Goal: Task Accomplishment & Management: Use online tool/utility

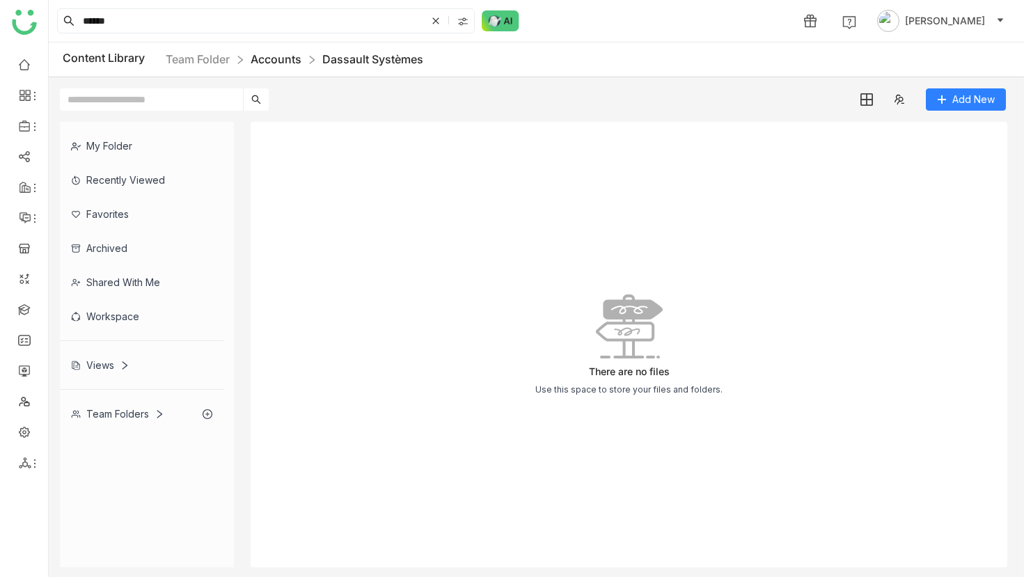
click at [277, 58] on link "Accounts" at bounding box center [276, 59] width 51 height 14
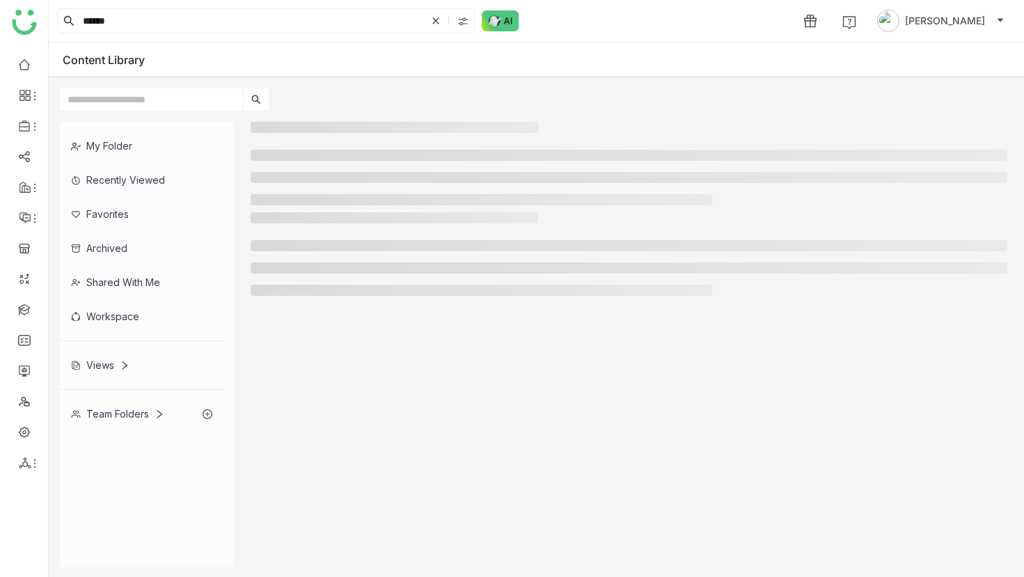
click at [139, 98] on input "text" at bounding box center [151, 99] width 183 height 22
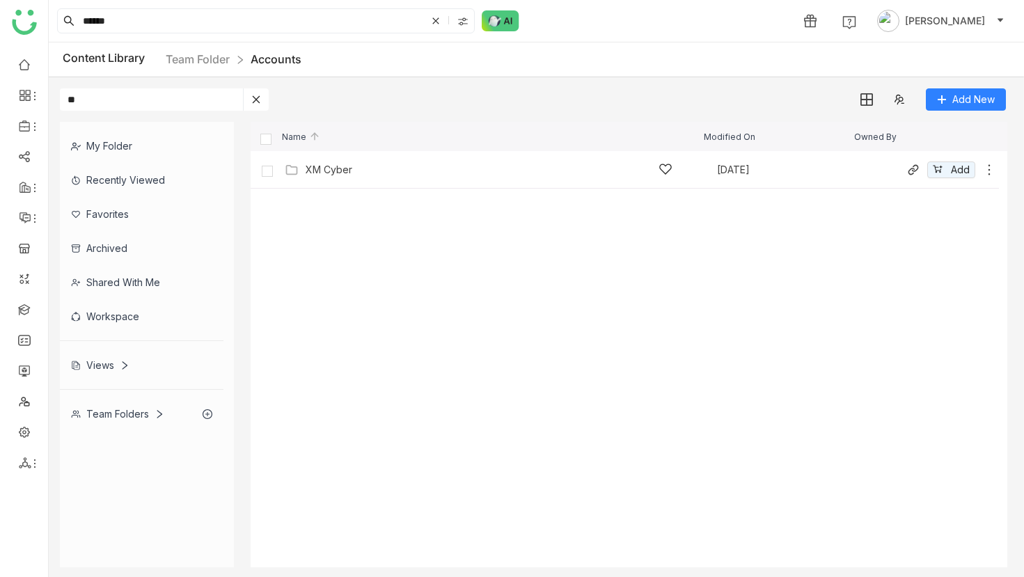
type input "**"
click at [333, 167] on div "XM Cyber" at bounding box center [329, 169] width 47 height 11
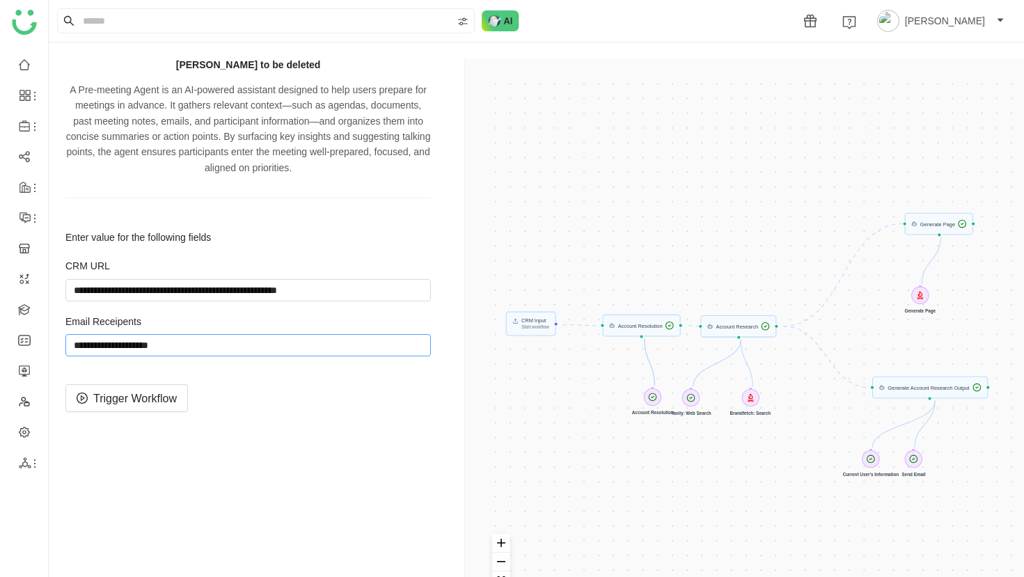
click at [191, 342] on input "string" at bounding box center [248, 345] width 366 height 22
click at [316, 288] on input "string" at bounding box center [248, 290] width 366 height 22
paste input "**********"
type input "**********"
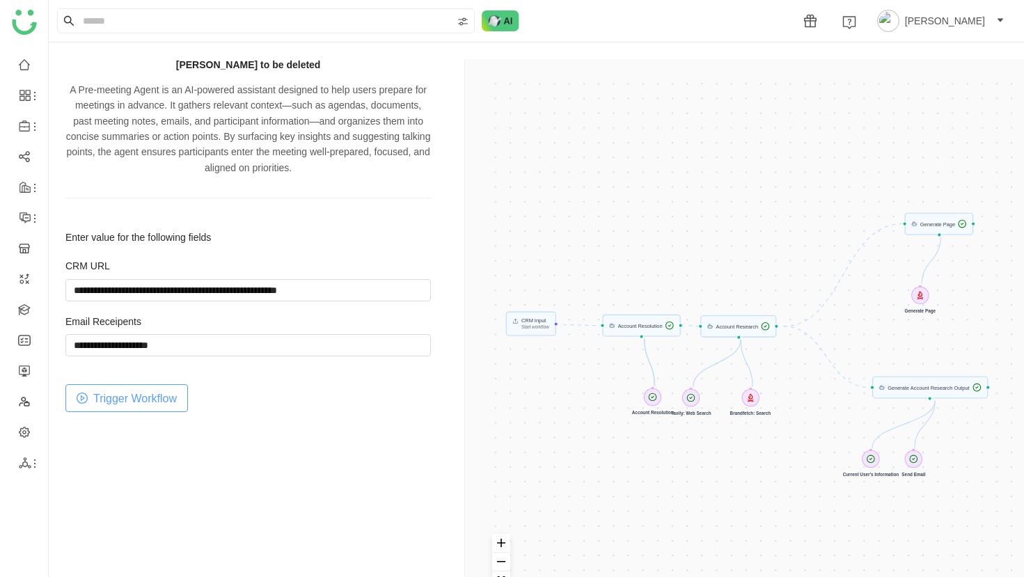
click at [160, 392] on span "Trigger Workflow" at bounding box center [135, 398] width 84 height 17
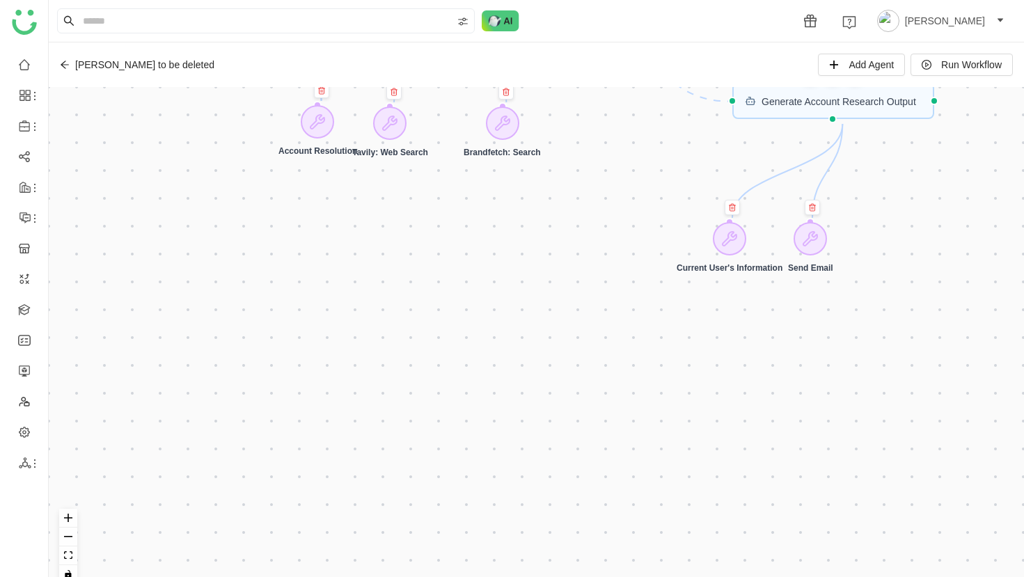
click at [66, 66] on icon at bounding box center [65, 65] width 10 height 10
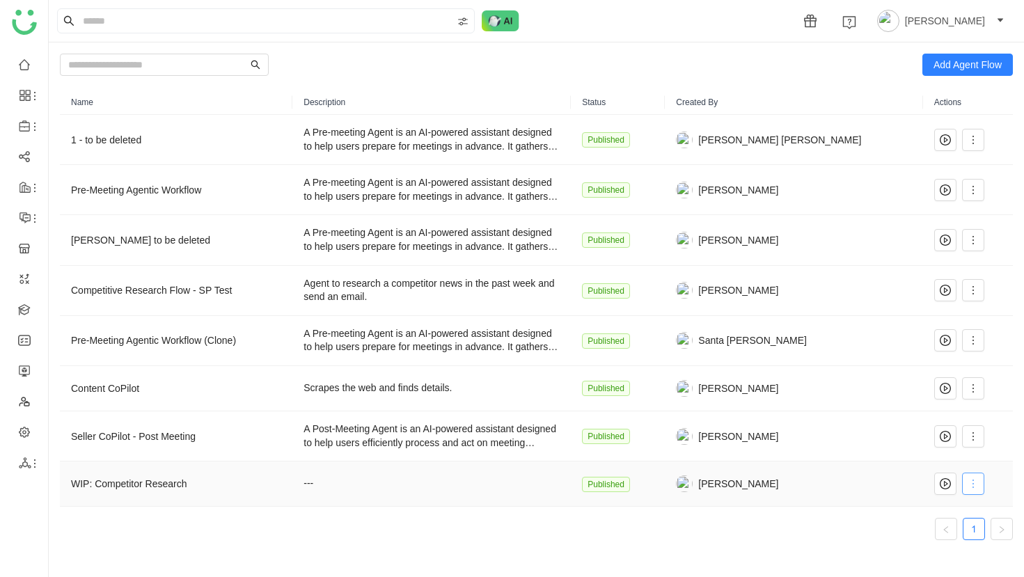
click at [970, 483] on icon at bounding box center [973, 483] width 11 height 11
click at [921, 343] on span "Edit" at bounding box center [916, 349] width 26 height 15
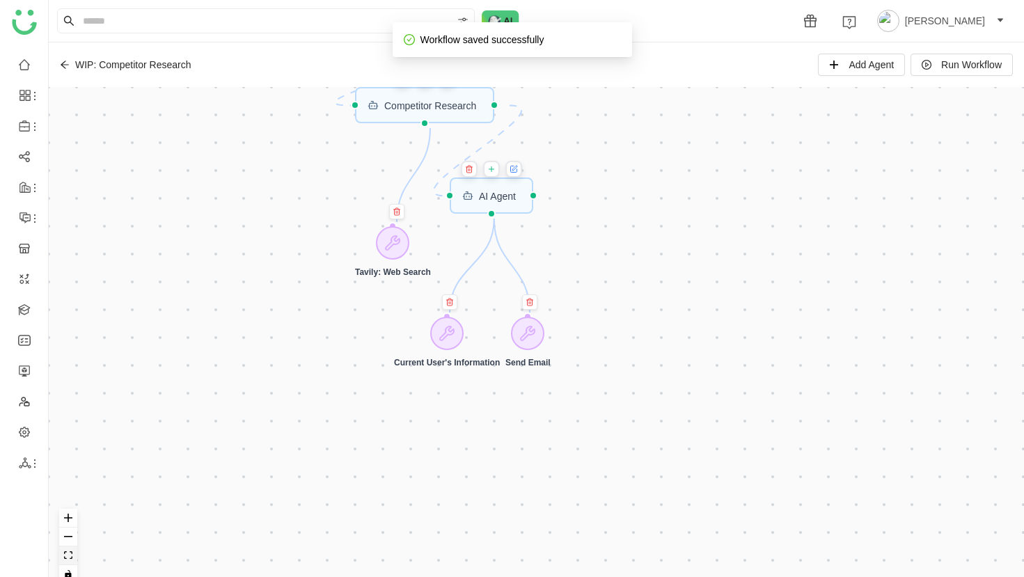
click at [71, 554] on icon "fit view" at bounding box center [68, 555] width 8 height 8
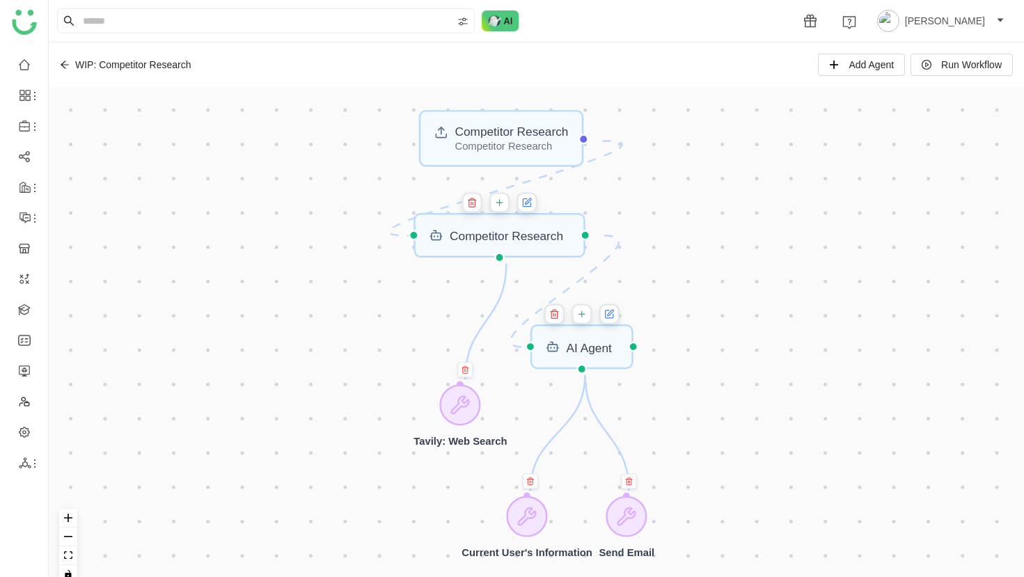
click at [611, 317] on icon at bounding box center [610, 315] width 8 height 8
click at [615, 315] on icon at bounding box center [609, 314] width 10 height 14
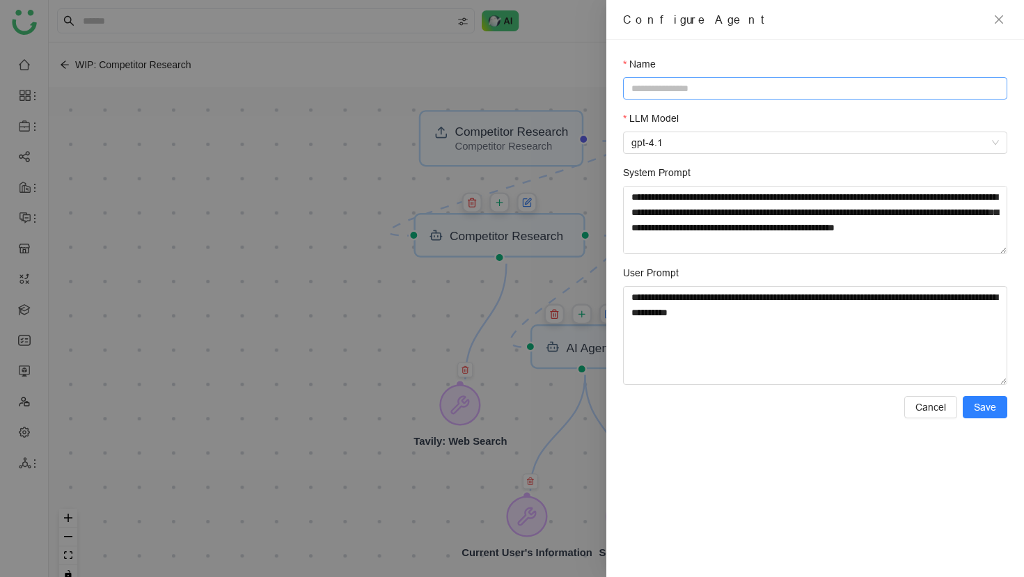
click at [648, 94] on input "Name" at bounding box center [815, 88] width 384 height 22
type input "**********"
click at [995, 402] on span "Save" at bounding box center [985, 407] width 22 height 15
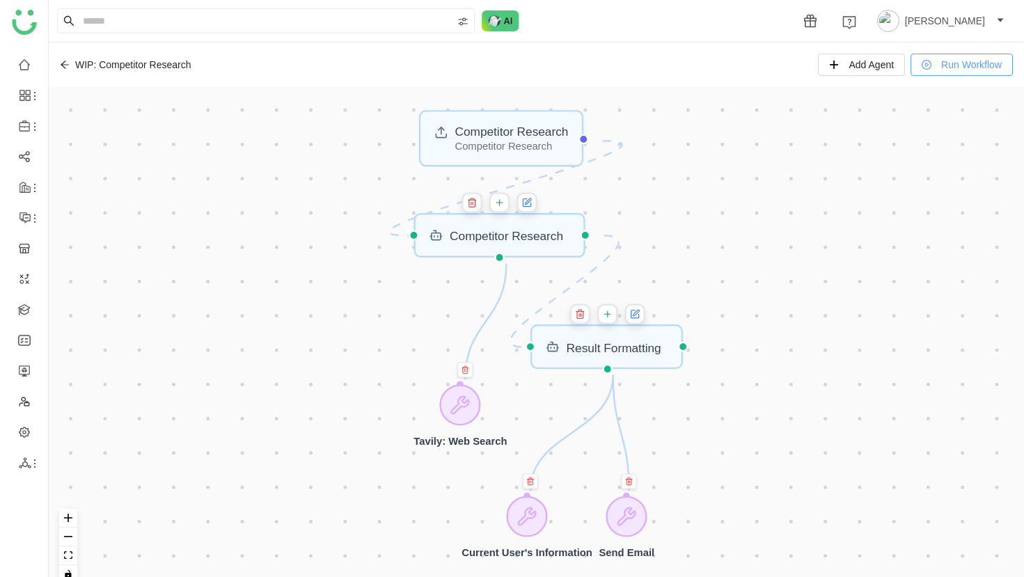
click at [954, 65] on span "Run Workflow" at bounding box center [971, 64] width 61 height 15
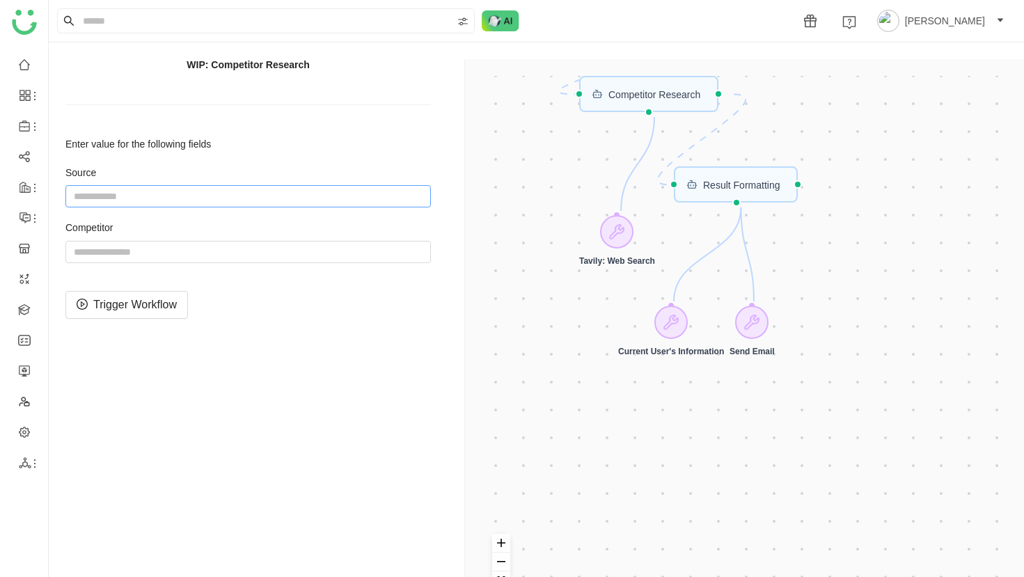
click at [366, 196] on input "string" at bounding box center [248, 196] width 366 height 22
type input "*********"
type input "********"
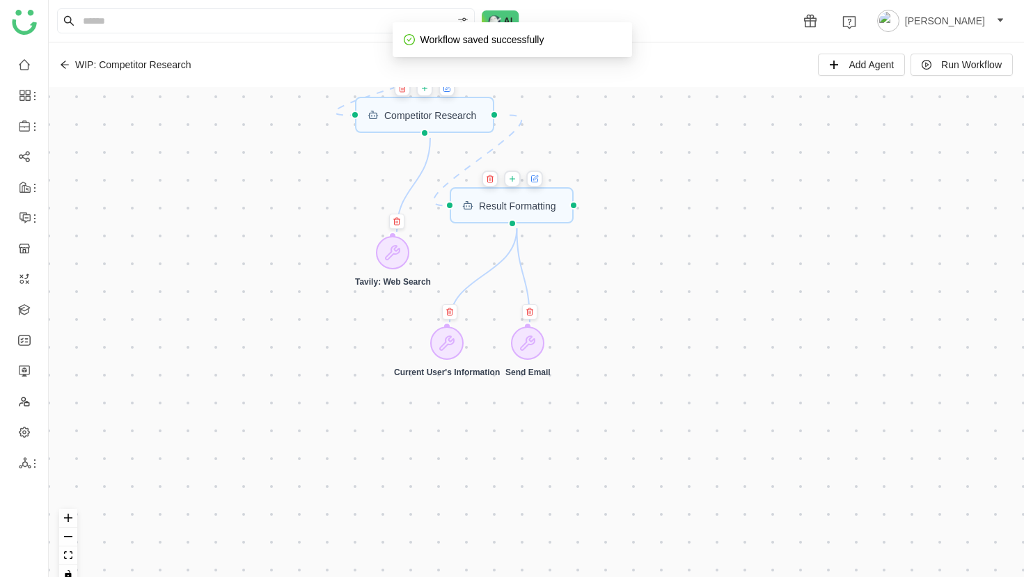
drag, startPoint x: 464, startPoint y: 140, endPoint x: 465, endPoint y: 175, distance: 34.8
click at [465, 175] on div "Competitor Research Competitor Research Result Formatting Competitor Research C…" at bounding box center [537, 341] width 976 height 508
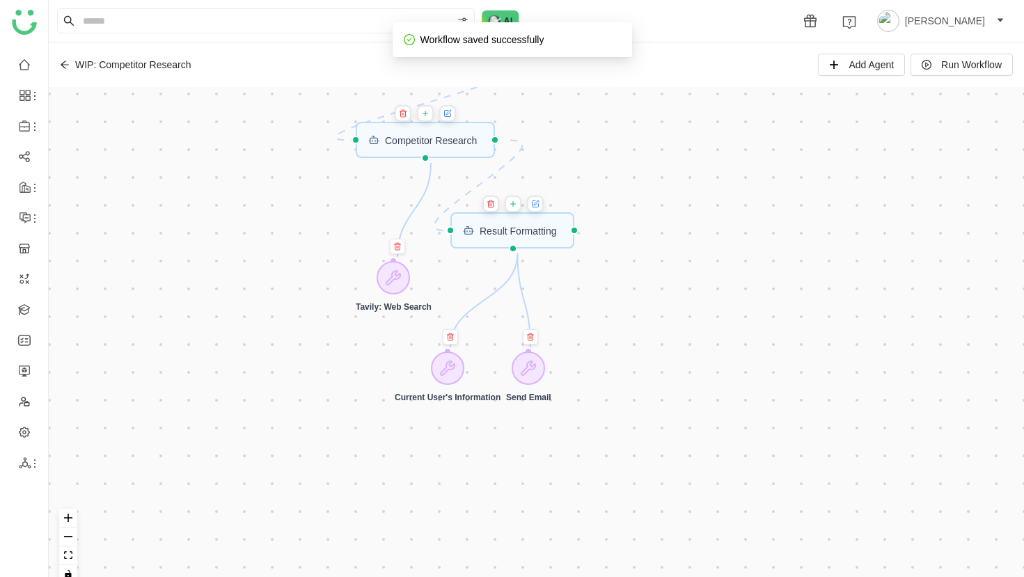
click at [456, 118] on button at bounding box center [447, 113] width 17 height 17
click at [430, 118] on icon at bounding box center [425, 113] width 8 height 11
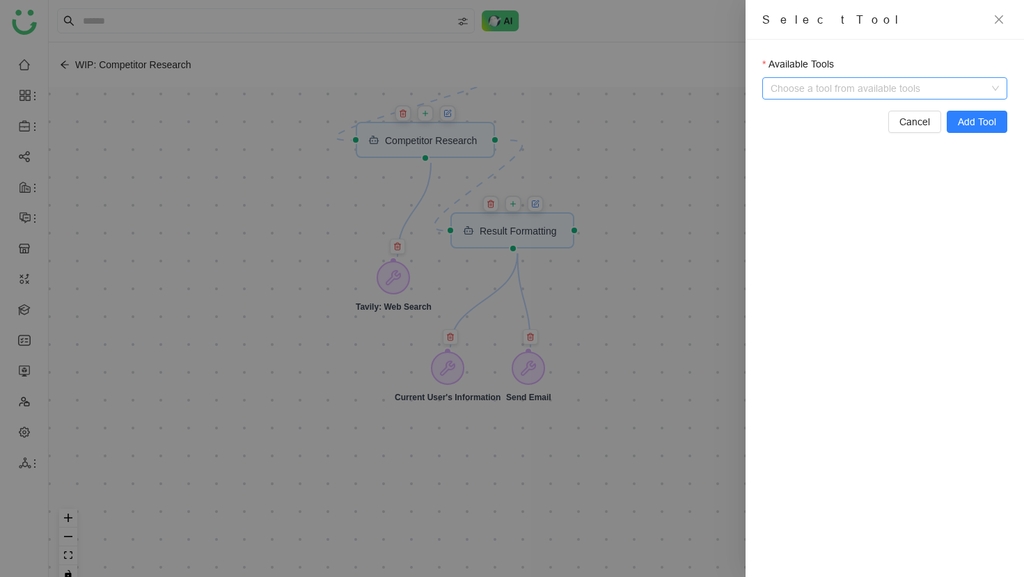
click at [845, 85] on input "Available Tools" at bounding box center [886, 88] width 216 height 21
type input "*"
click at [686, 174] on div at bounding box center [512, 288] width 1024 height 577
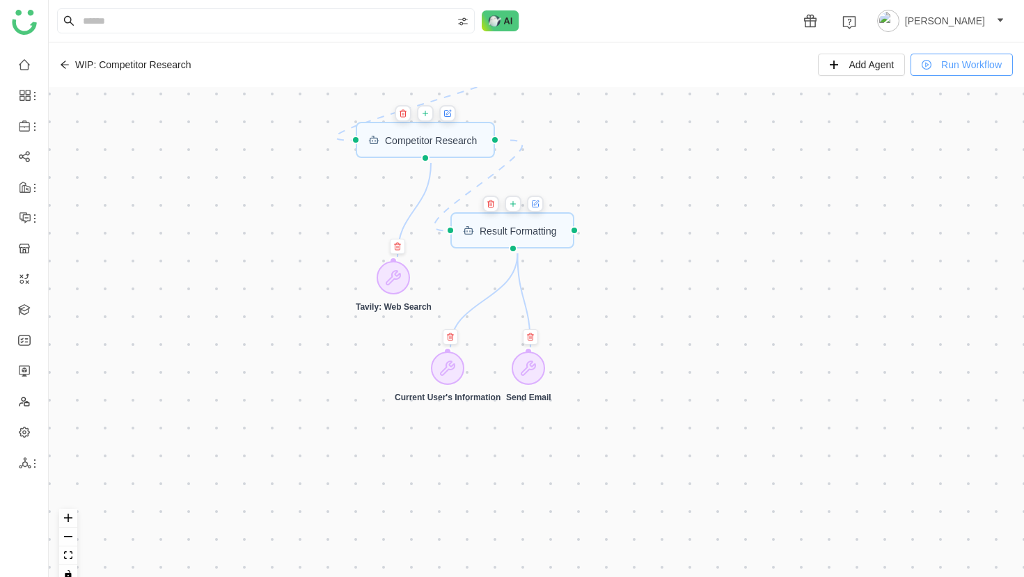
click at [966, 63] on span "Run Workflow" at bounding box center [971, 64] width 61 height 15
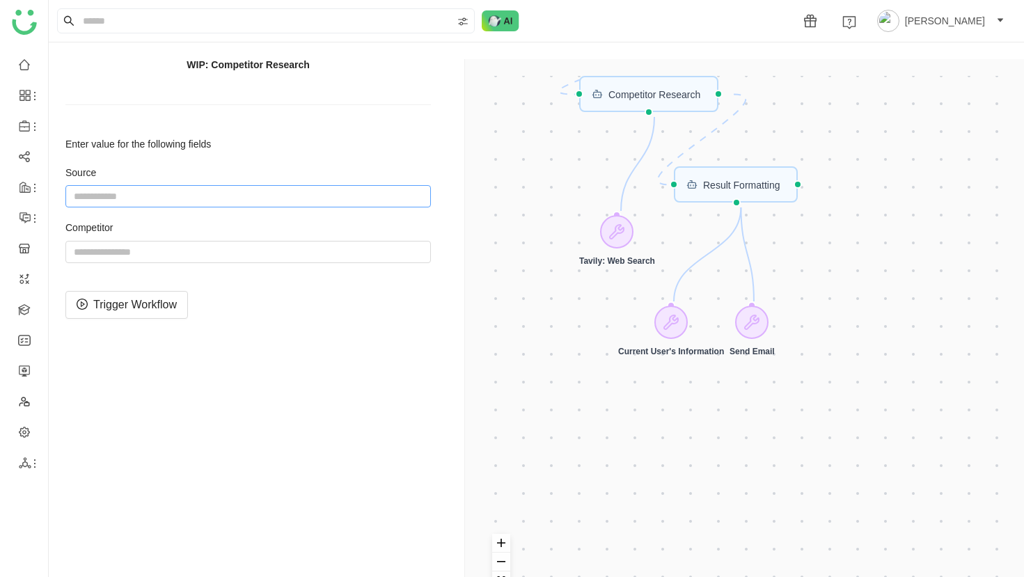
click at [324, 202] on input "string" at bounding box center [248, 196] width 366 height 22
click at [235, 248] on input "string" at bounding box center [248, 252] width 366 height 22
paste input "**********"
type input "**********"
click at [229, 200] on input "string" at bounding box center [248, 196] width 366 height 22
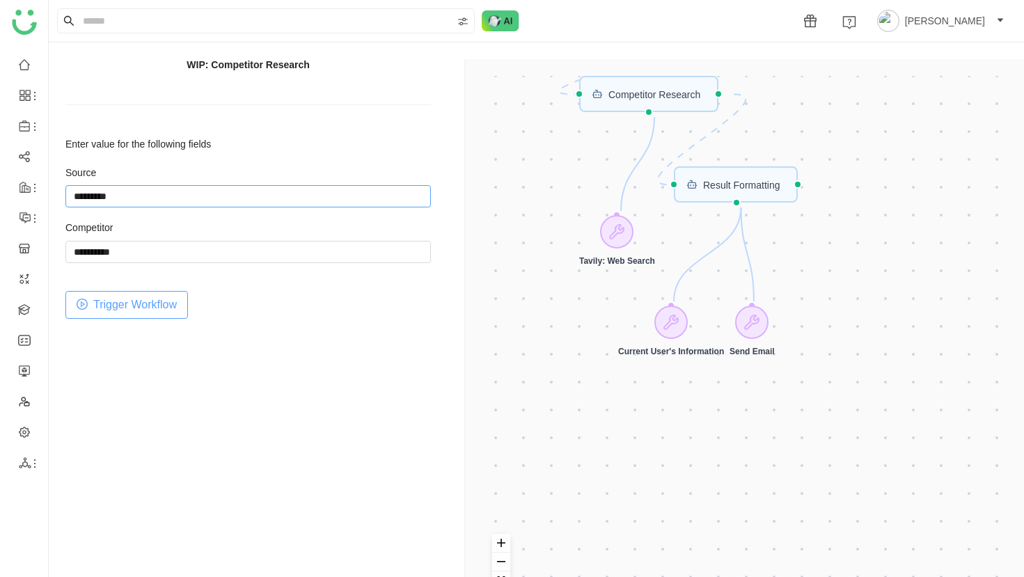
type input "*********"
click at [172, 301] on span "Trigger Workflow" at bounding box center [135, 304] width 84 height 17
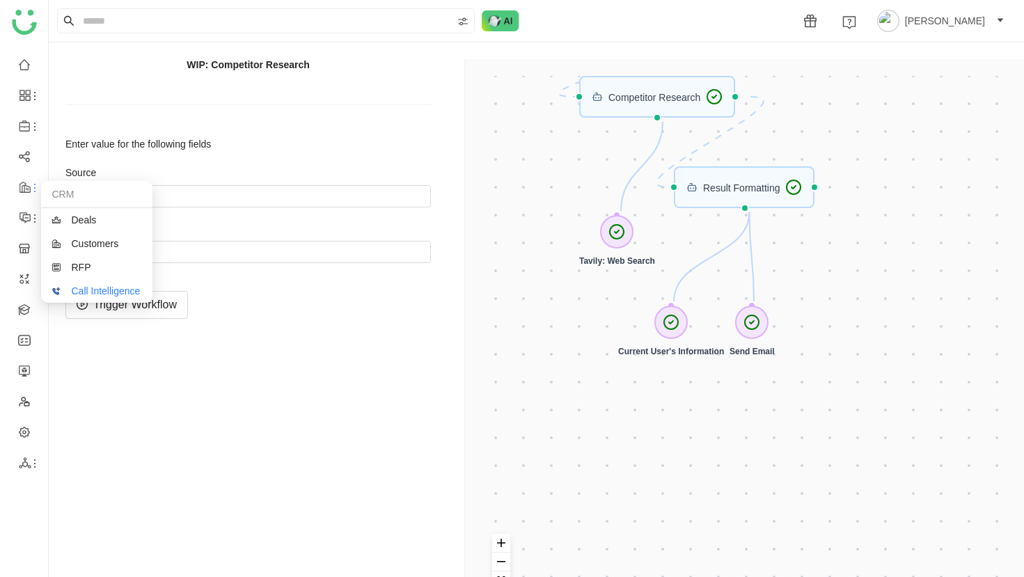
click at [67, 287] on link "Call Intelligence" at bounding box center [97, 291] width 91 height 10
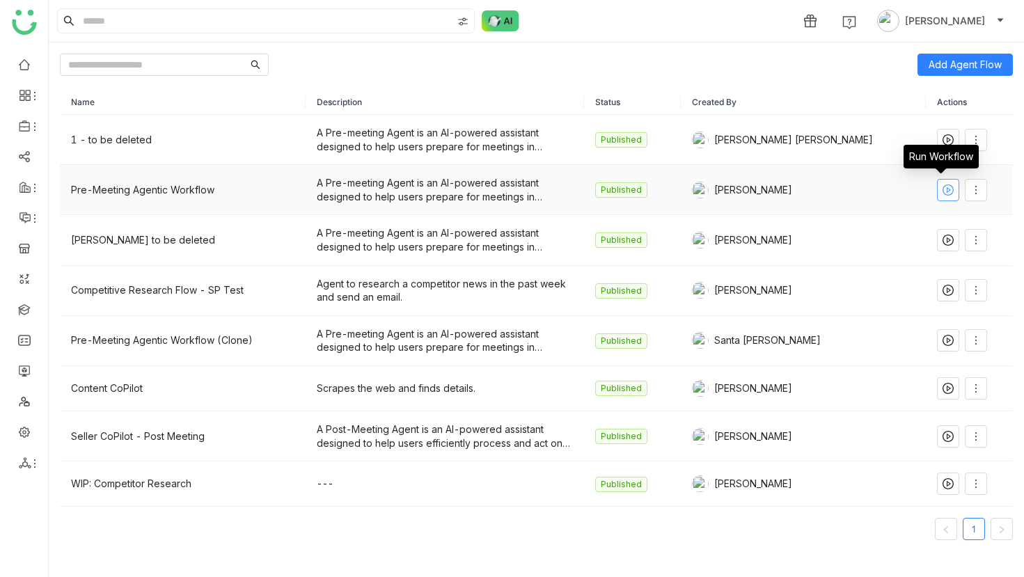
click at [949, 188] on span at bounding box center [948, 190] width 21 height 11
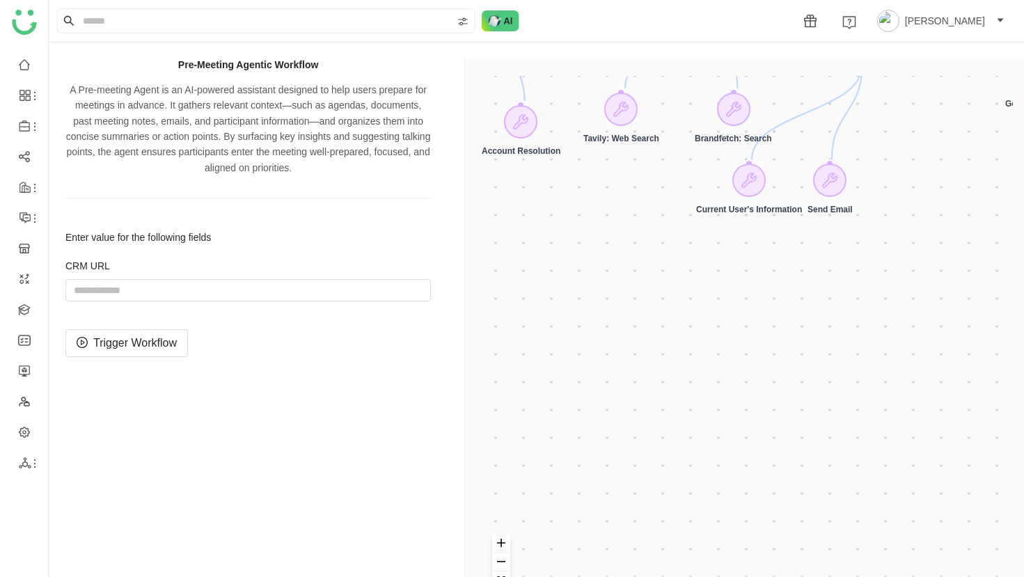
click at [332, 276] on div "CRM URL" at bounding box center [248, 281] width 366 height 42
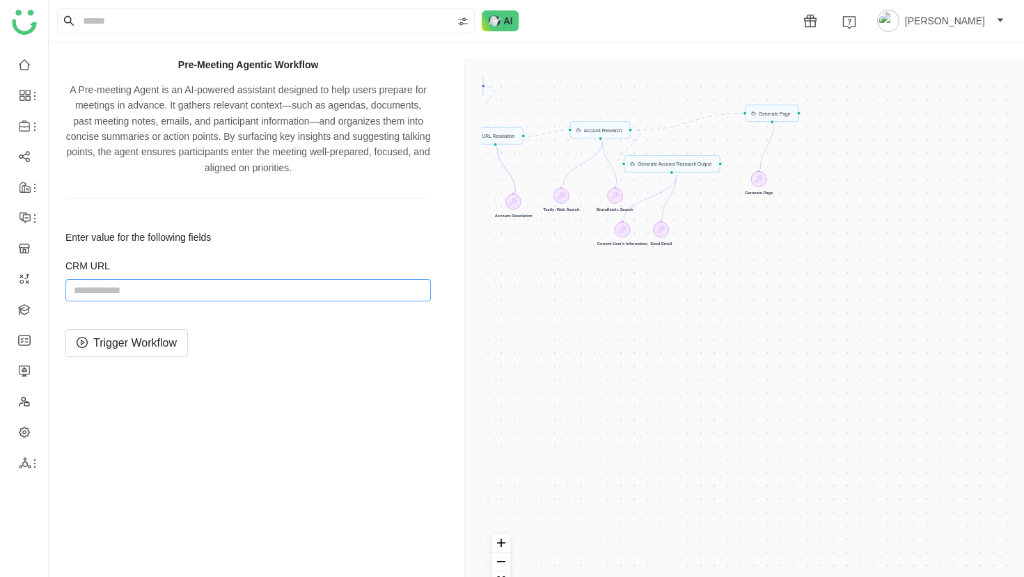
click at [208, 290] on input "string" at bounding box center [248, 290] width 366 height 22
paste input "**********"
type input "**********"
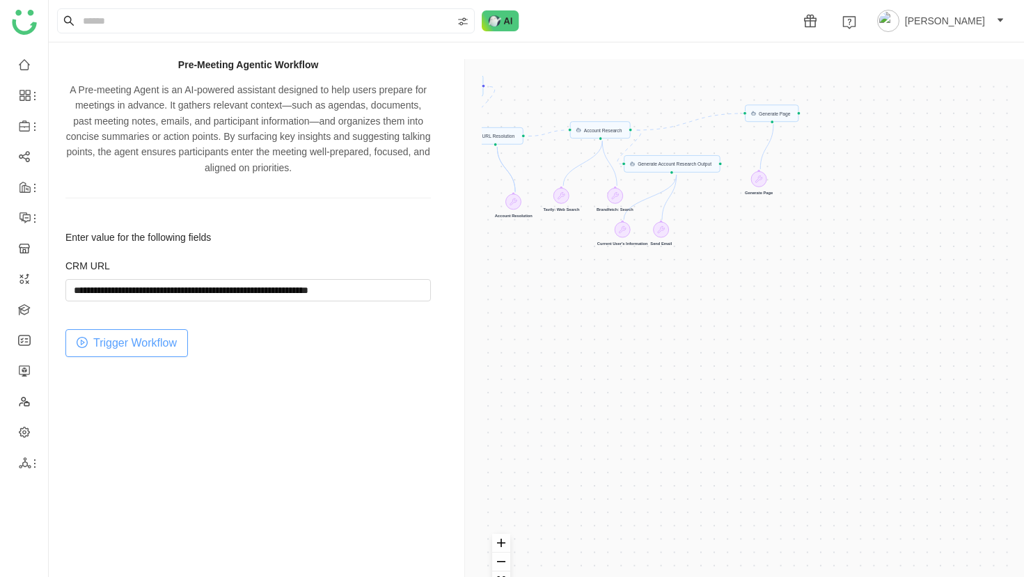
click at [172, 334] on span "Trigger Workflow" at bounding box center [135, 342] width 84 height 17
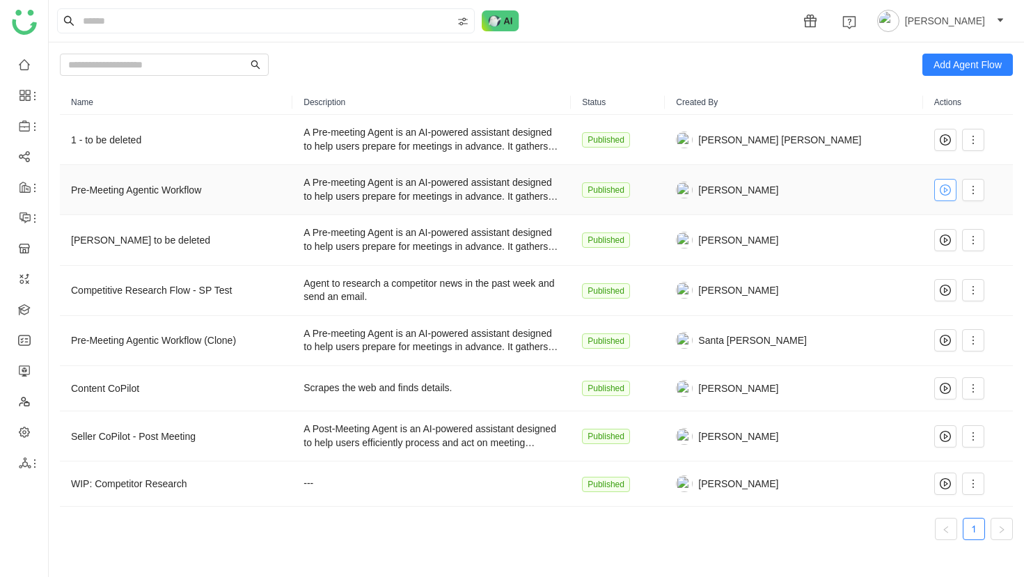
click at [944, 191] on icon at bounding box center [946, 190] width 4 height 6
click at [940, 441] on icon at bounding box center [945, 436] width 11 height 11
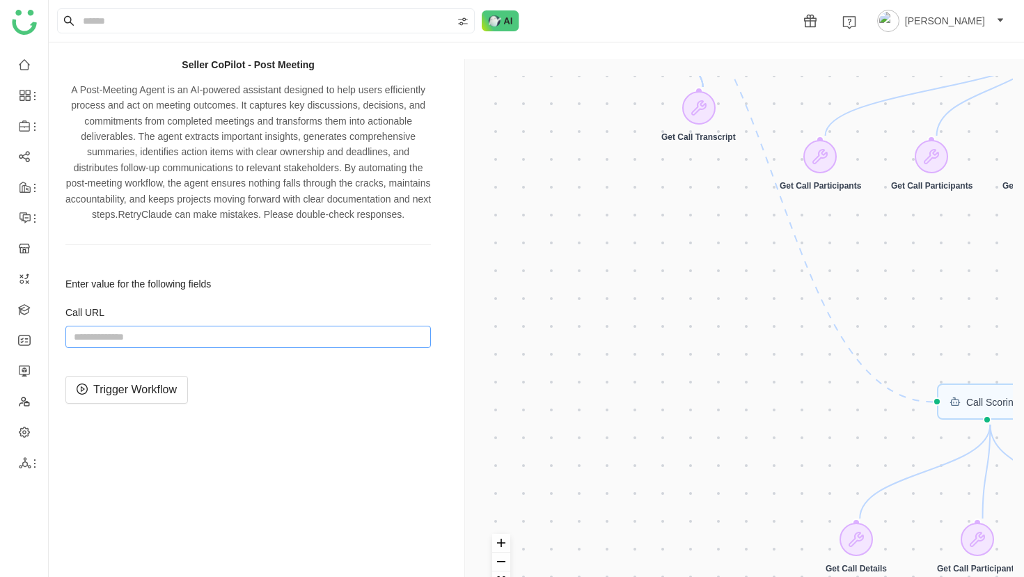
click at [272, 348] on input "string" at bounding box center [248, 337] width 366 height 22
paste input "**********"
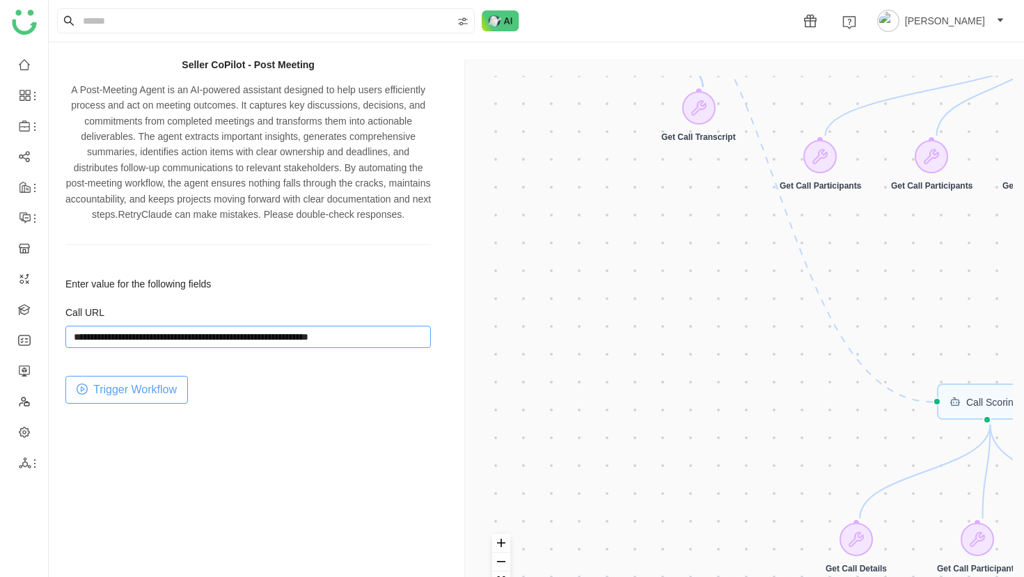
type input "**********"
click at [134, 398] on span "Trigger Workflow" at bounding box center [135, 389] width 84 height 17
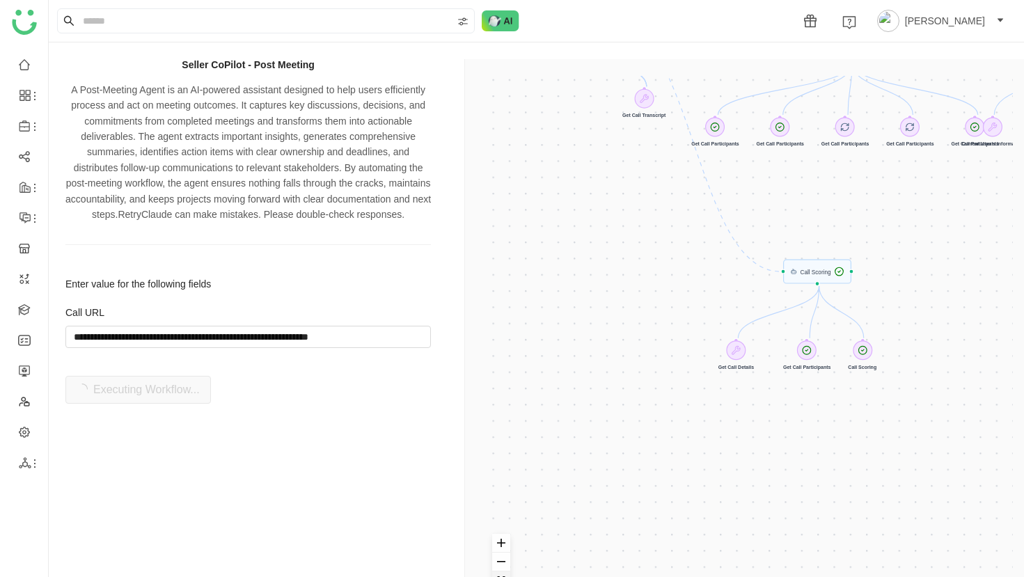
click at [503, 574] on button "fit view" at bounding box center [501, 581] width 18 height 19
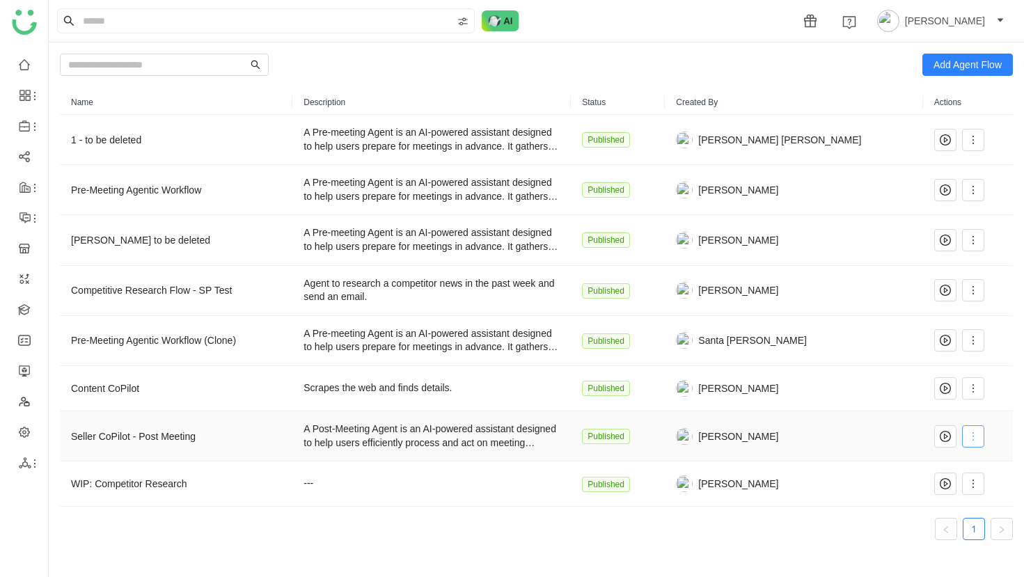
click at [971, 435] on icon at bounding box center [973, 436] width 11 height 11
click at [927, 304] on span "Edit" at bounding box center [916, 302] width 26 height 15
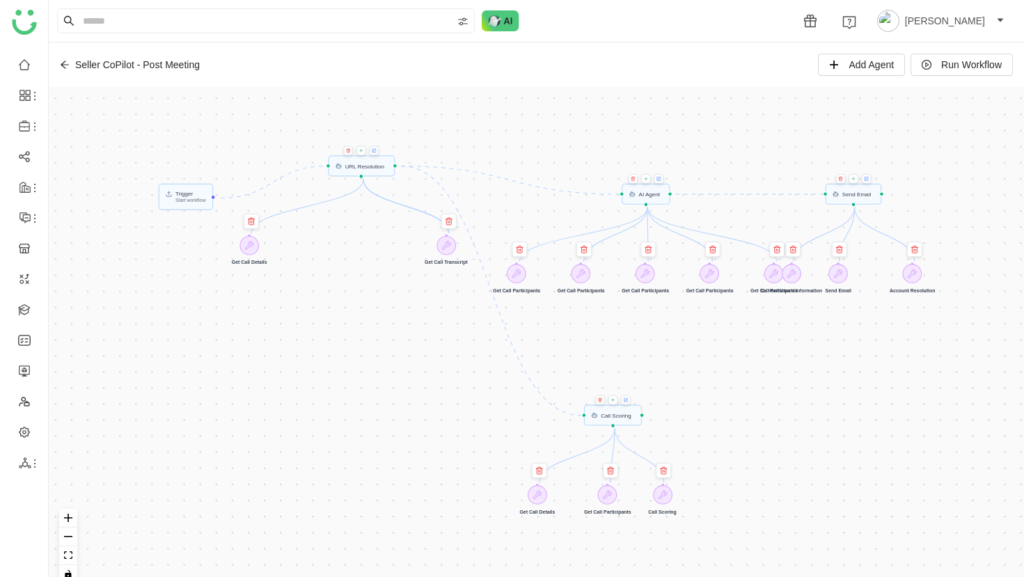
drag, startPoint x: 593, startPoint y: 240, endPoint x: 460, endPoint y: 308, distance: 149.8
click at [460, 308] on div "Trigger Start workflow AI Agent Send Email Call Scoring URL Resolution Get Call…" at bounding box center [537, 341] width 976 height 508
click at [660, 196] on div "AI Agent" at bounding box center [650, 194] width 22 height 6
click at [659, 179] on icon at bounding box center [658, 178] width 3 height 3
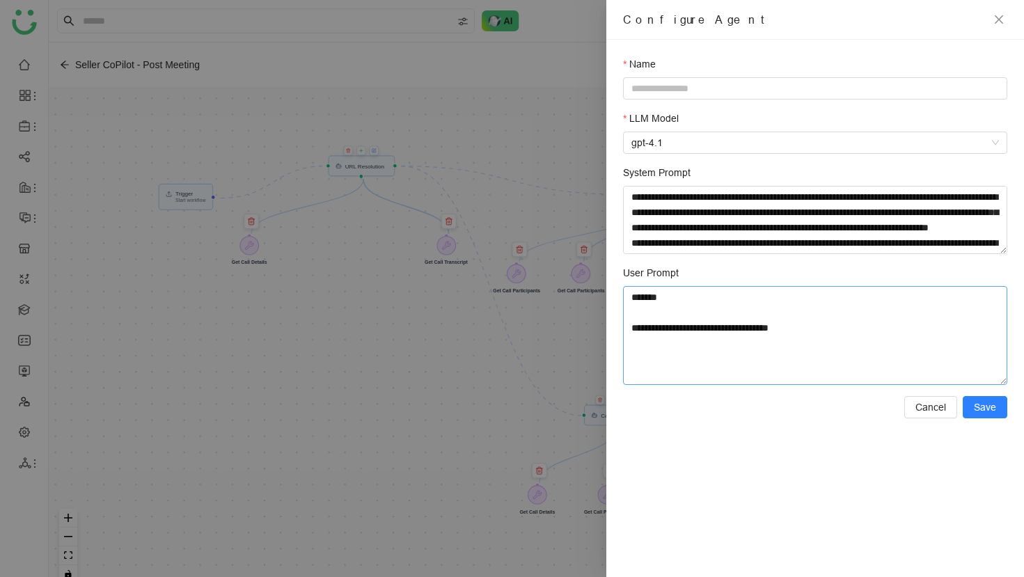
drag, startPoint x: 866, startPoint y: 332, endPoint x: 856, endPoint y: 301, distance: 32.8
click at [856, 302] on textarea "**********" at bounding box center [815, 335] width 384 height 99
click at [753, 296] on textarea "**********" at bounding box center [815, 335] width 384 height 99
type textarea "**********"
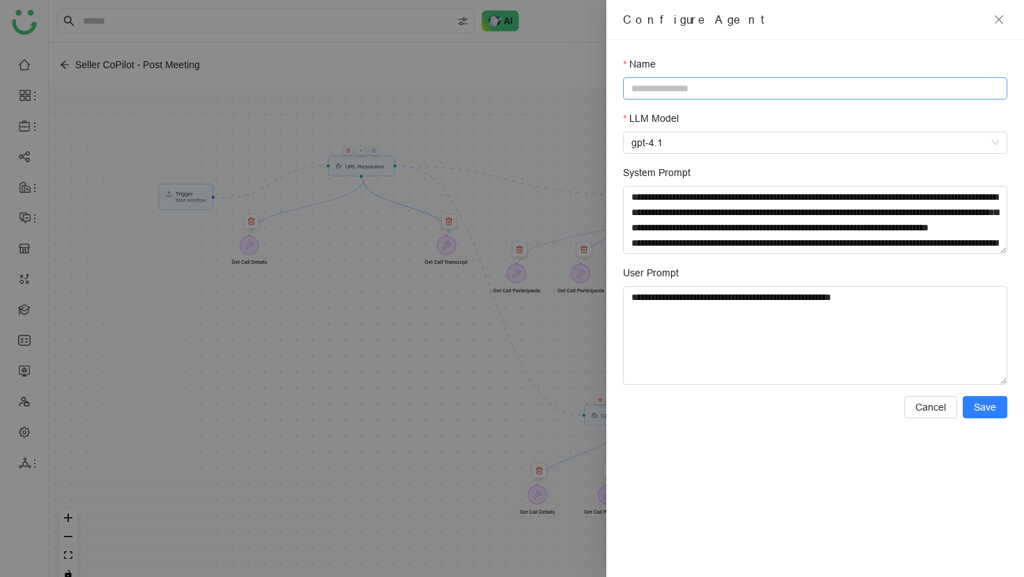
click at [720, 97] on input "Name" at bounding box center [815, 88] width 384 height 22
type input "**********"
click at [979, 411] on span "Save" at bounding box center [985, 407] width 22 height 15
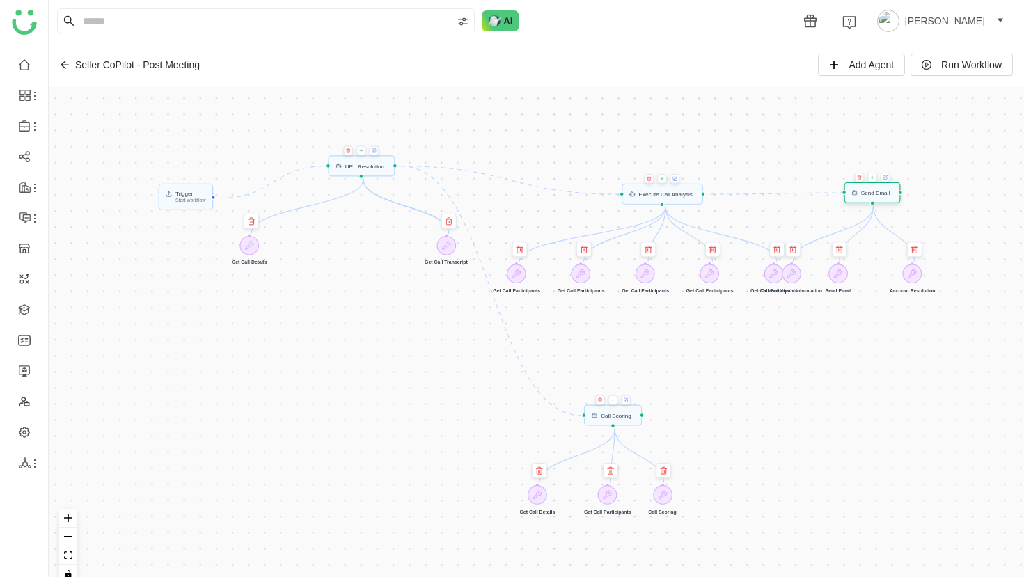
drag, startPoint x: 848, startPoint y: 198, endPoint x: 866, endPoint y: 196, distance: 17.5
click at [866, 196] on div "Send Email" at bounding box center [873, 192] width 56 height 21
click at [73, 555] on button "fit view" at bounding box center [68, 556] width 18 height 19
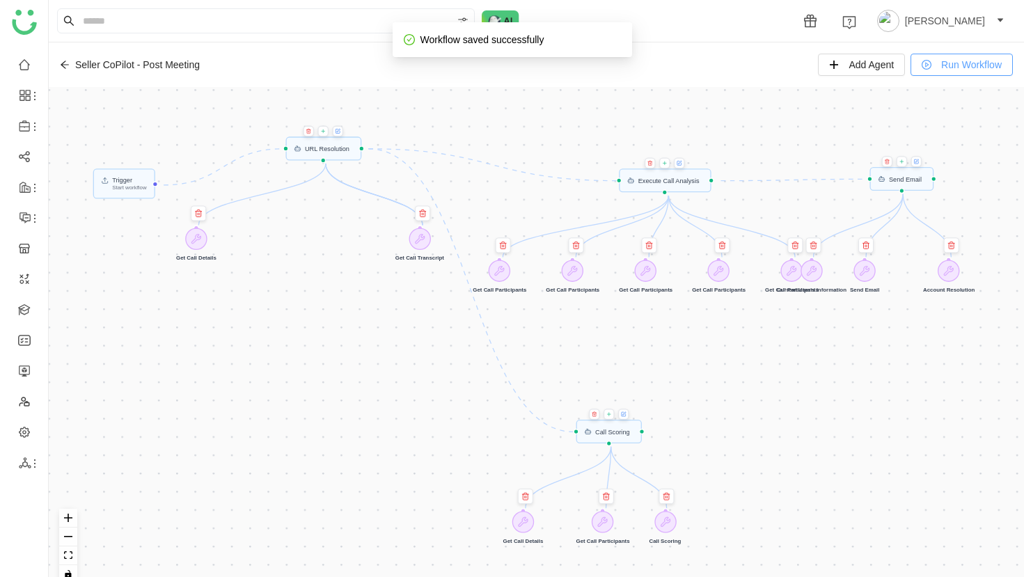
click at [975, 65] on span "Run Workflow" at bounding box center [971, 64] width 61 height 15
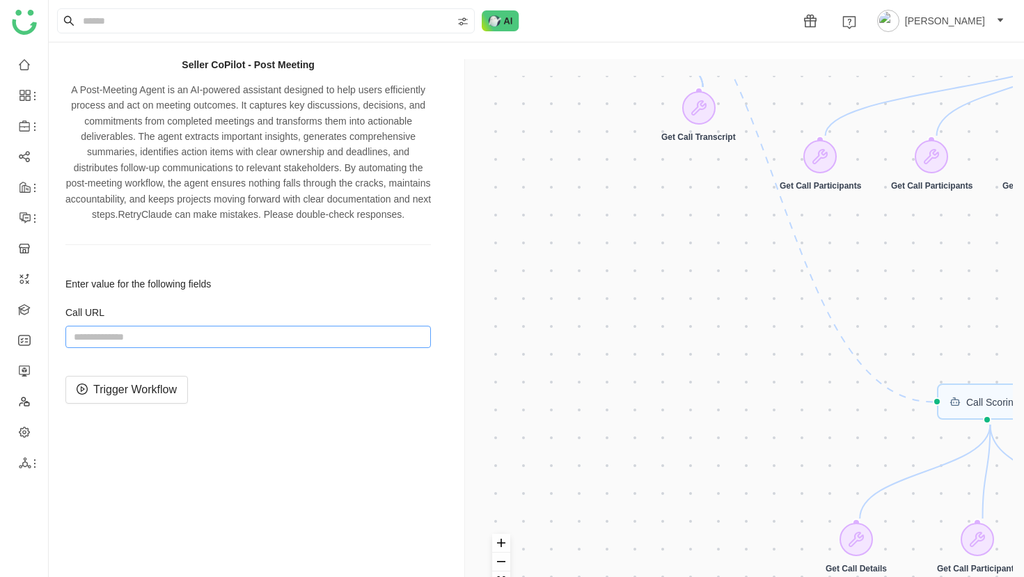
click at [263, 348] on input "string" at bounding box center [248, 337] width 366 height 22
paste input "**********"
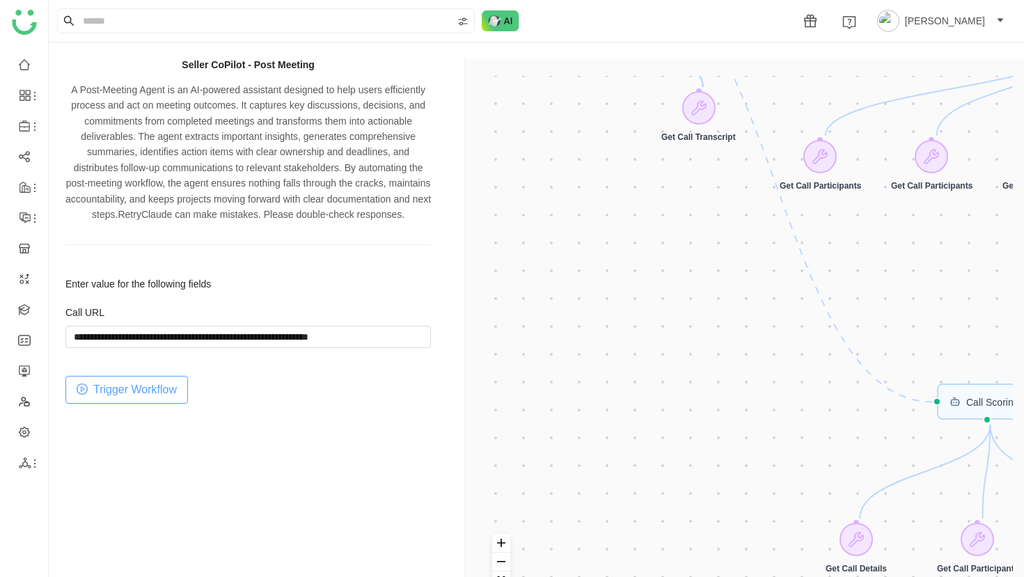
click at [141, 398] on span "Trigger Workflow" at bounding box center [135, 389] width 84 height 17
click at [315, 343] on input "string" at bounding box center [248, 337] width 366 height 22
paste input "**********"
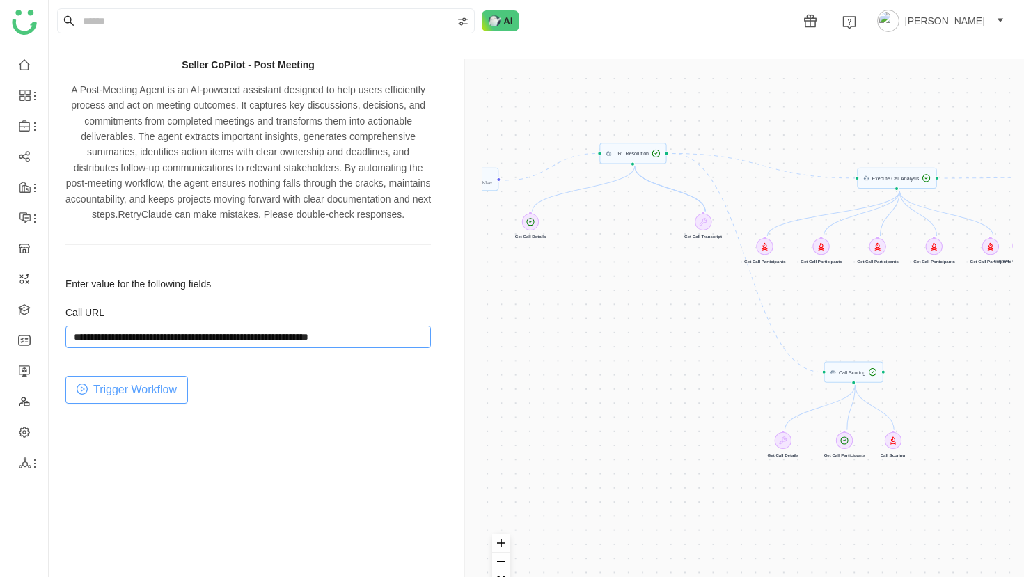
type input "**********"
click at [141, 398] on span "Trigger Workflow" at bounding box center [135, 389] width 84 height 17
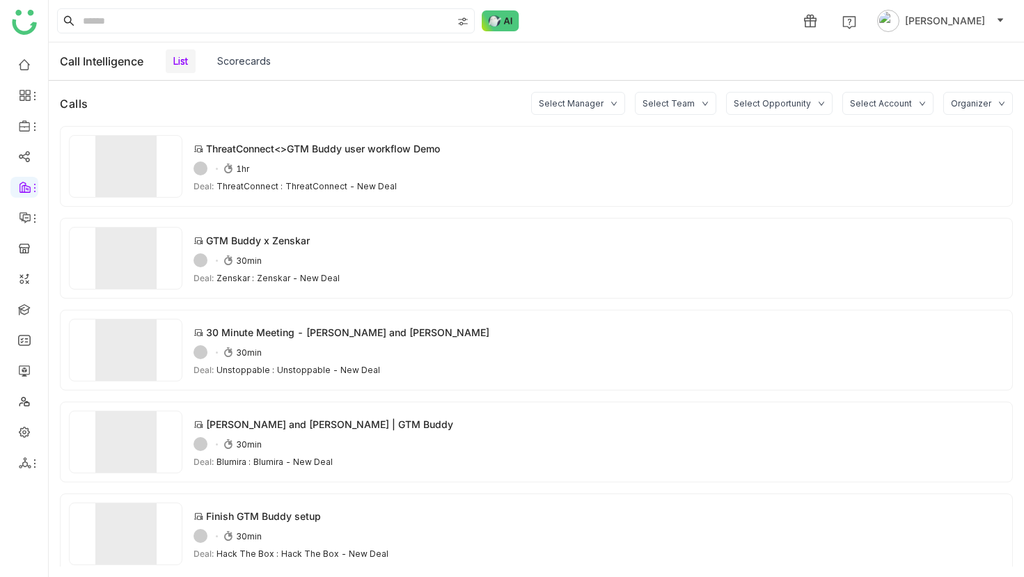
click at [754, 104] on div "Select Opportunity" at bounding box center [772, 103] width 77 height 10
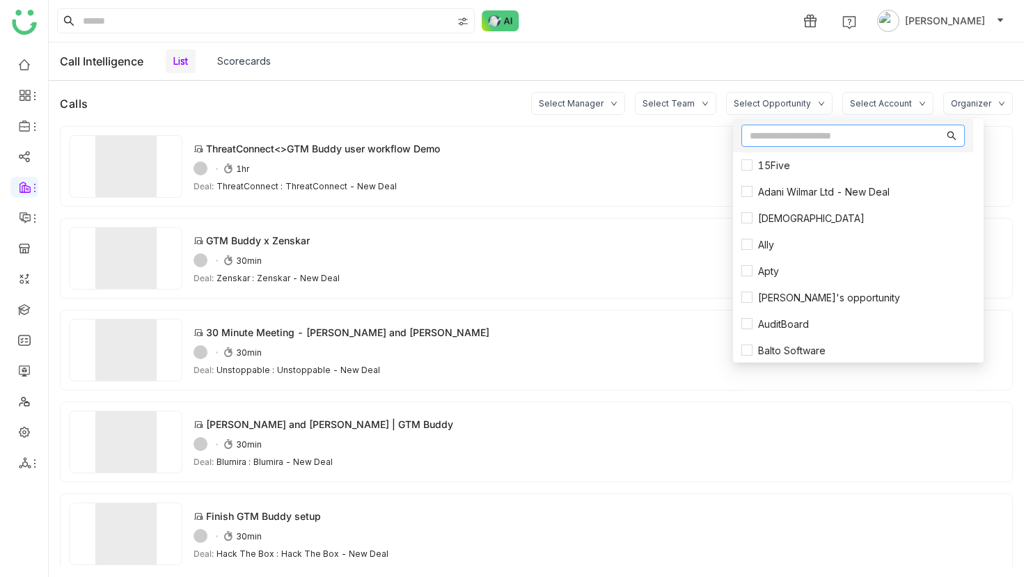
click at [770, 145] on nz-input-group at bounding box center [854, 136] width 224 height 22
click at [785, 130] on input "text" at bounding box center [847, 135] width 194 height 15
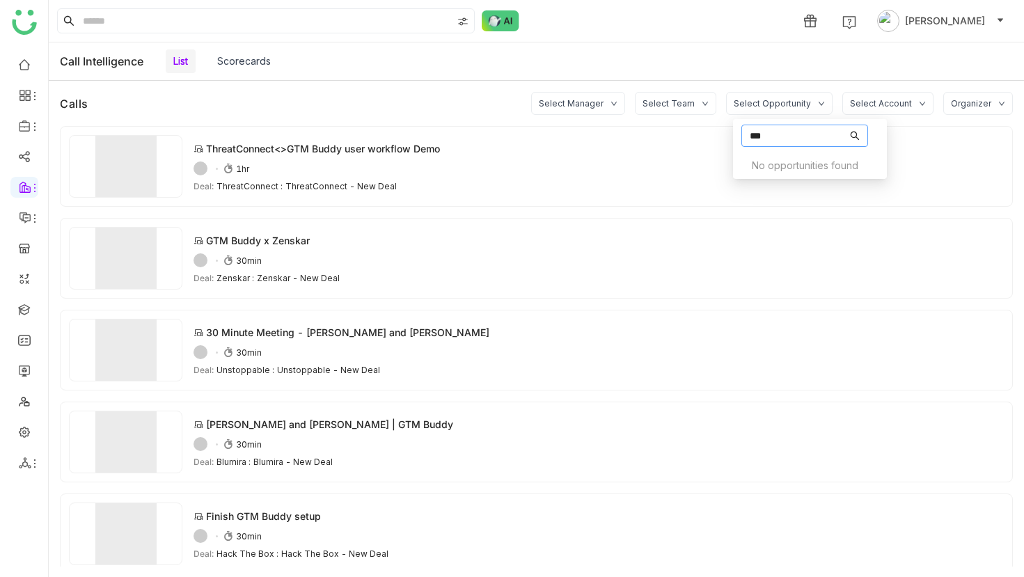
type input "****"
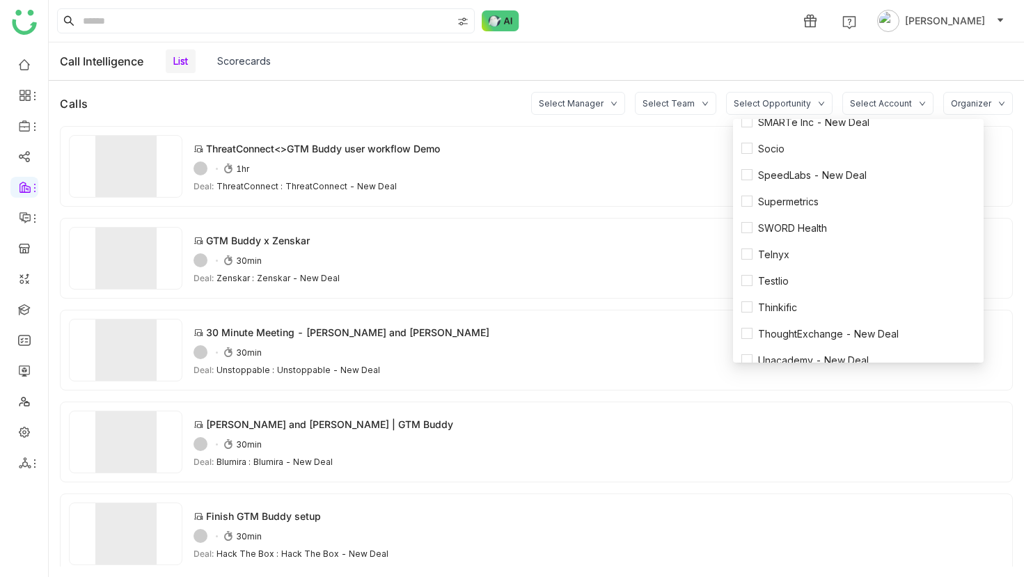
scroll to position [2312, 0]
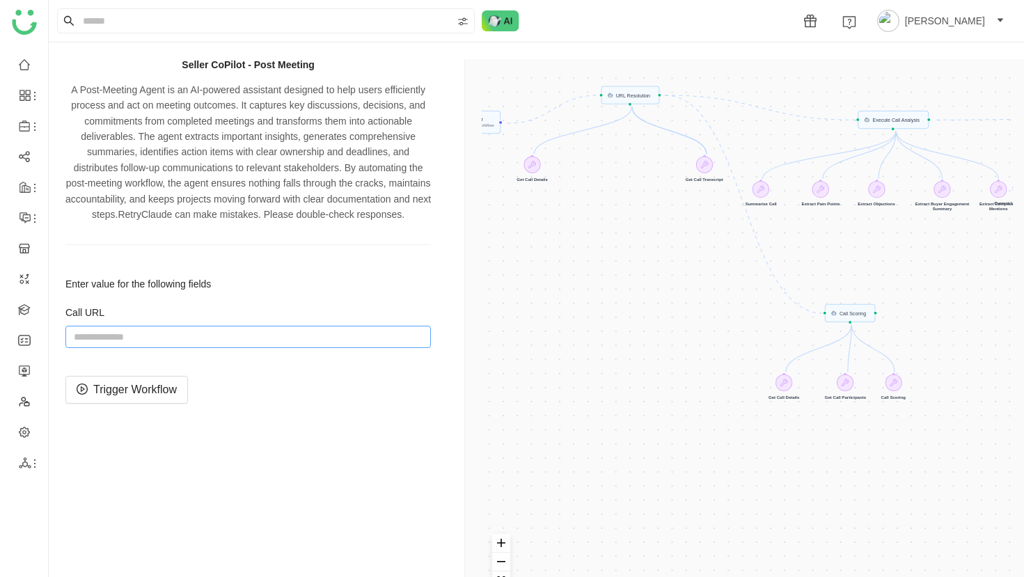
click at [253, 348] on input "string" at bounding box center [248, 337] width 366 height 22
paste input "**********"
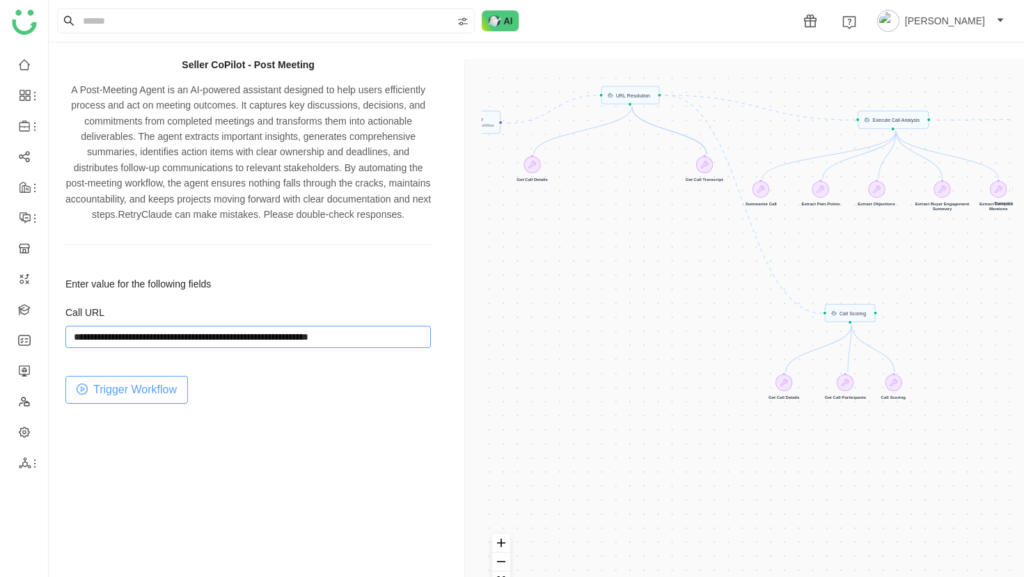
scroll to position [0, 6]
type input "**********"
click at [164, 398] on span "Trigger Workflow" at bounding box center [135, 389] width 84 height 17
click at [227, 348] on input "string" at bounding box center [248, 337] width 366 height 22
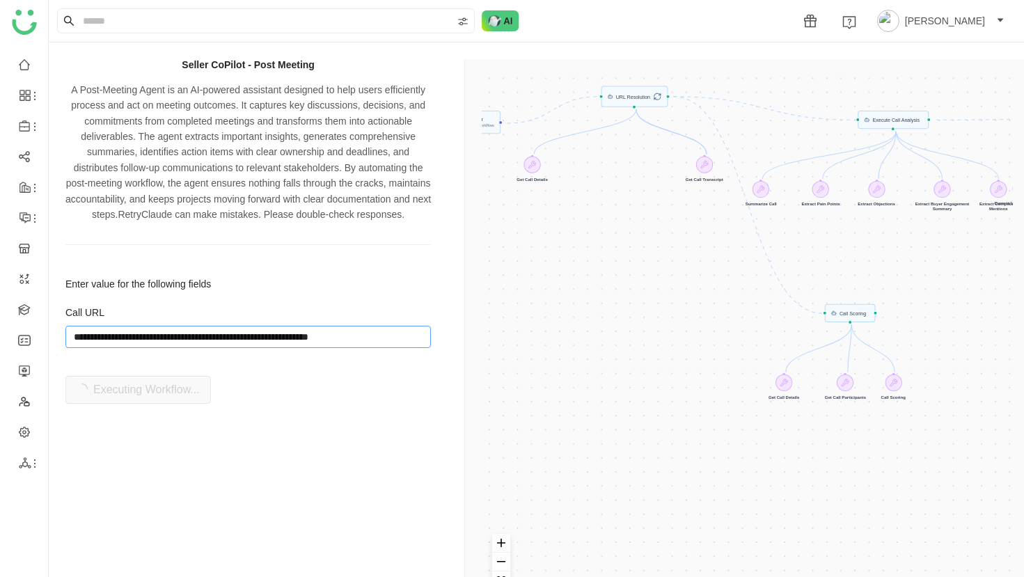
click at [227, 348] on input "string" at bounding box center [248, 337] width 366 height 22
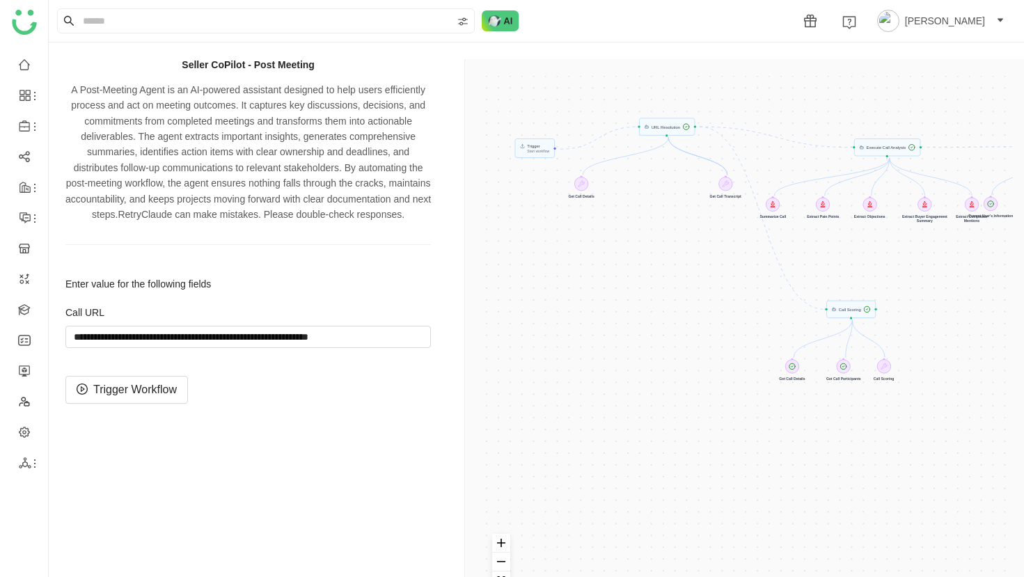
click at [776, 210] on div "Trigger Start workflow Execute Call Analysis Send Email Call Scoring URL Resolu…" at bounding box center [747, 348] width 531 height 544
click at [769, 196] on div "Trigger Start workflow Execute Call Analysis Send Email Call Scoring URL Resolu…" at bounding box center [747, 348] width 531 height 544
click at [772, 202] on div "Trigger Start workflow Execute Call Analysis Send Email Call Scoring URL Resolu…" at bounding box center [747, 348] width 531 height 544
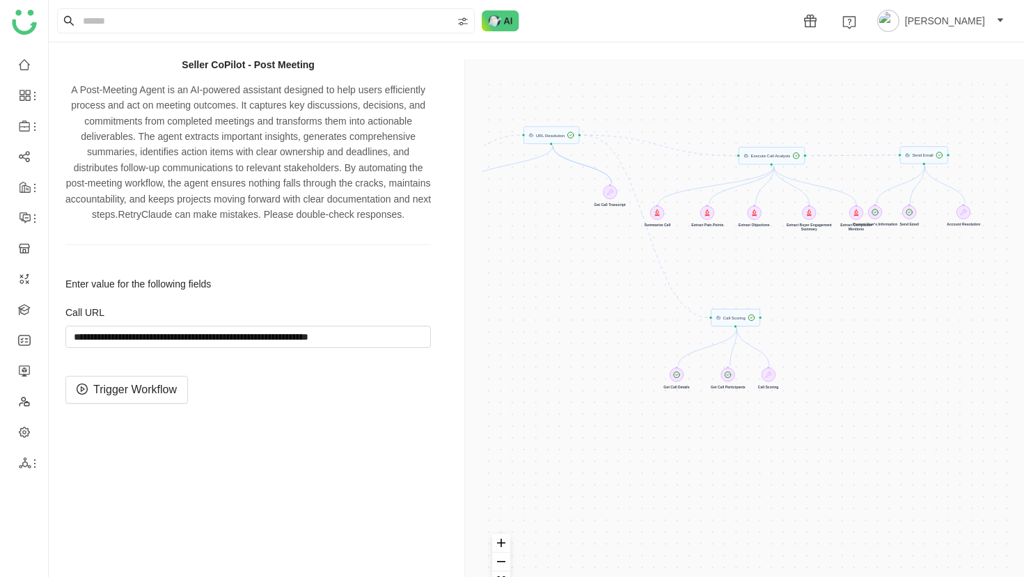
drag, startPoint x: 836, startPoint y: 134, endPoint x: 715, endPoint y: 148, distance: 121.9
click at [715, 148] on div "Trigger Start workflow Execute Call Analysis Send Email Call Scoring URL Resolu…" at bounding box center [747, 348] width 531 height 544
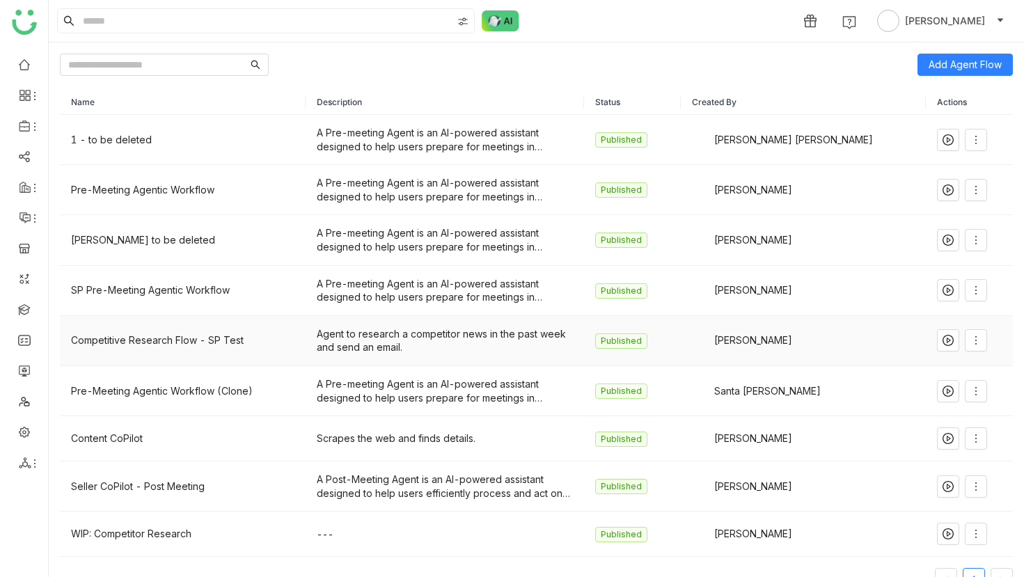
scroll to position [36, 0]
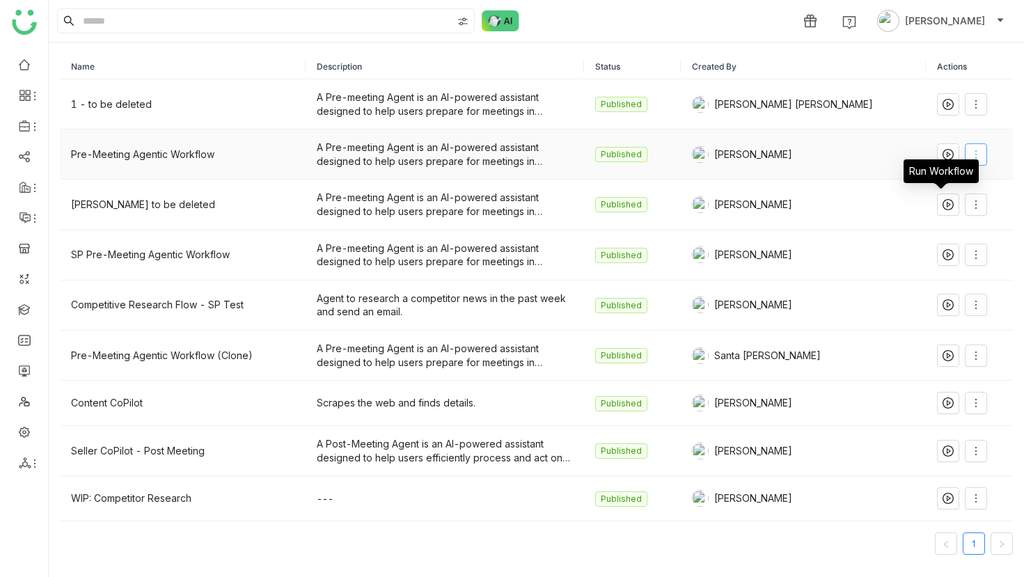
click at [971, 152] on icon at bounding box center [976, 154] width 11 height 11
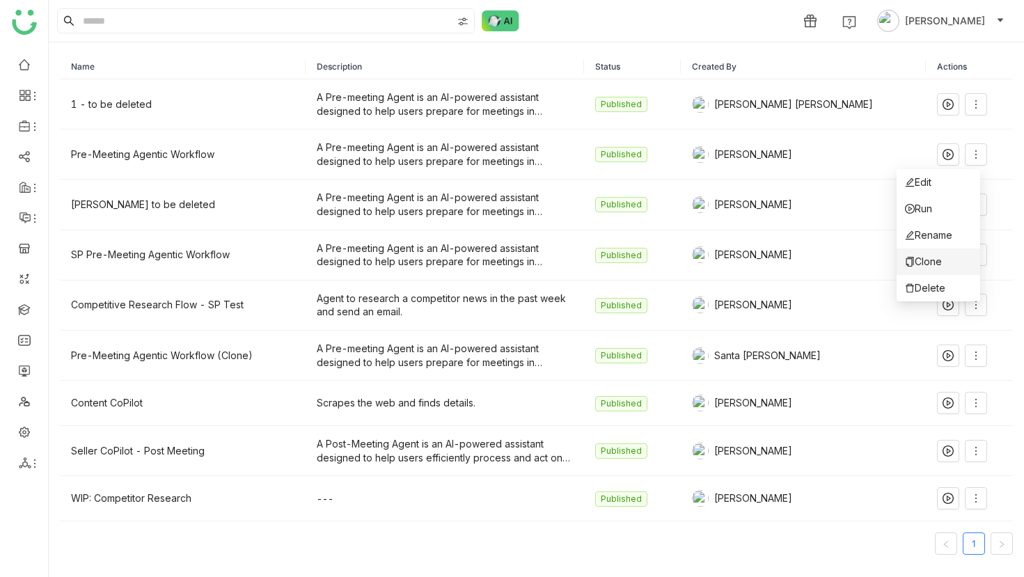
click at [938, 258] on span "Clone" at bounding box center [923, 261] width 37 height 15
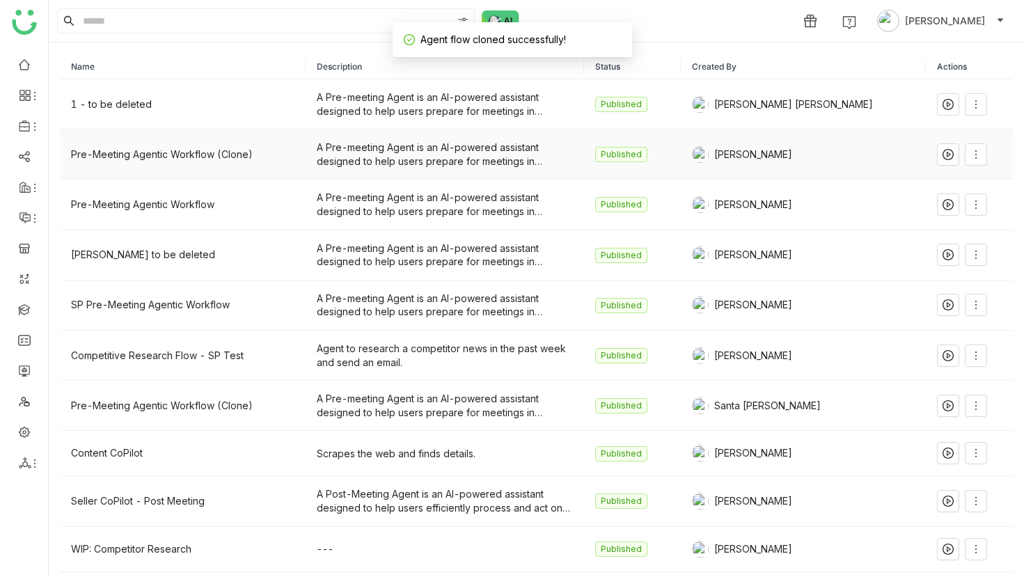
click at [217, 161] on div "Pre-Meeting Agentic Workflow (Clone)" at bounding box center [183, 154] width 224 height 15
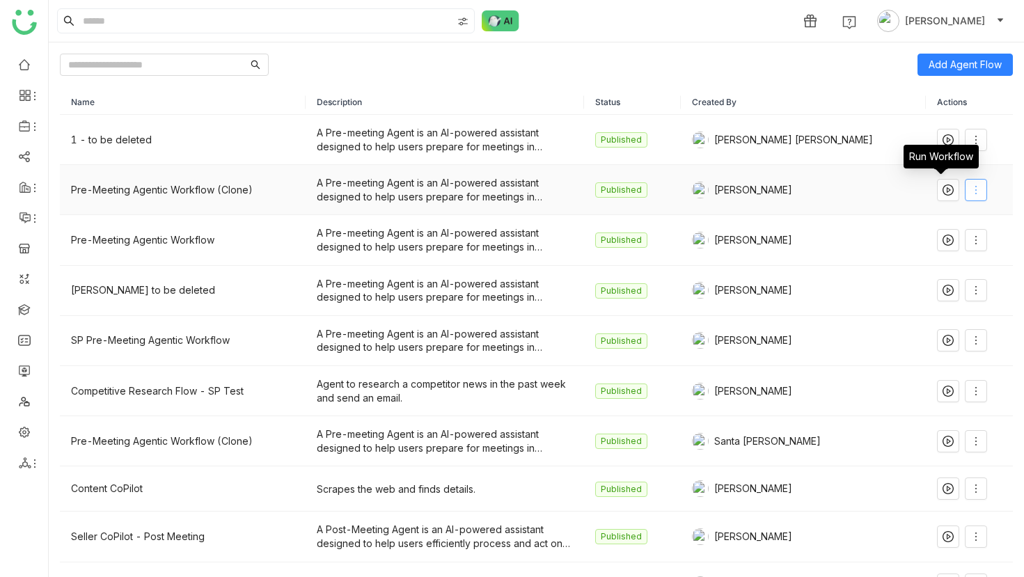
click at [971, 190] on icon at bounding box center [976, 190] width 11 height 11
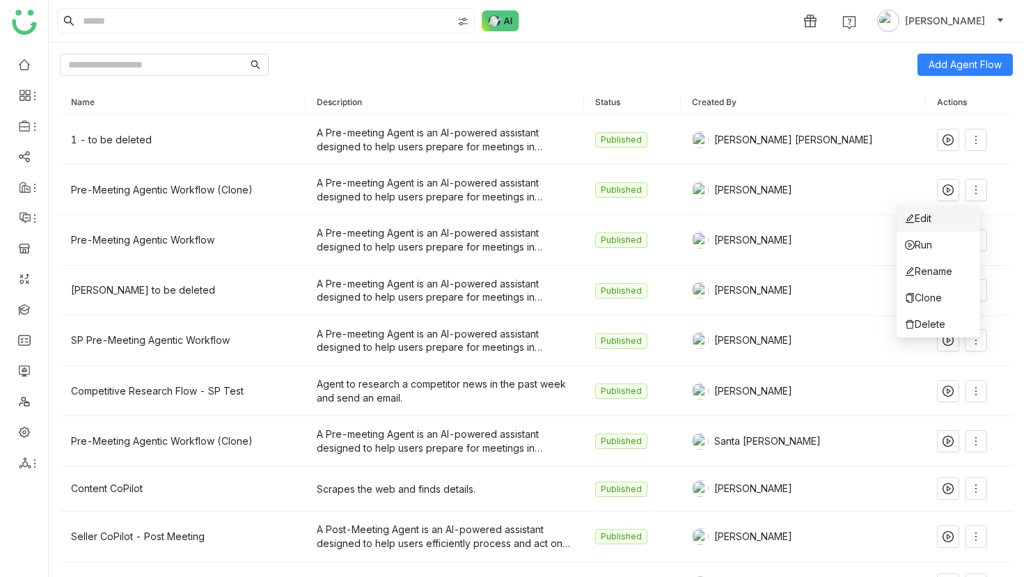
click at [937, 219] on li "Edit" at bounding box center [939, 218] width 84 height 26
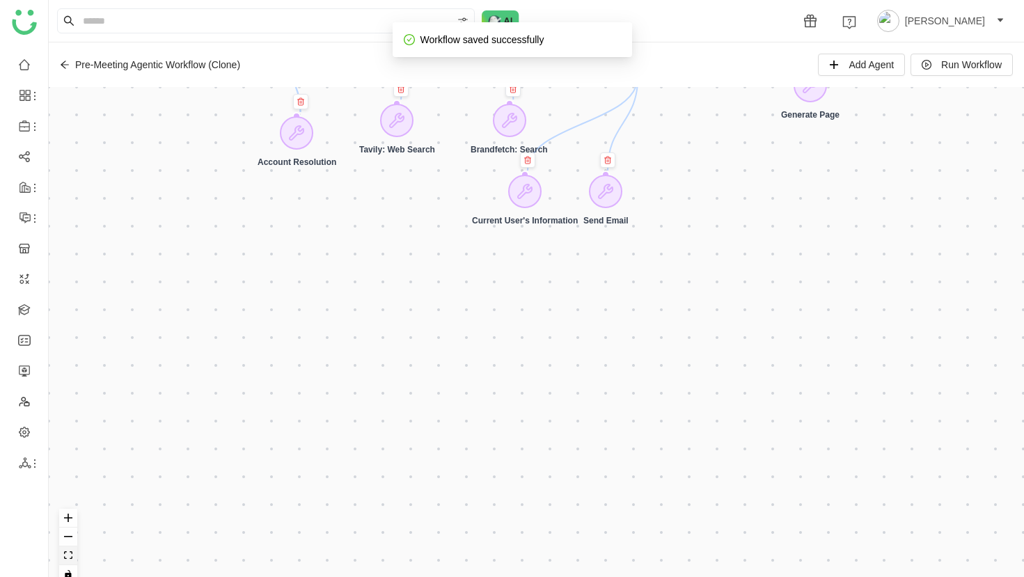
click at [72, 556] on button "fit view" at bounding box center [68, 556] width 18 height 19
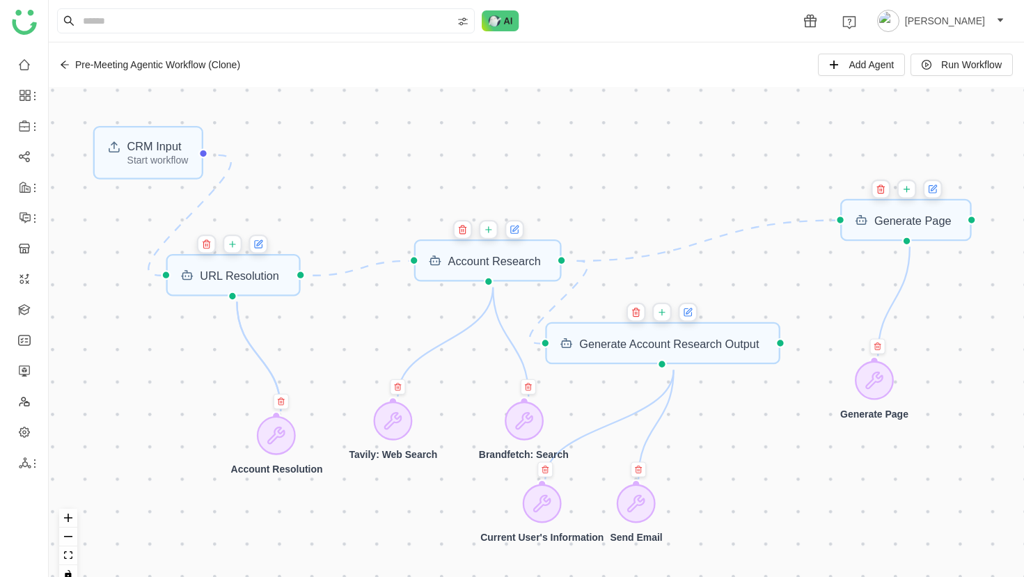
click at [72, 69] on div "Pre-Meeting Agentic Workflow (Clone)" at bounding box center [150, 64] width 180 height 11
click at [63, 65] on icon at bounding box center [65, 65] width 10 height 10
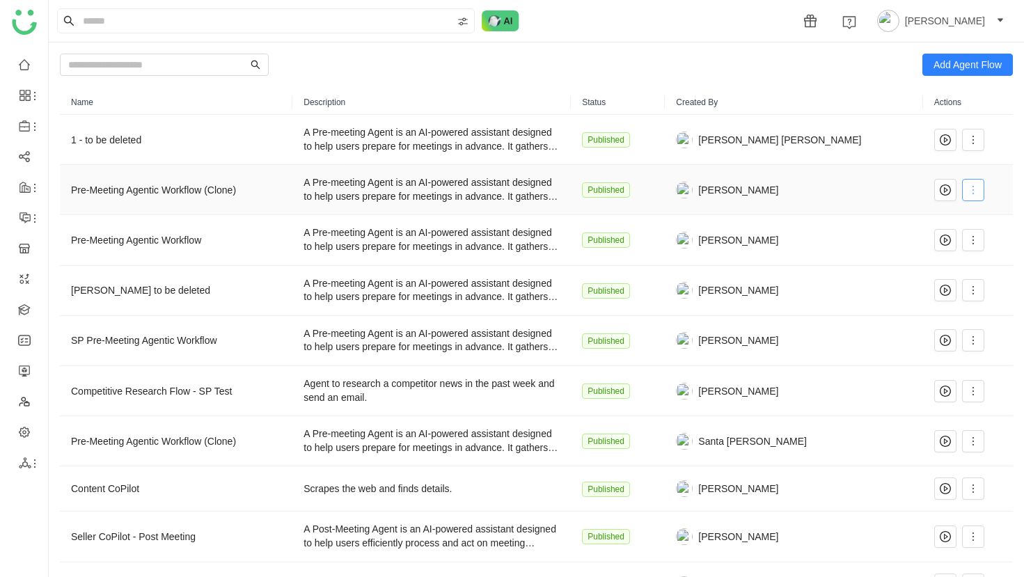
click at [976, 187] on span at bounding box center [973, 190] width 21 height 11
click at [936, 268] on span "Rename" at bounding box center [926, 271] width 47 height 15
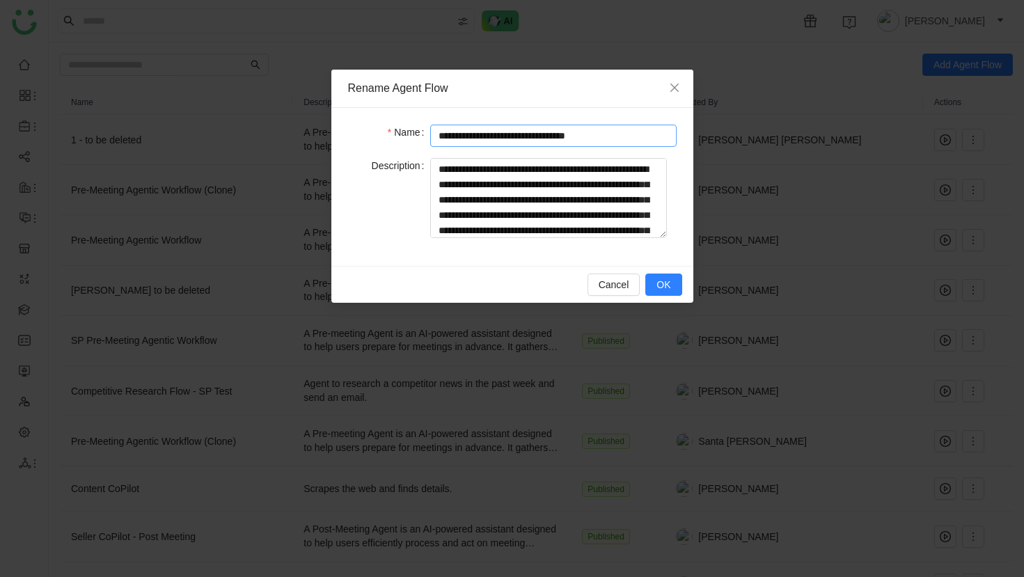
click at [528, 136] on input "**********" at bounding box center [553, 136] width 246 height 22
type input "**********"
click at [659, 287] on span "OK" at bounding box center [664, 284] width 14 height 15
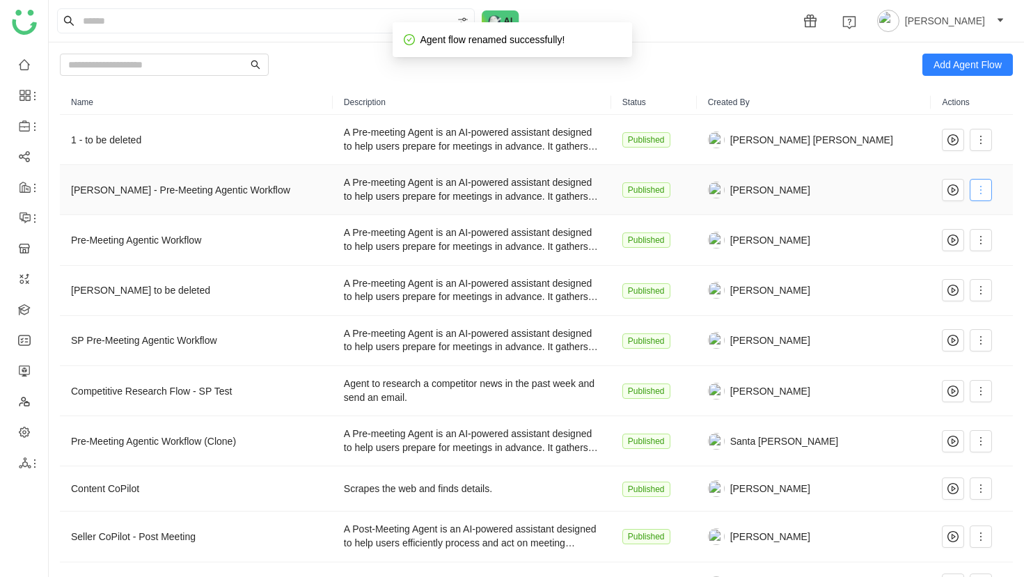
click at [976, 187] on span at bounding box center [981, 190] width 21 height 11
click at [946, 221] on li "Edit" at bounding box center [940, 218] width 84 height 26
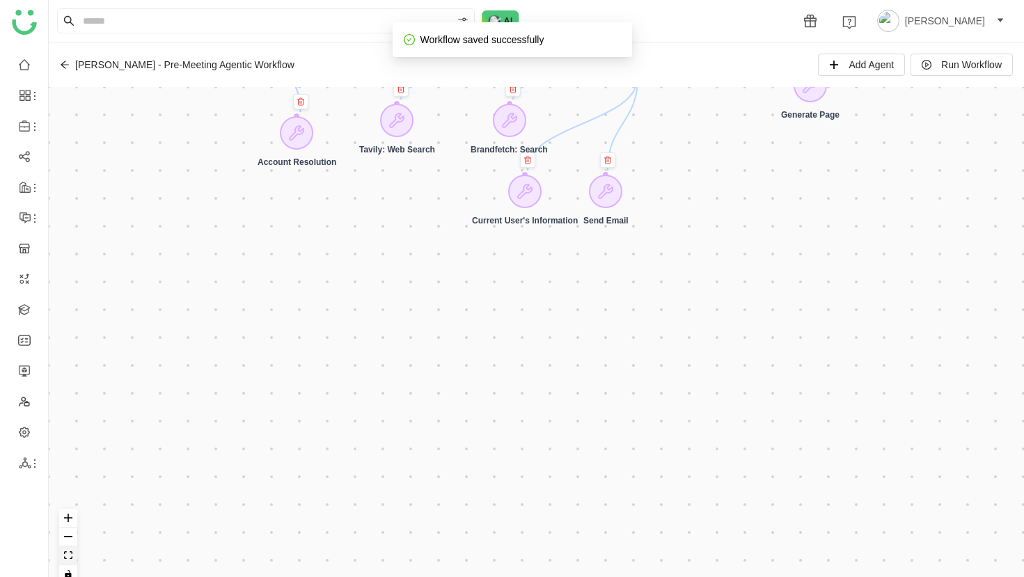
click at [73, 549] on button "fit view" at bounding box center [68, 556] width 18 height 19
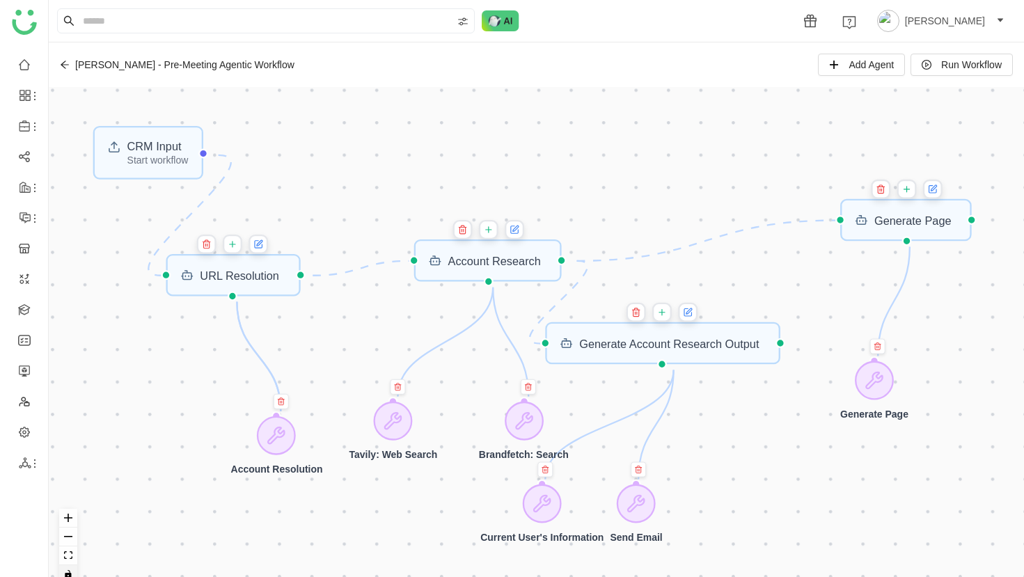
click at [73, 570] on button "toggle interactivity" at bounding box center [68, 574] width 18 height 19
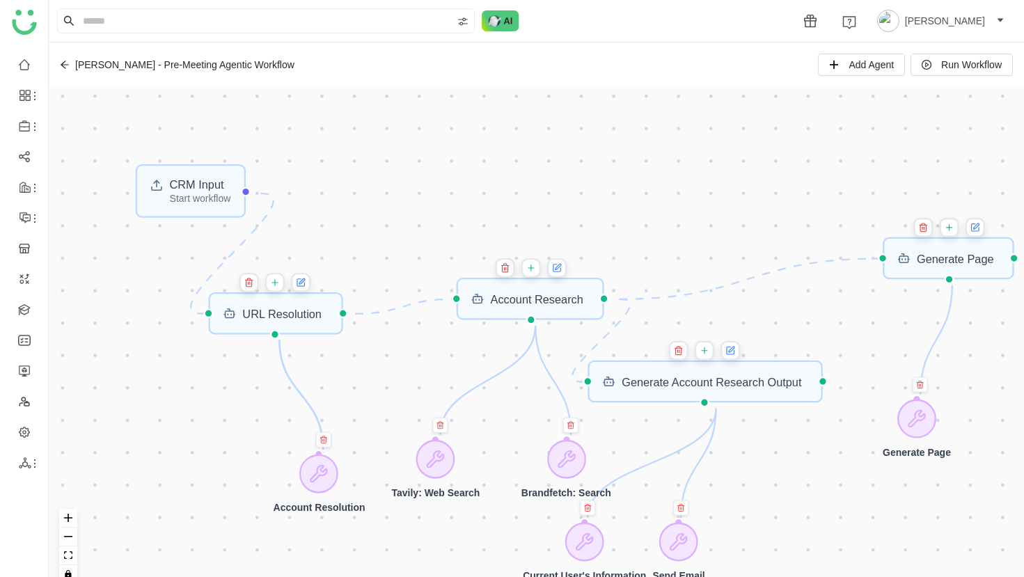
drag, startPoint x: 286, startPoint y: 465, endPoint x: 330, endPoint y: 495, distance: 53.1
click at [330, 496] on div "CRM Input Start workflow URL Resolution Generate Account Research Output Accoun…" at bounding box center [537, 341] width 976 height 508
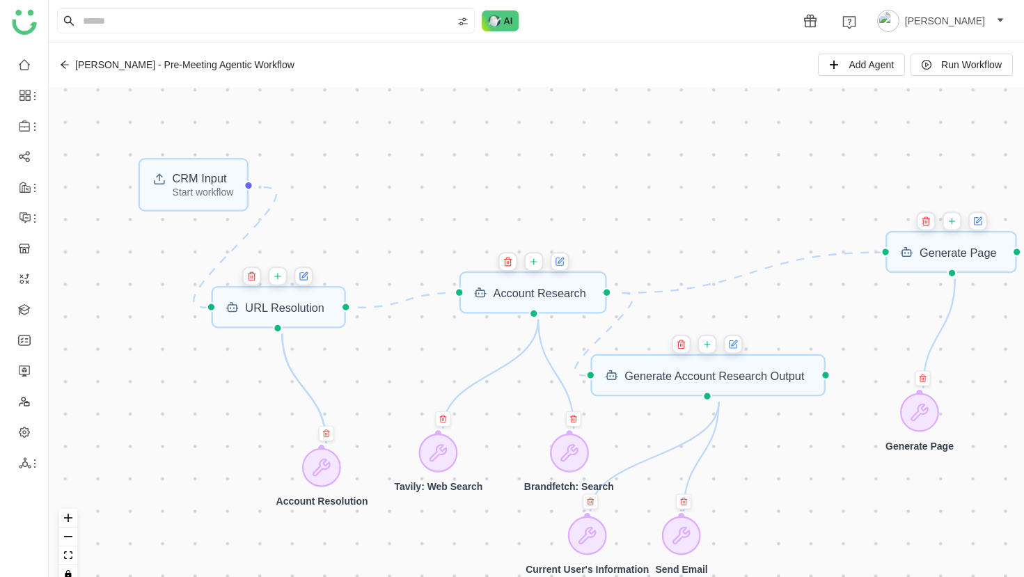
click at [312, 331] on div "CRM Input Start workflow URL Resolution Generate Account Research Output Accoun…" at bounding box center [537, 341] width 976 height 508
click at [307, 318] on div "CRM Input Start workflow URL Resolution Generate Account Research Output Accoun…" at bounding box center [537, 341] width 976 height 508
click at [71, 572] on icon "toggle interactivity" at bounding box center [68, 574] width 8 height 8
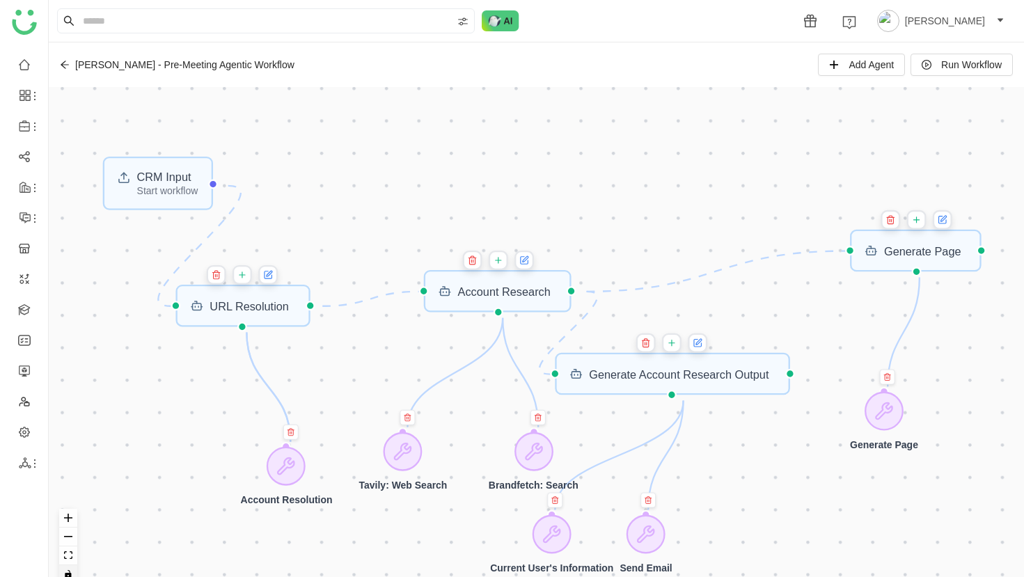
drag, startPoint x: 427, startPoint y: 214, endPoint x: 387, endPoint y: 210, distance: 40.0
click at [387, 210] on div "CRM Input Start workflow URL Resolution Generate Account Research Output Accoun…" at bounding box center [537, 341] width 976 height 508
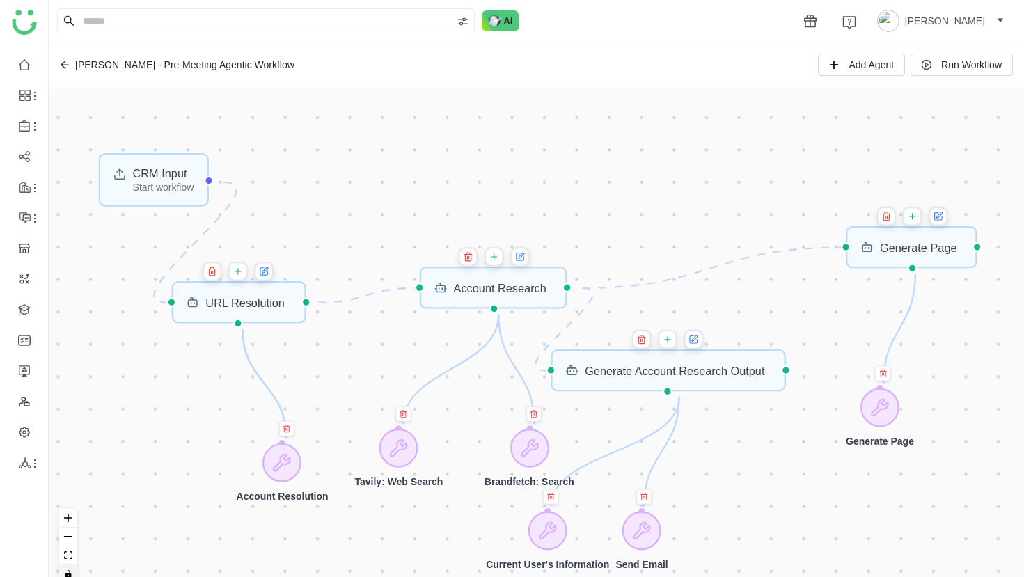
click at [268, 274] on icon at bounding box center [264, 271] width 7 height 7
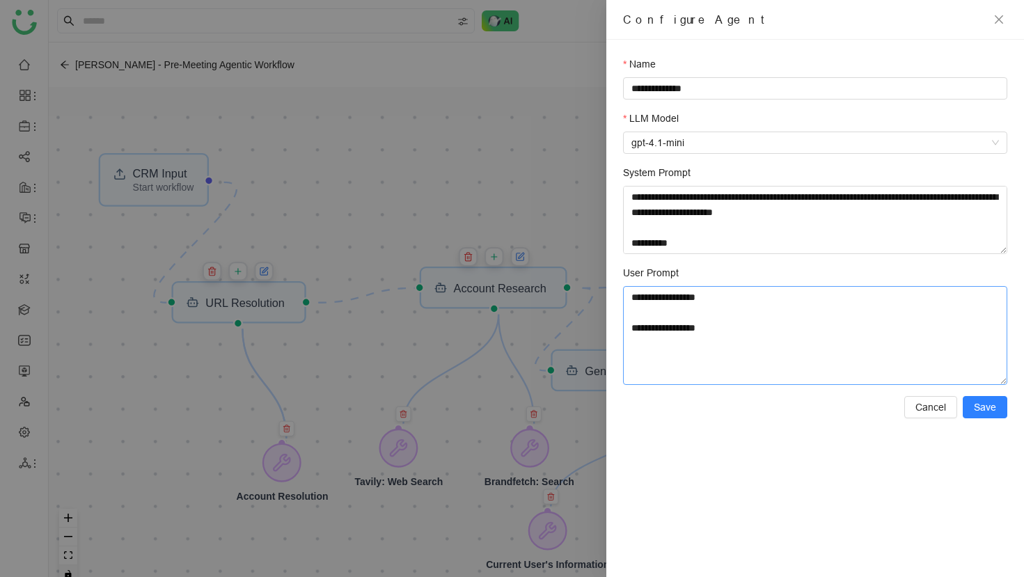
click at [711, 326] on textarea "**********" at bounding box center [815, 335] width 384 height 99
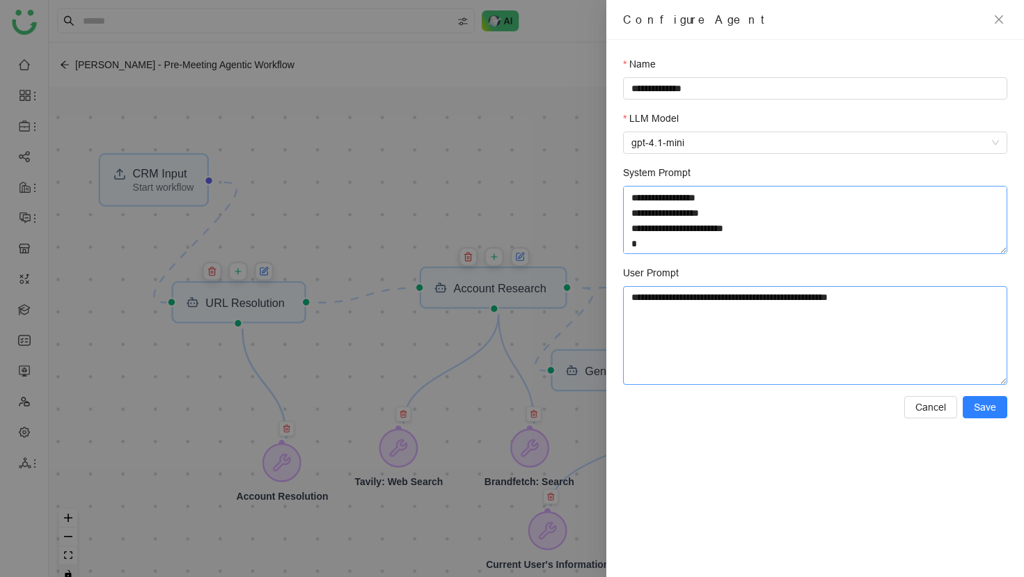
scroll to position [460, 0]
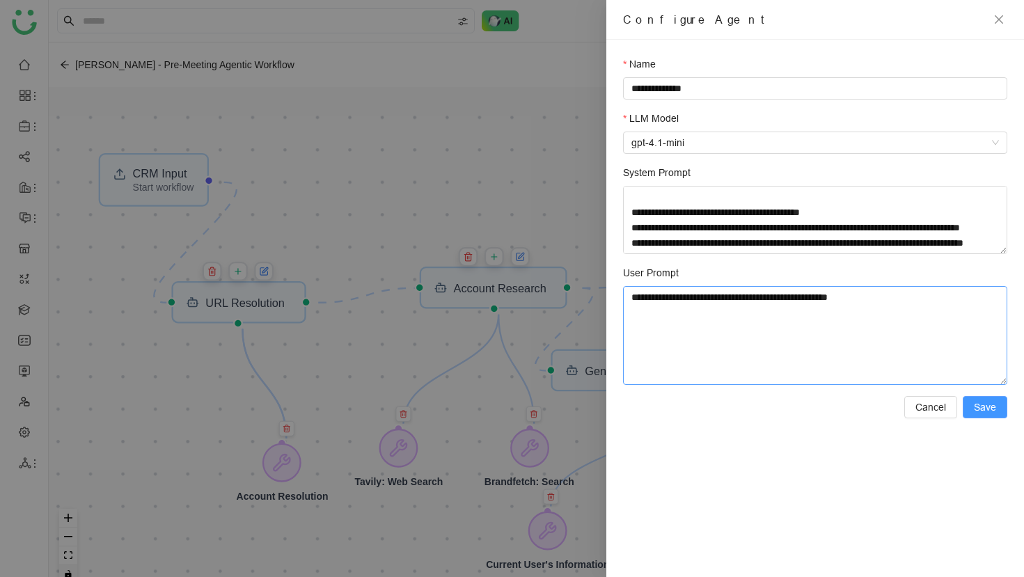
type textarea "**********"
click at [985, 411] on span "Save" at bounding box center [985, 407] width 22 height 15
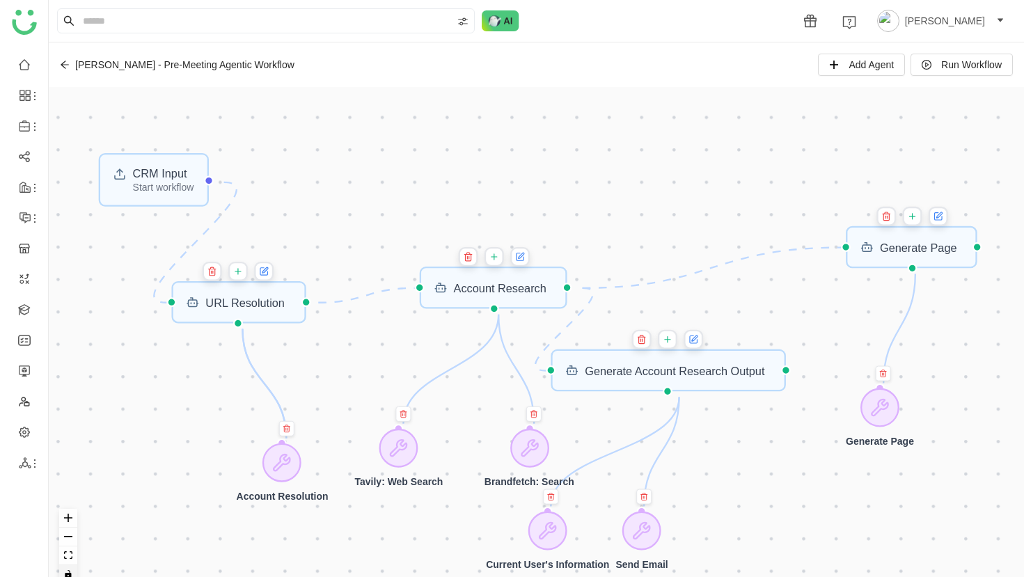
click at [522, 263] on icon at bounding box center [520, 257] width 10 height 13
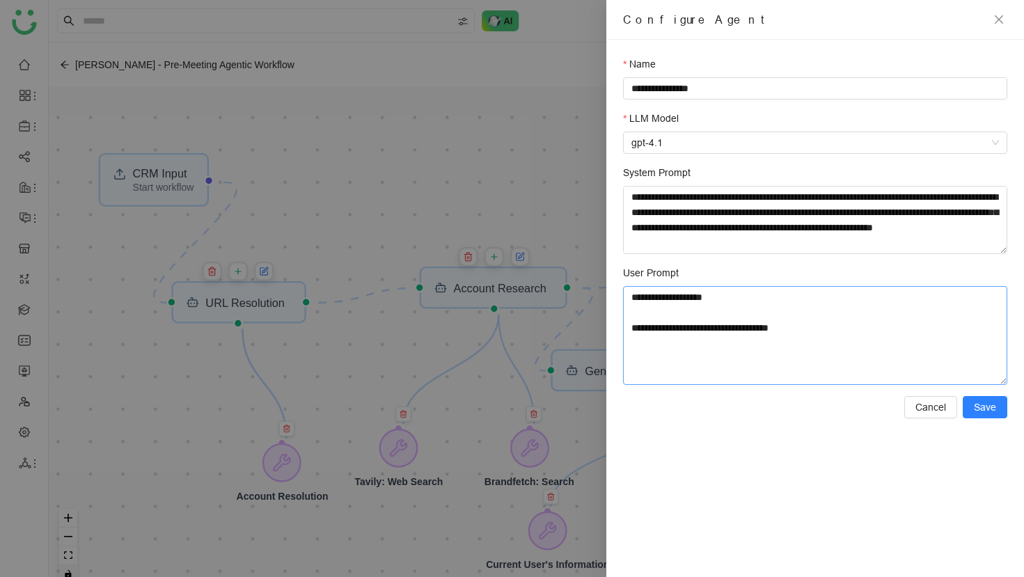
drag, startPoint x: 861, startPoint y: 338, endPoint x: 803, endPoint y: 292, distance: 73.8
click at [803, 292] on textarea "**********" at bounding box center [815, 335] width 384 height 99
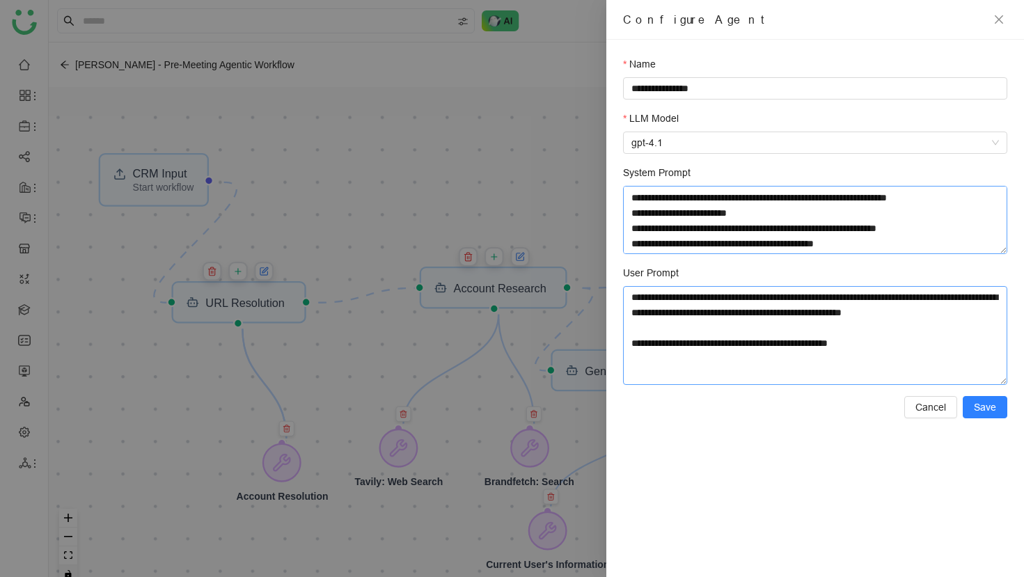
scroll to position [1059, 0]
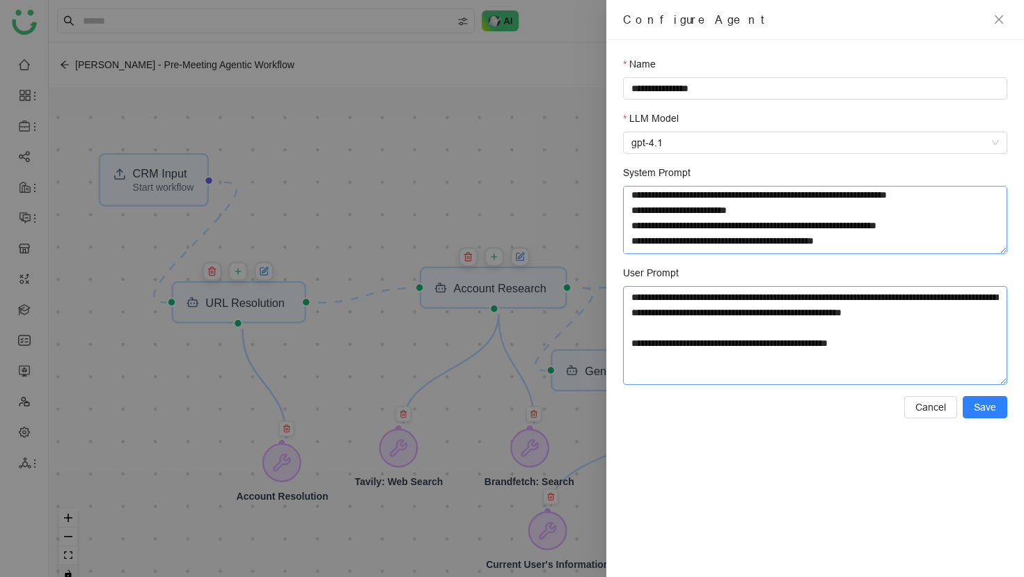
type textarea "**********"
click at [798, 228] on textarea "System Prompt" at bounding box center [815, 220] width 384 height 68
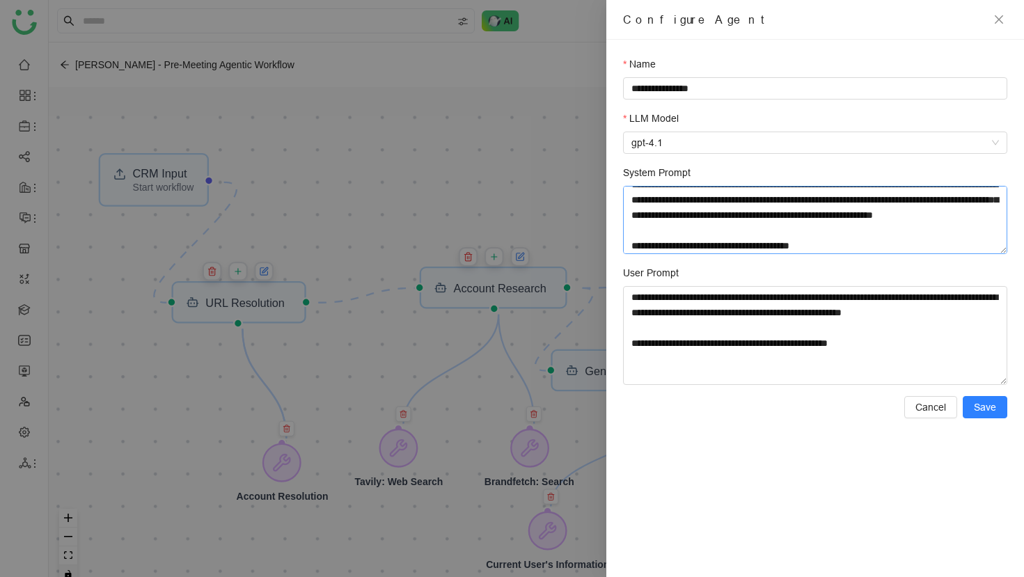
scroll to position [0, 0]
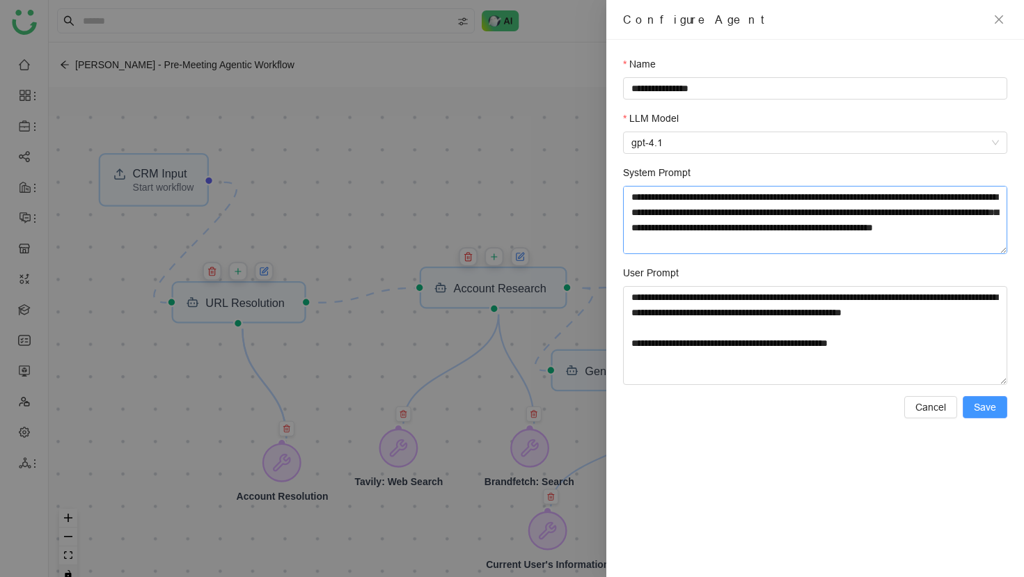
type textarea "**********"
click at [980, 412] on span "Save" at bounding box center [985, 407] width 22 height 15
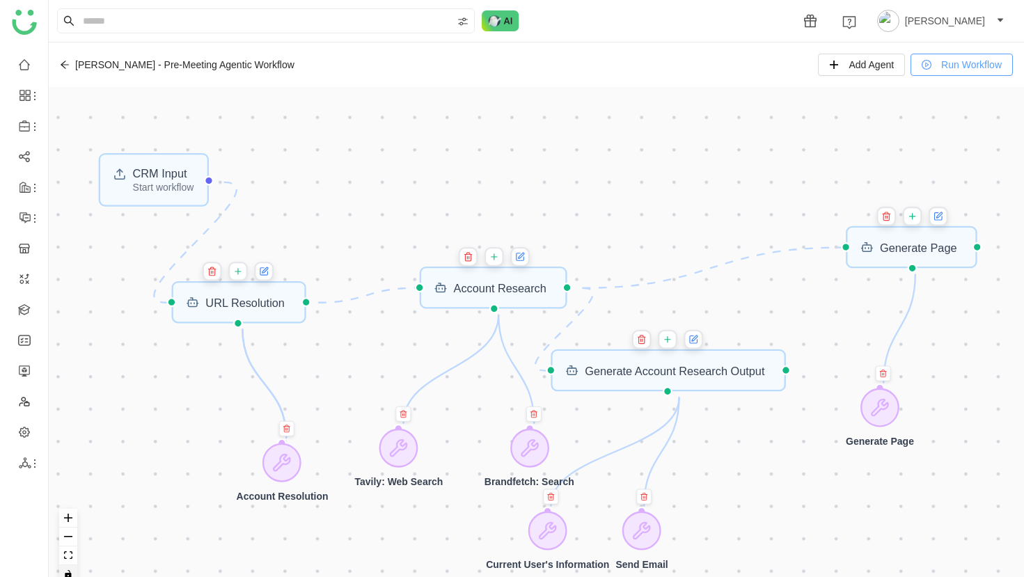
click at [955, 65] on span "Run Workflow" at bounding box center [971, 64] width 61 height 15
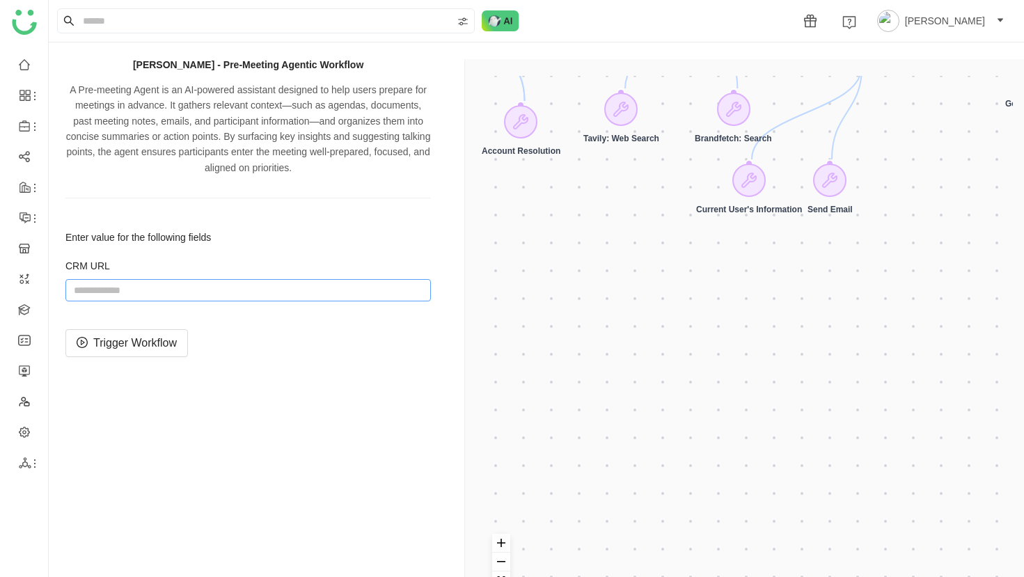
click at [338, 279] on div "CRM URL" at bounding box center [248, 281] width 366 height 42
click at [337, 288] on input "string" at bounding box center [248, 290] width 366 height 22
paste input "**********"
click at [357, 283] on input "string" at bounding box center [248, 290] width 366 height 22
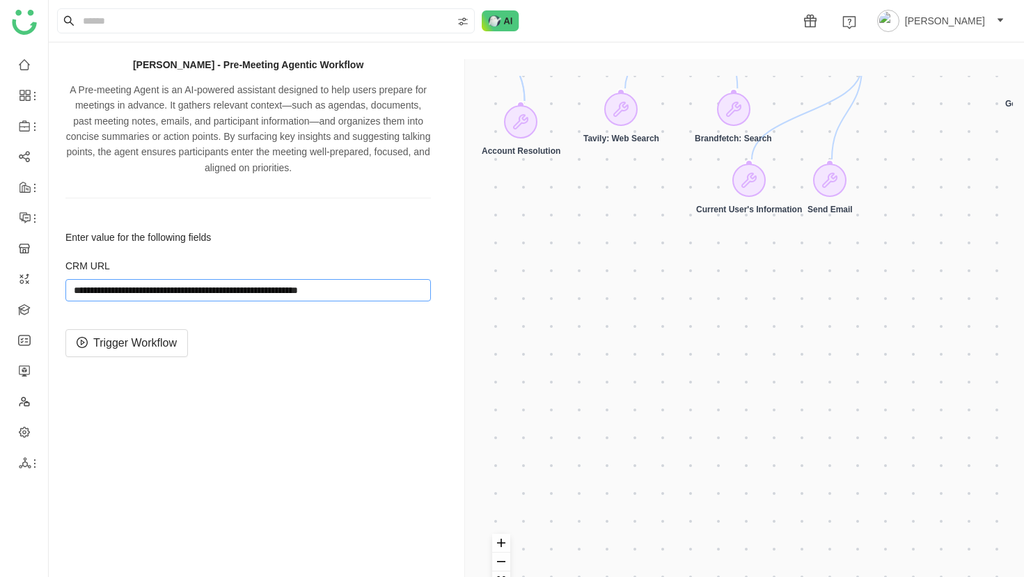
paste input "**********"
type input "**********"
click at [113, 353] on button "Trigger Workflow" at bounding box center [126, 343] width 123 height 28
click at [503, 573] on button "fit view" at bounding box center [501, 581] width 18 height 19
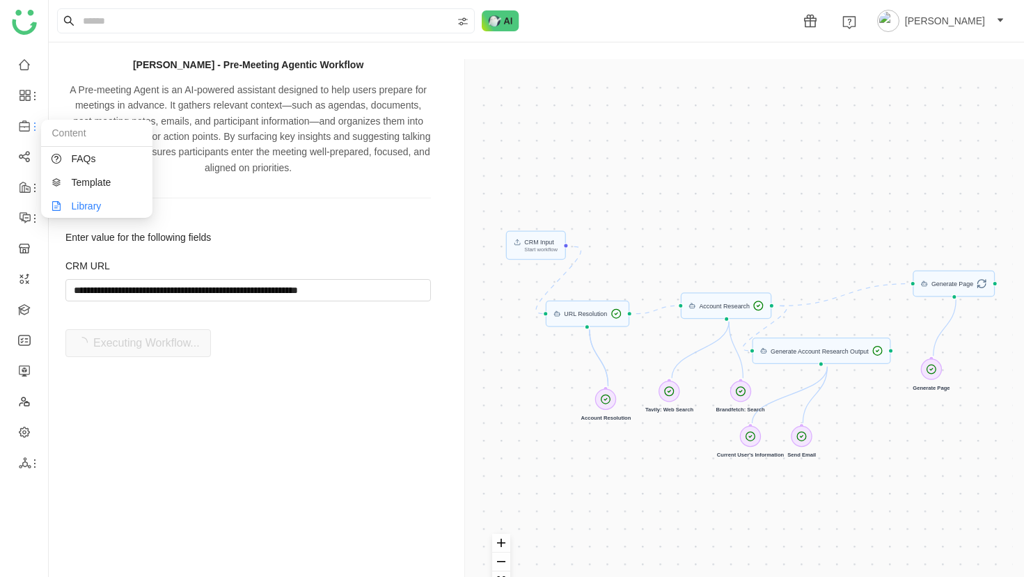
click at [83, 202] on link "Library" at bounding box center [97, 206] width 91 height 10
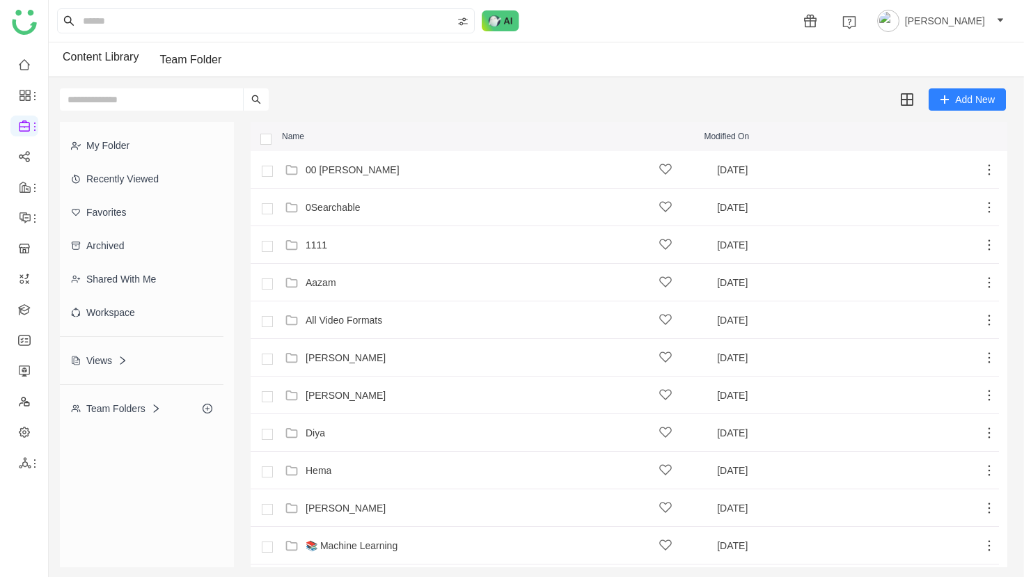
click at [125, 313] on div "Workspace" at bounding box center [142, 312] width 164 height 33
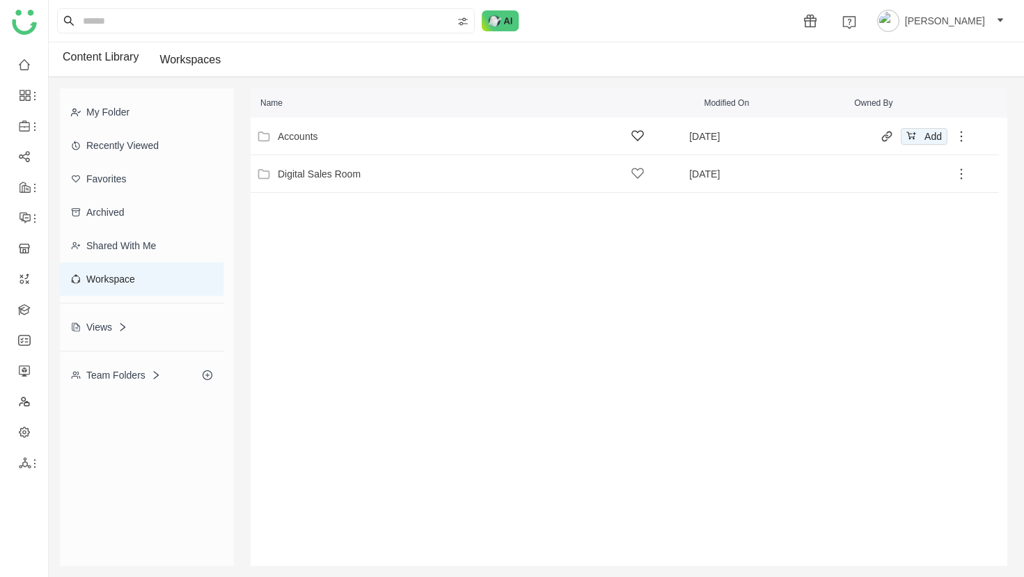
click at [306, 126] on div "Accounts Aug 16, 2025 Add" at bounding box center [610, 136] width 715 height 22
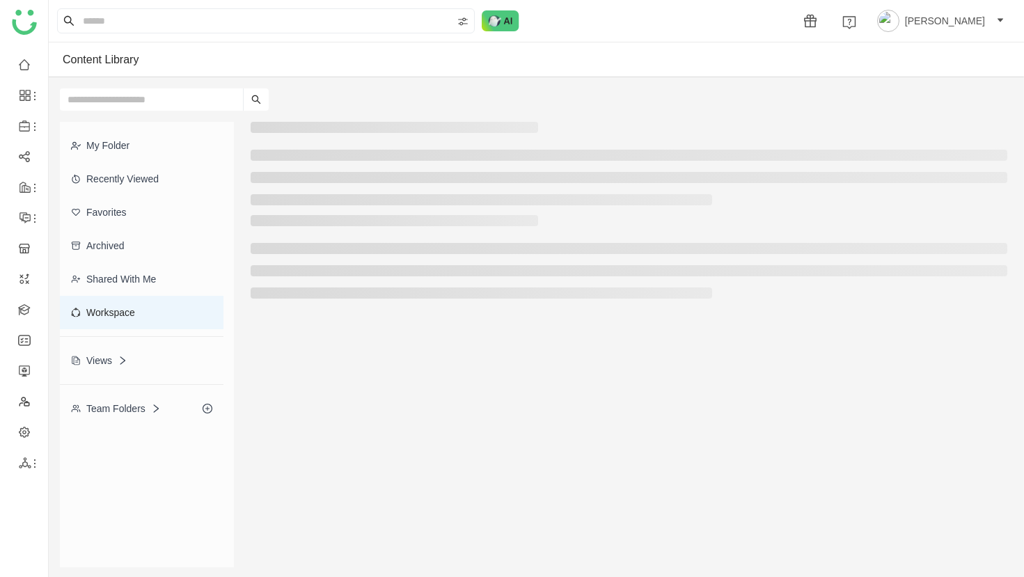
click at [155, 101] on input "text" at bounding box center [151, 99] width 183 height 22
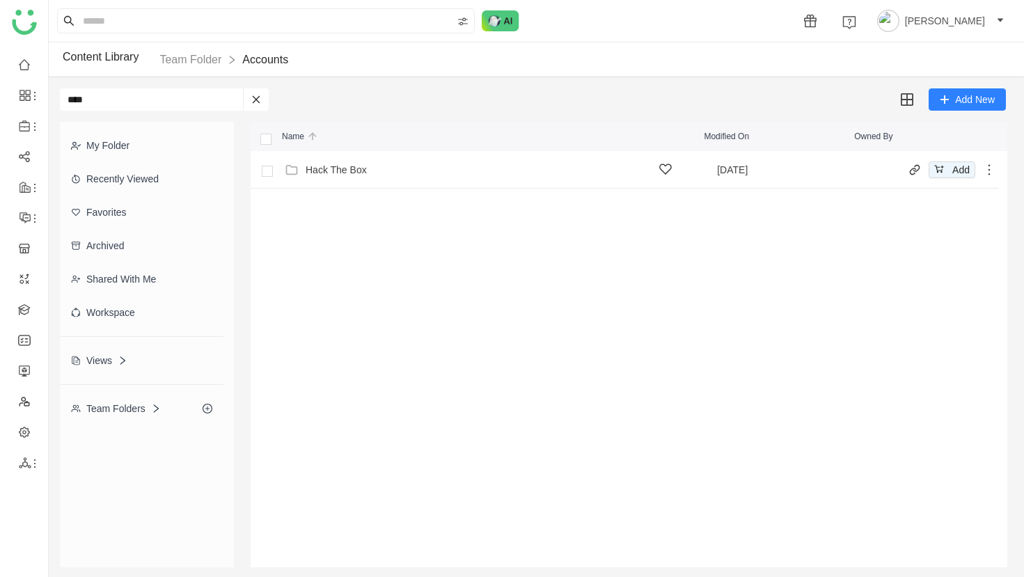
type input "****"
click at [345, 159] on div "Hack The Box Sep 11, 2025 Add" at bounding box center [638, 170] width 715 height 22
click at [360, 173] on div "Hack The Box - Company Overview (2025)" at bounding box center [399, 169] width 186 height 11
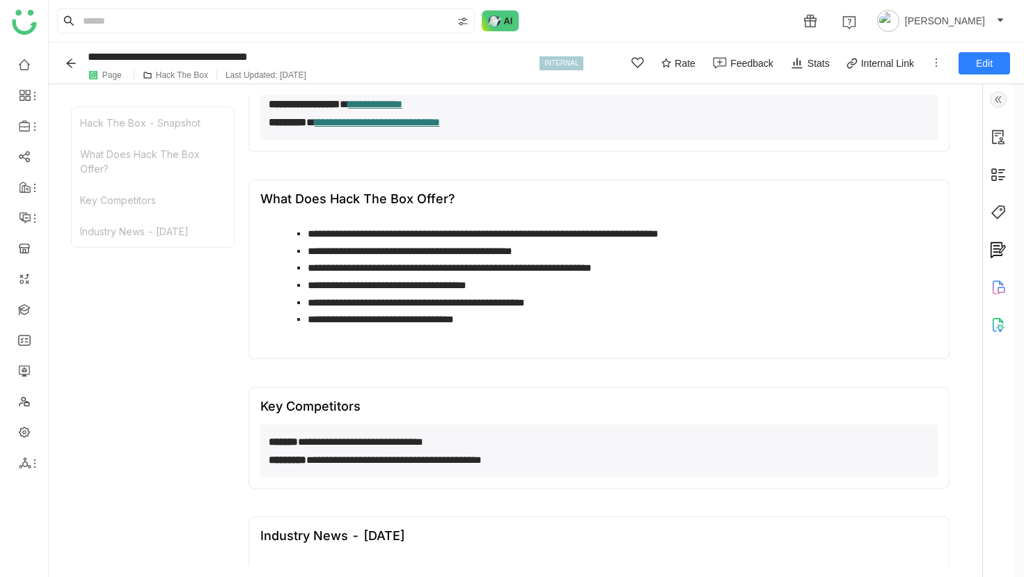
scroll to position [446, 0]
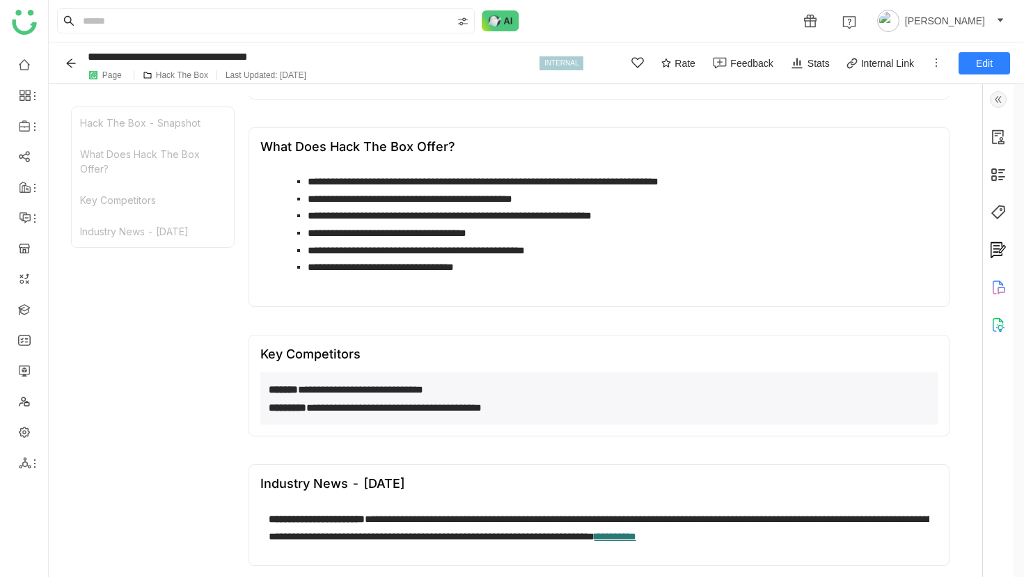
click at [80, 63] on button "Back" at bounding box center [74, 63] width 22 height 22
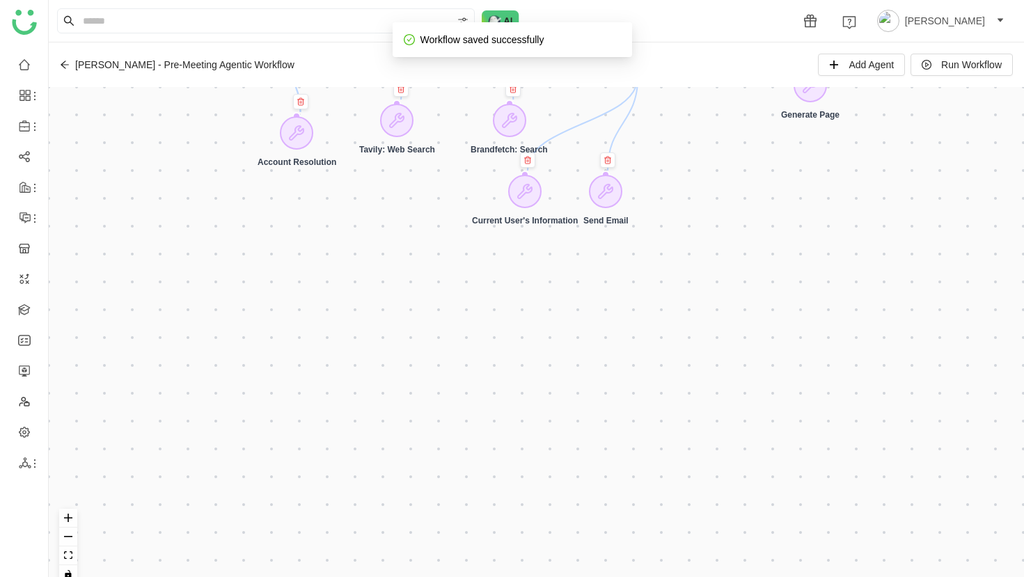
click at [68, 62] on icon at bounding box center [65, 65] width 10 height 10
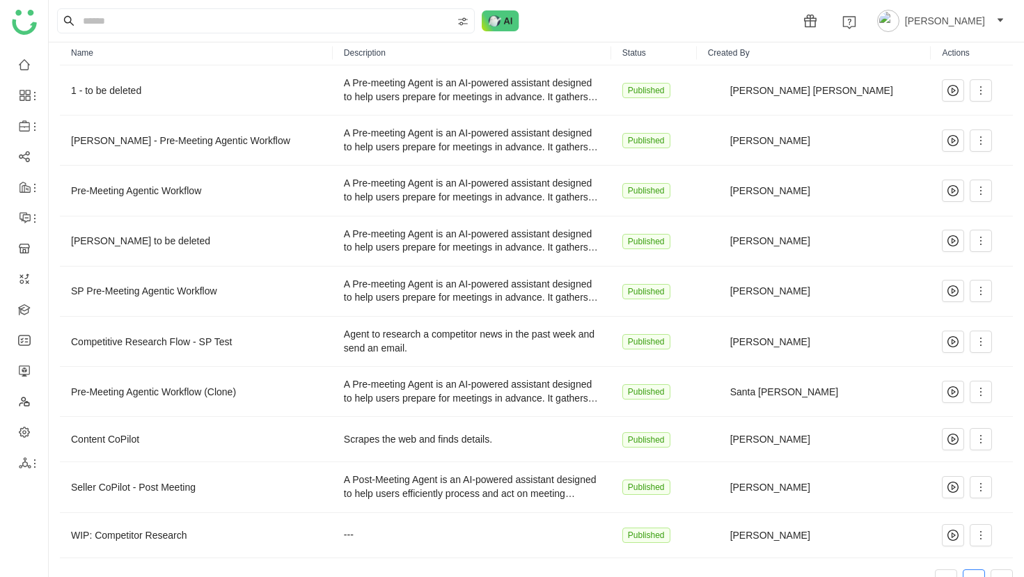
scroll to position [86, 0]
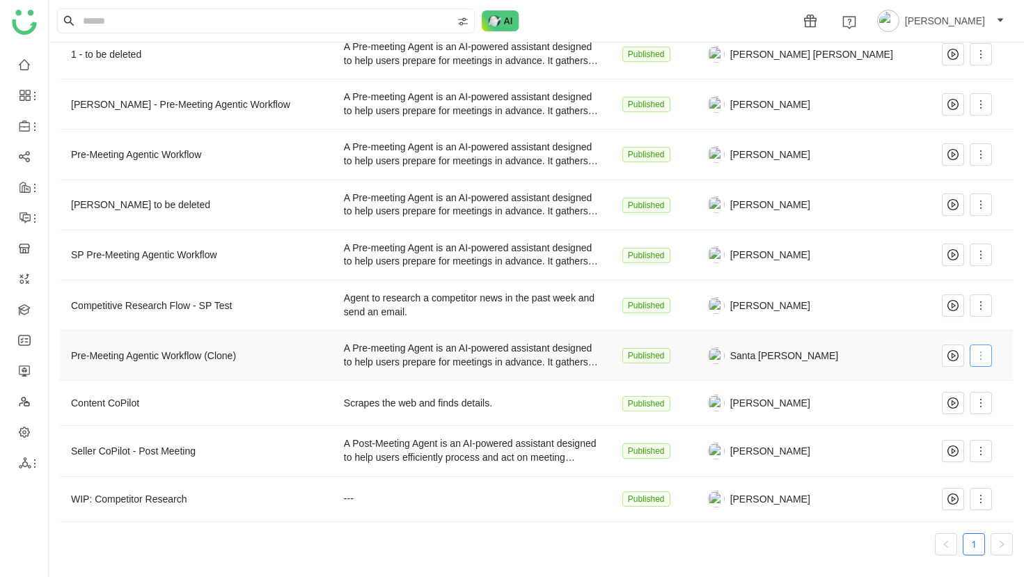
click at [980, 359] on icon at bounding box center [980, 356] width 1 height 8
click at [971, 150] on span at bounding box center [981, 154] width 21 height 11
click at [954, 175] on li "Edit" at bounding box center [940, 182] width 84 height 26
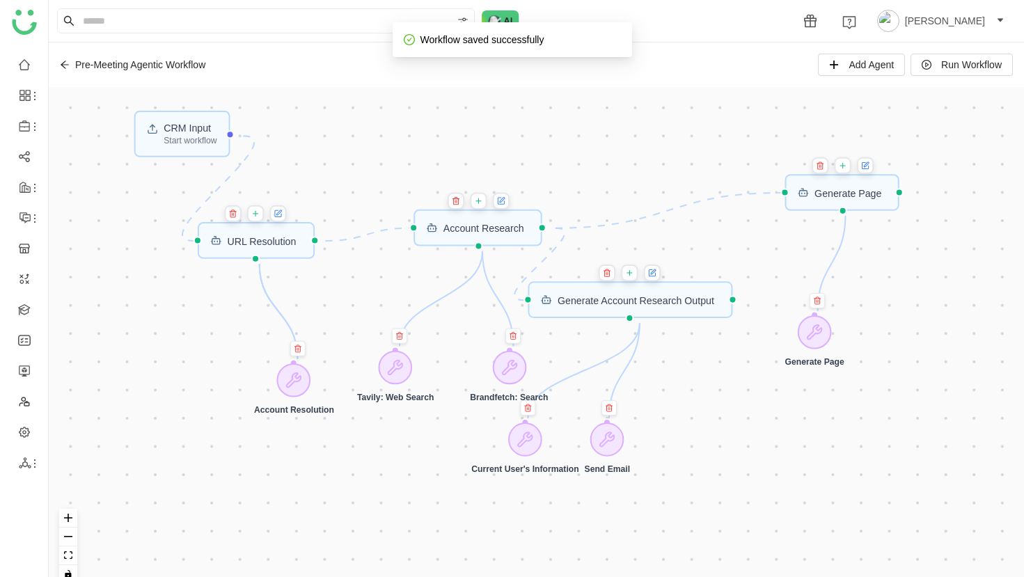
drag, startPoint x: 457, startPoint y: 222, endPoint x: 456, endPoint y: 471, distance: 248.6
click at [456, 471] on div "CRM Input Start workflow URL Resolution Generate Account Research Output Accoun…" at bounding box center [537, 341] width 976 height 508
click at [283, 210] on icon at bounding box center [278, 213] width 8 height 11
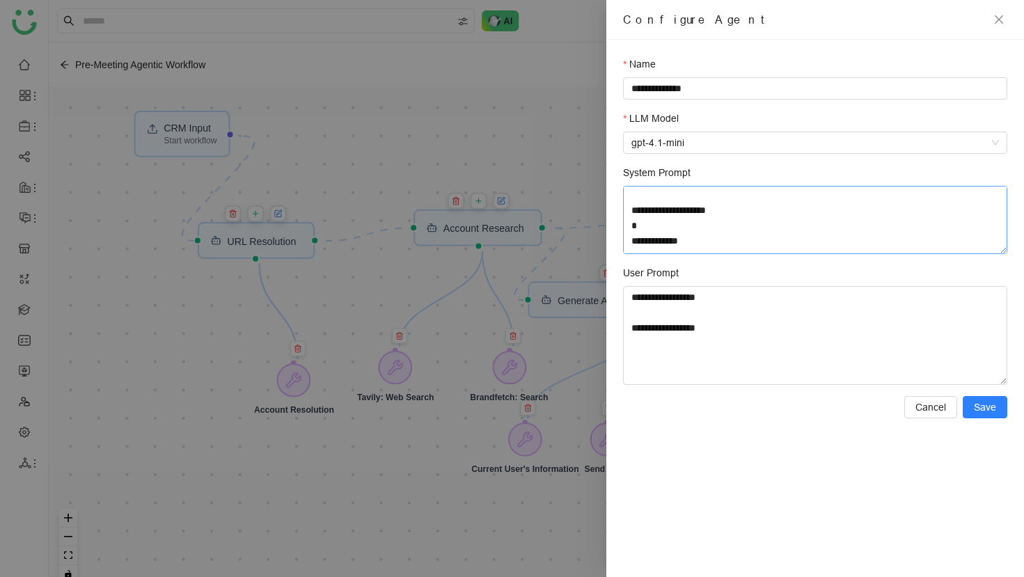
scroll to position [285, 0]
click at [715, 233] on textarea "**********" at bounding box center [815, 220] width 384 height 68
click at [391, 159] on div at bounding box center [512, 288] width 1024 height 577
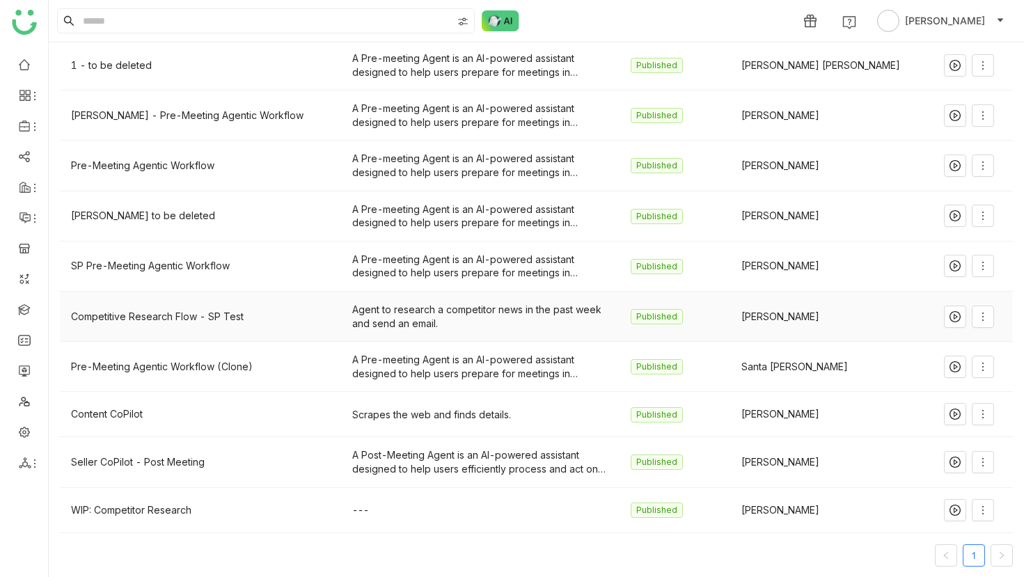
scroll to position [86, 0]
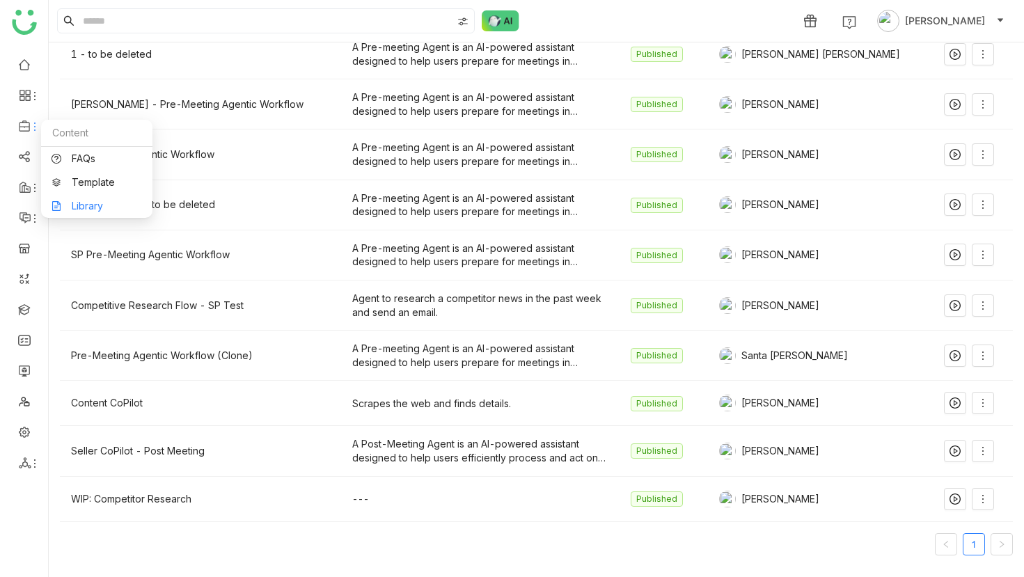
click at [102, 201] on link "Library" at bounding box center [97, 206] width 91 height 10
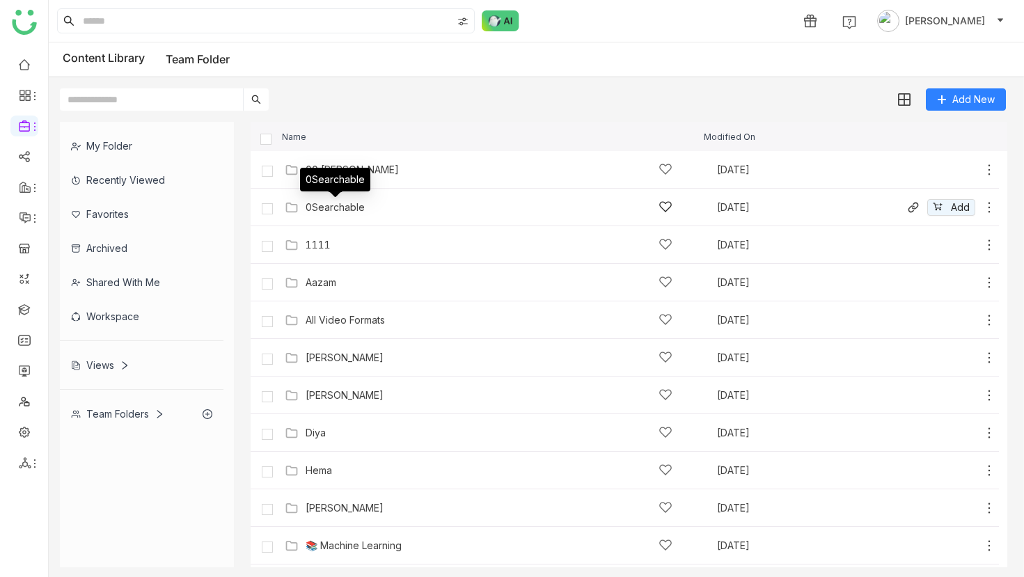
click at [342, 203] on div "0Searchable" at bounding box center [335, 207] width 59 height 11
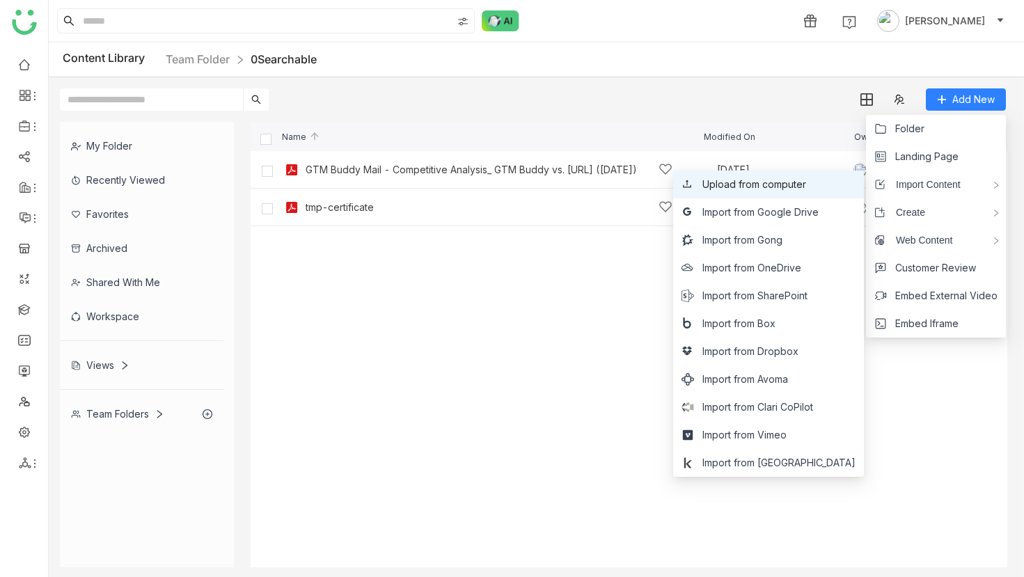
click at [797, 191] on span "Upload from computer" at bounding box center [755, 184] width 104 height 15
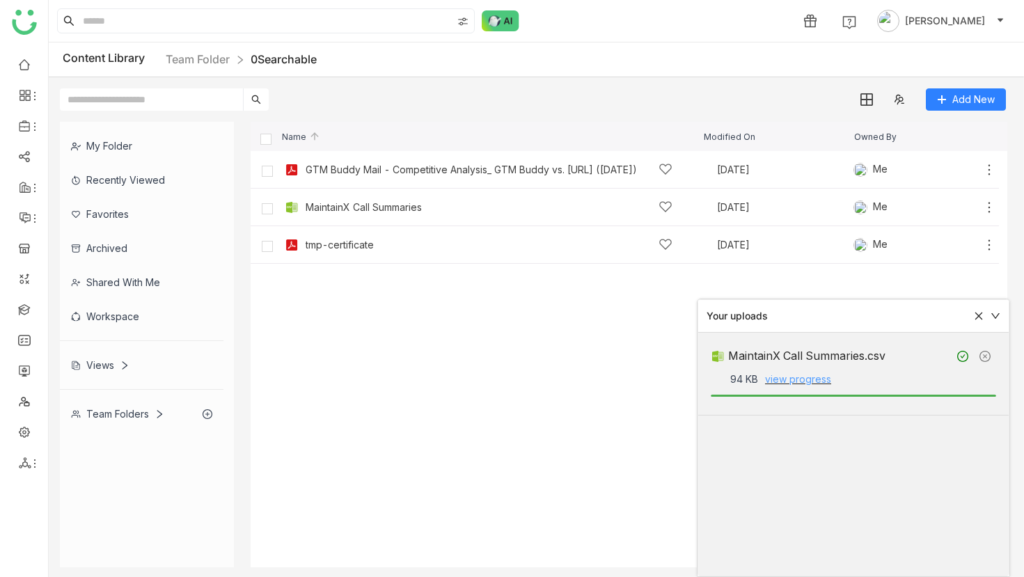
click at [803, 382] on link "view progress" at bounding box center [798, 379] width 66 height 12
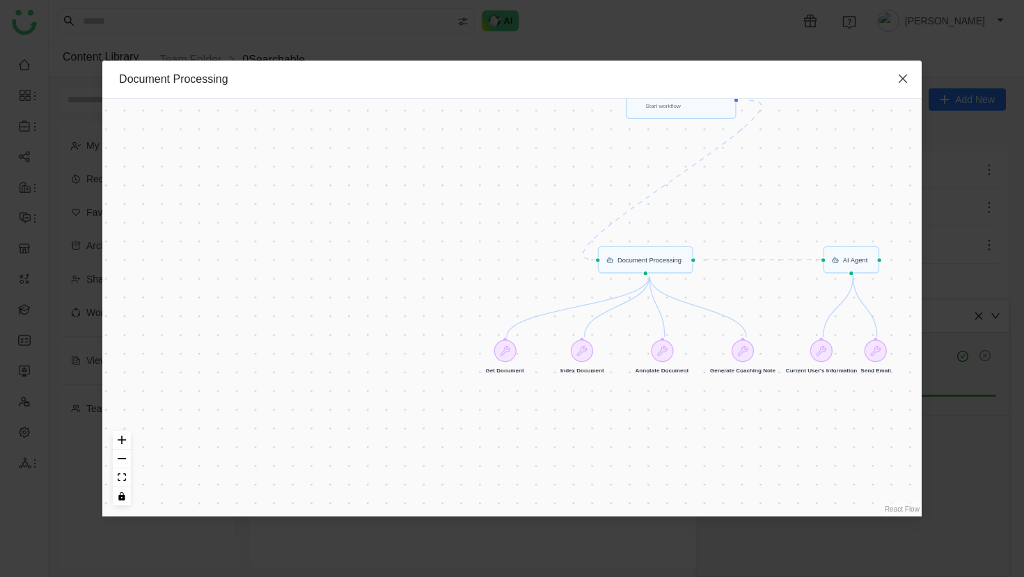
click at [902, 82] on icon "Close" at bounding box center [903, 78] width 11 height 11
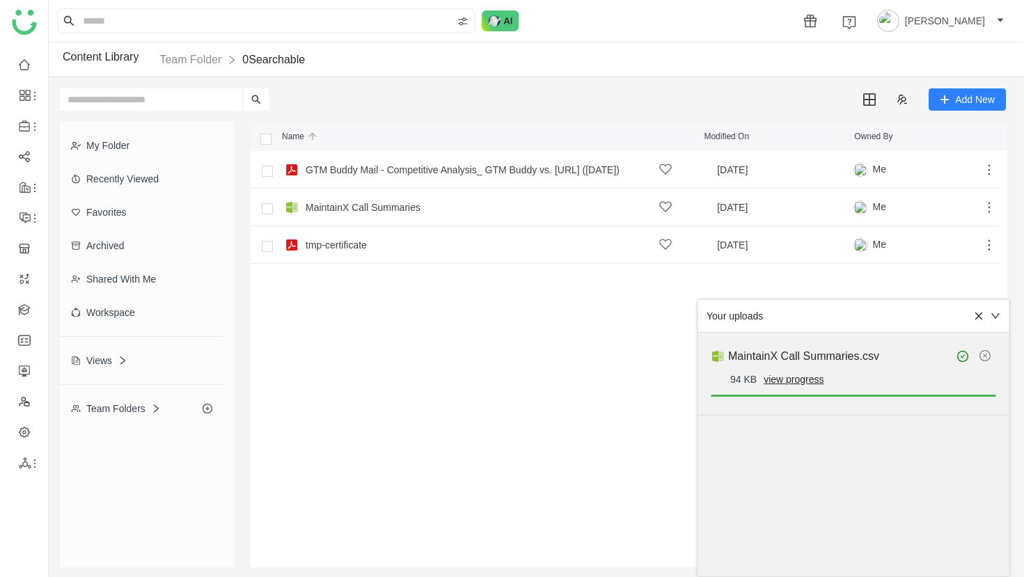
click at [986, 352] on icon at bounding box center [985, 355] width 11 height 11
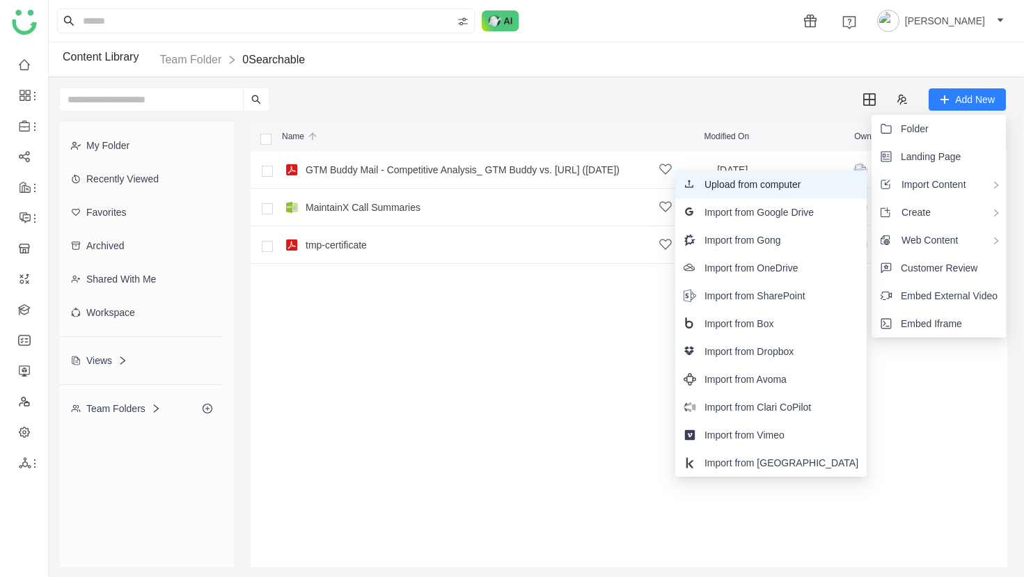
click at [852, 180] on li "Upload from computer" at bounding box center [770, 185] width 191 height 28
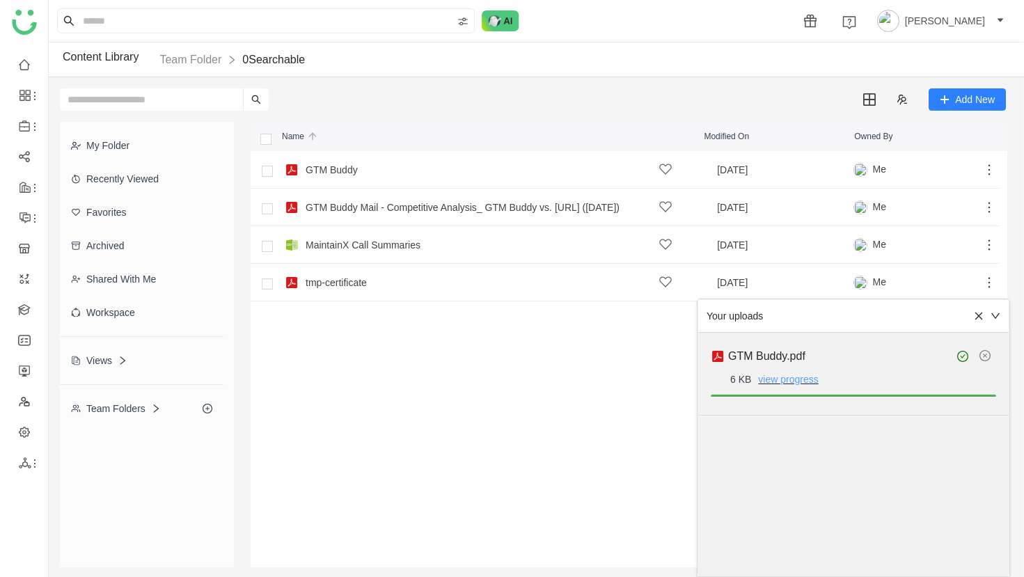
click at [796, 377] on link "view progress" at bounding box center [788, 379] width 60 height 11
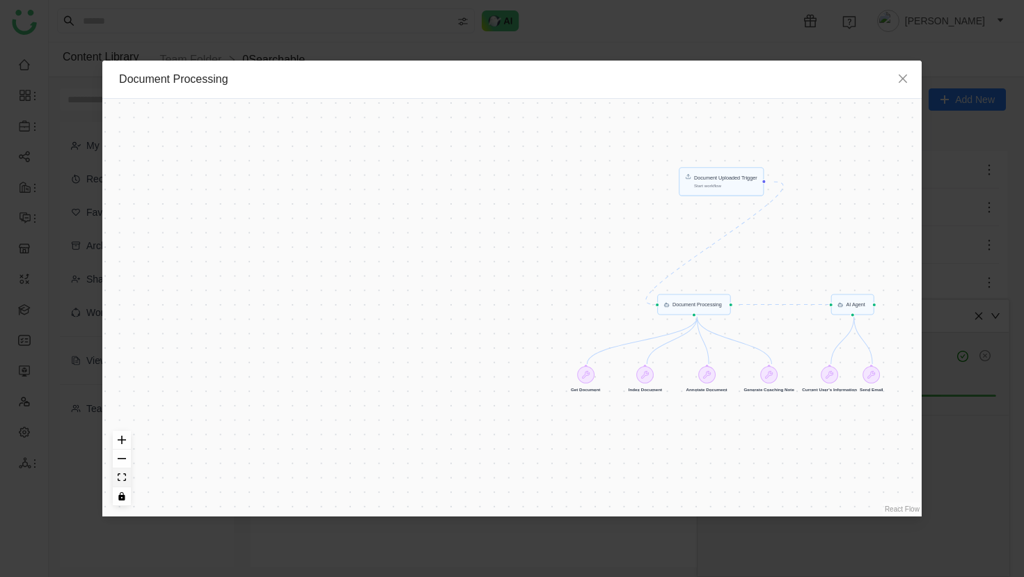
click at [119, 476] on icon "fit view" at bounding box center [122, 478] width 8 height 8
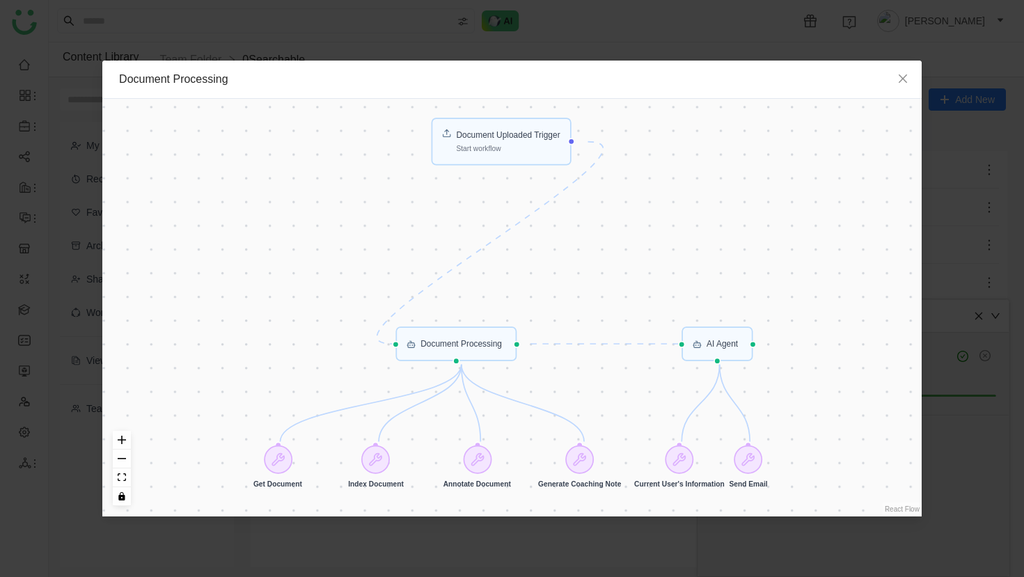
click at [327, 28] on nz-modal-container "Document Processing Document Uploaded Trigger Start workflow AI Agent Document …" at bounding box center [512, 288] width 1024 height 577
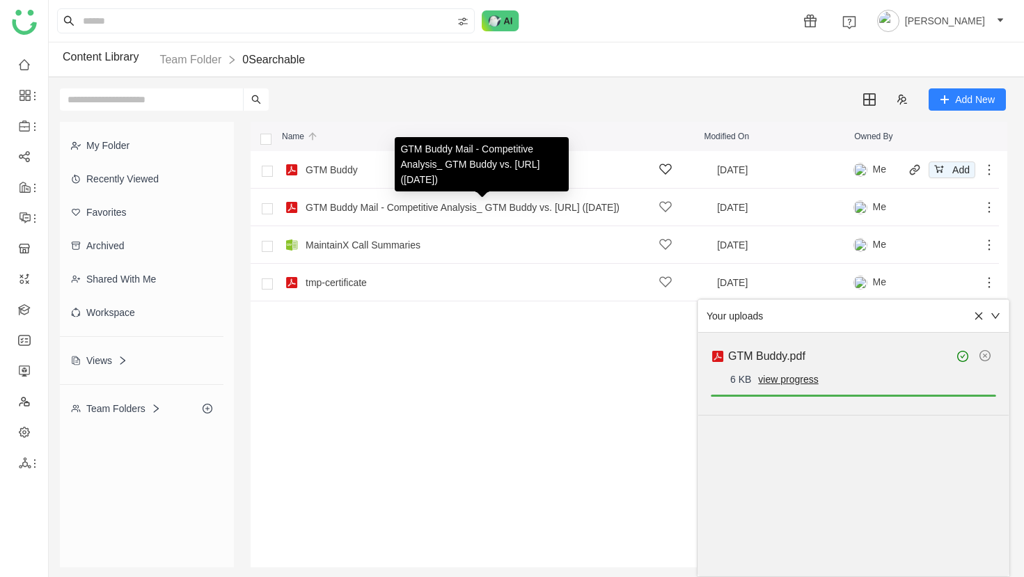
click at [322, 179] on div "GTM Buddy Sep 11, 2025 Me Add" at bounding box center [638, 170] width 715 height 22
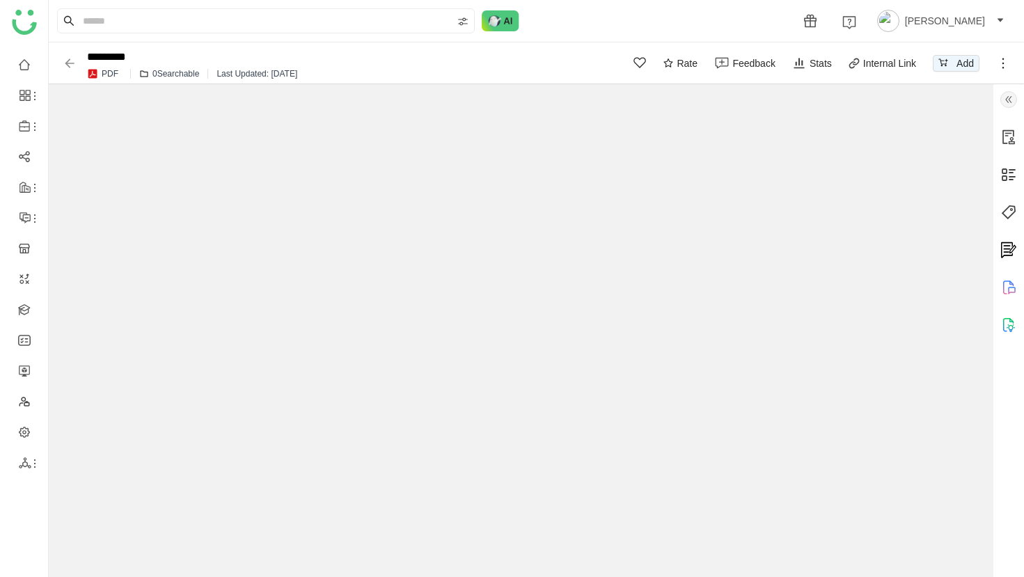
click at [1007, 105] on img at bounding box center [1009, 99] width 17 height 17
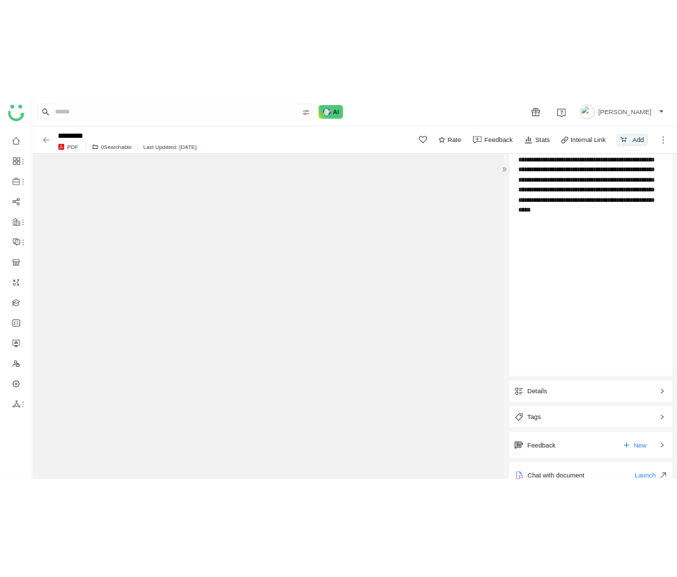
scroll to position [641, 0]
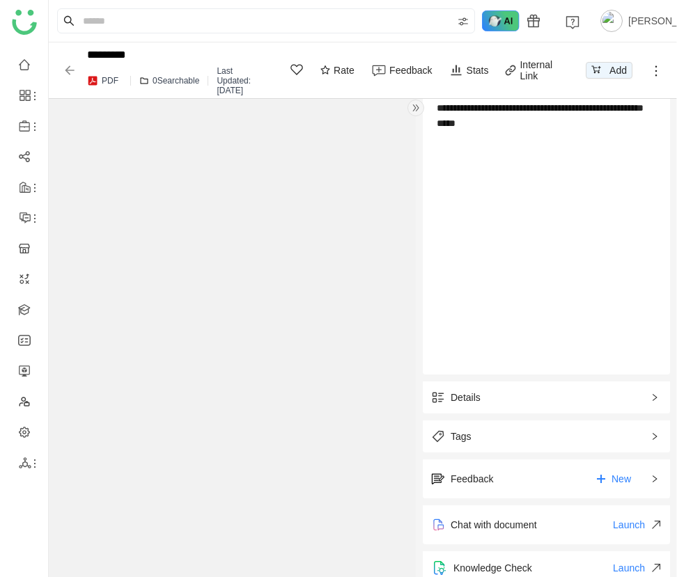
click at [504, 13] on img at bounding box center [501, 20] width 38 height 21
click at [501, 14] on img at bounding box center [501, 20] width 38 height 21
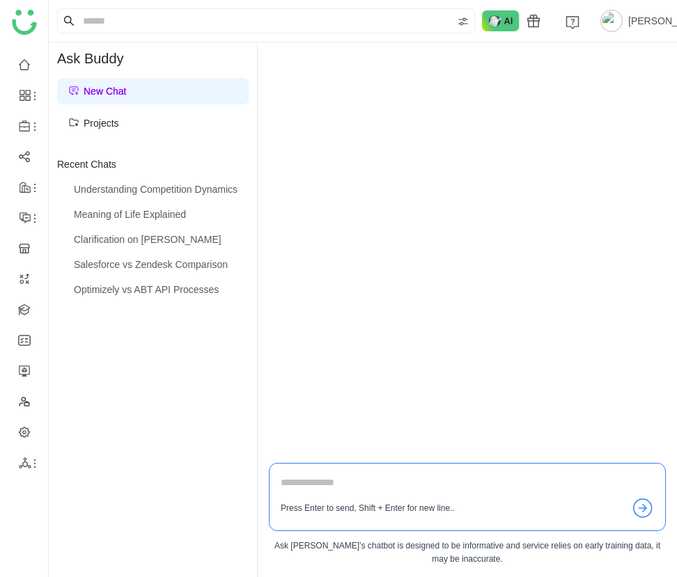
click at [517, 476] on textarea at bounding box center [467, 486] width 373 height 22
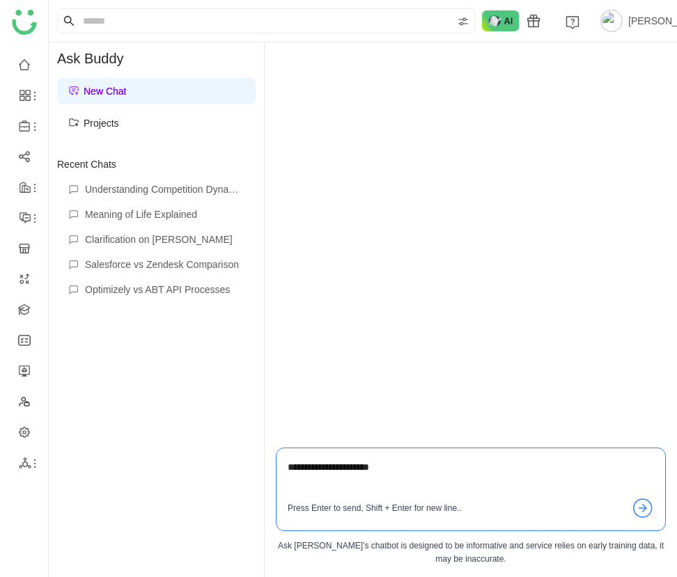
type textarea "**********"
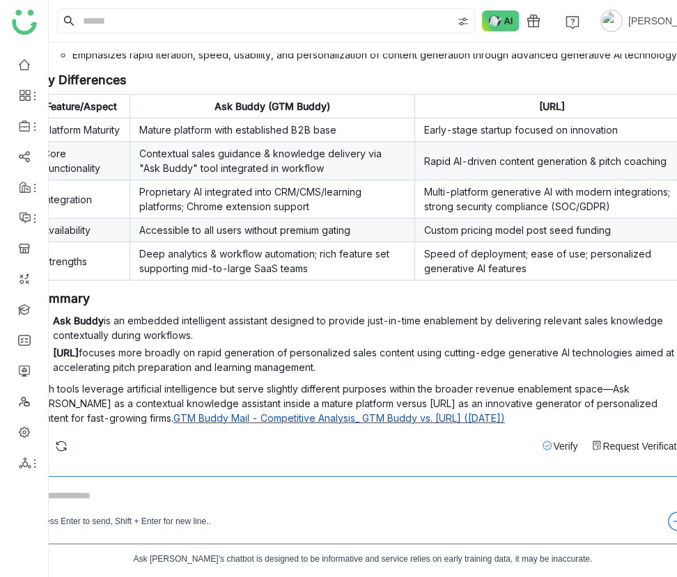
scroll to position [297, 0]
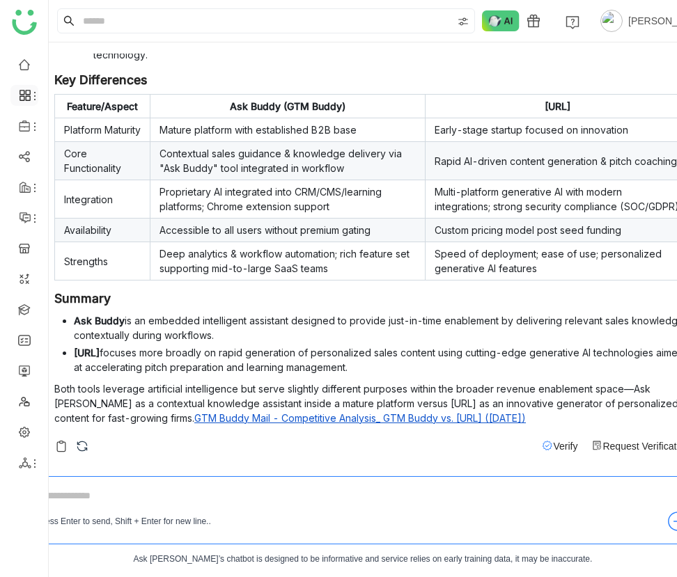
click at [25, 94] on icon at bounding box center [27, 92] width 5 height 5
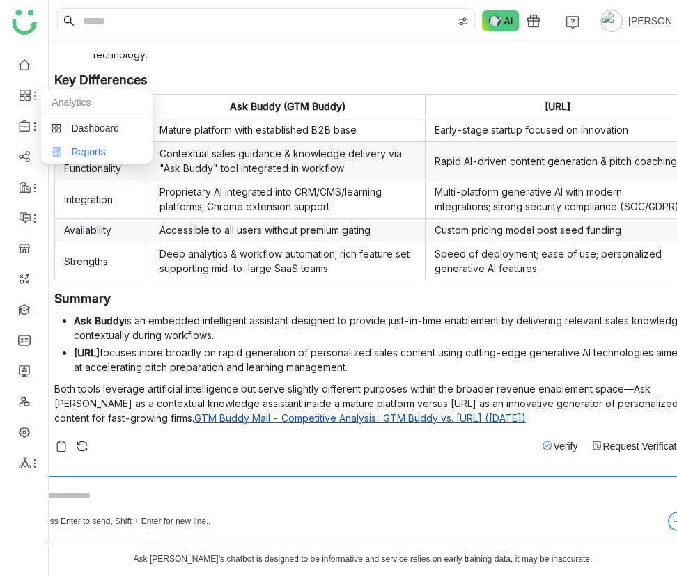
click at [67, 150] on link "Reports" at bounding box center [97, 152] width 91 height 10
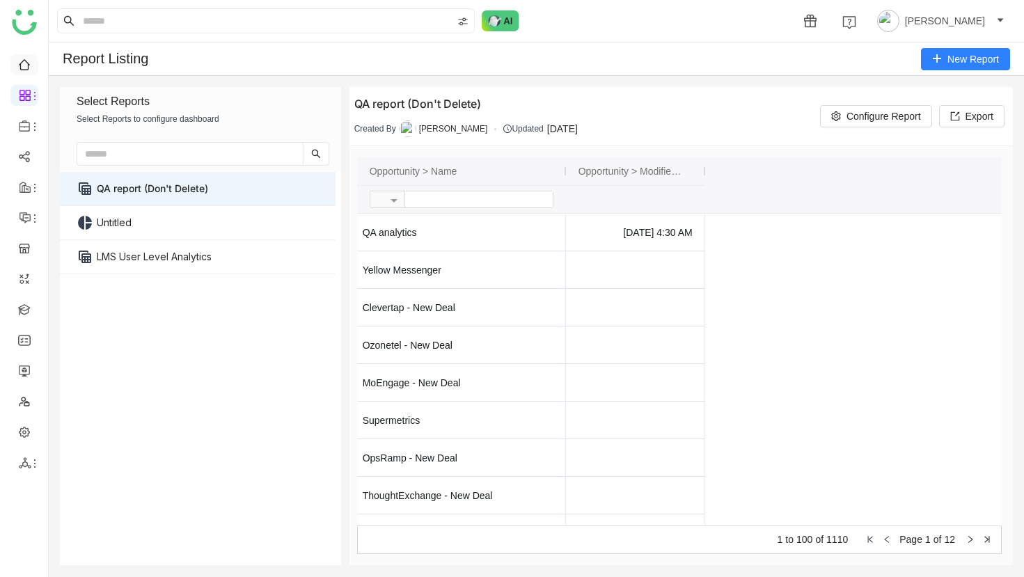
click at [25, 70] on link at bounding box center [24, 63] width 13 height 11
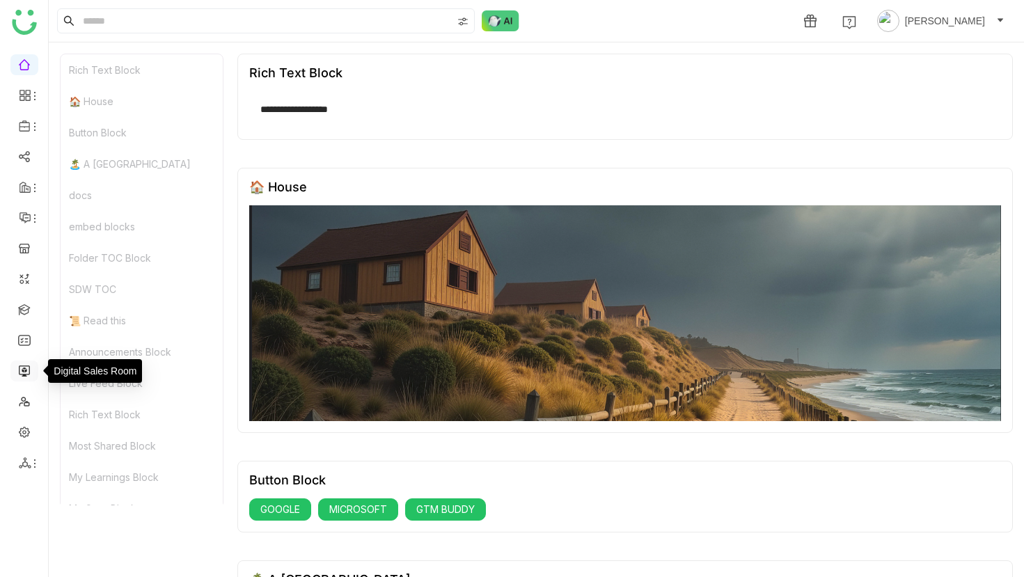
click at [19, 371] on link at bounding box center [24, 370] width 13 height 11
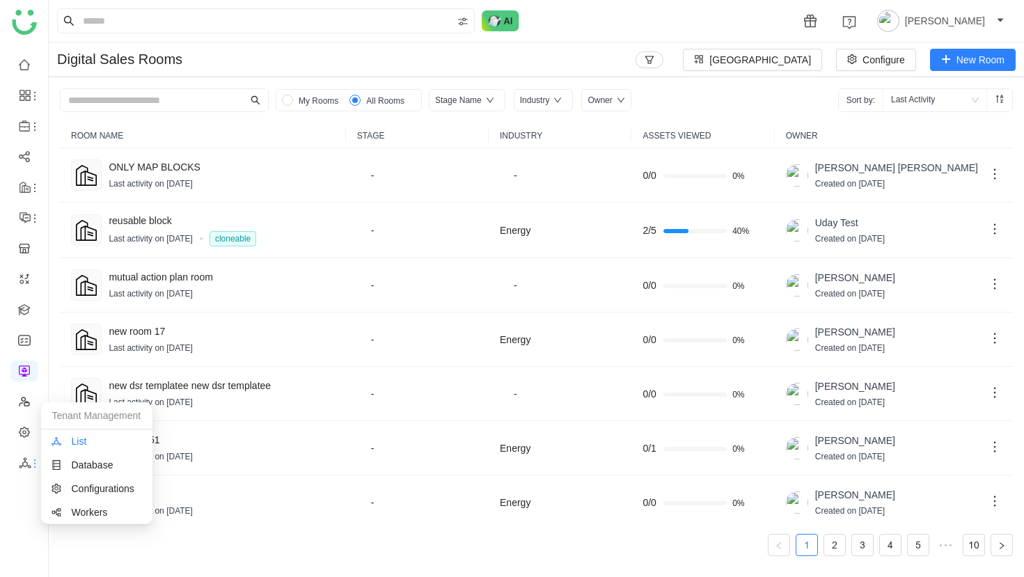
click at [61, 442] on link "List" at bounding box center [97, 442] width 91 height 10
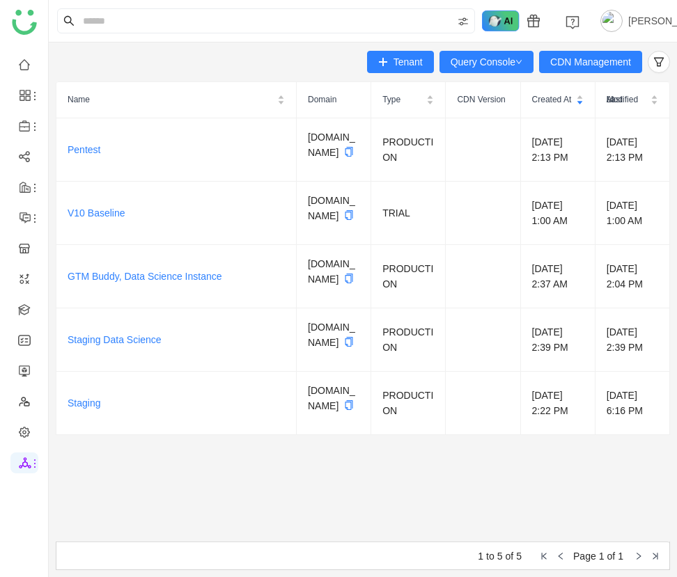
click at [492, 17] on img at bounding box center [501, 20] width 38 height 21
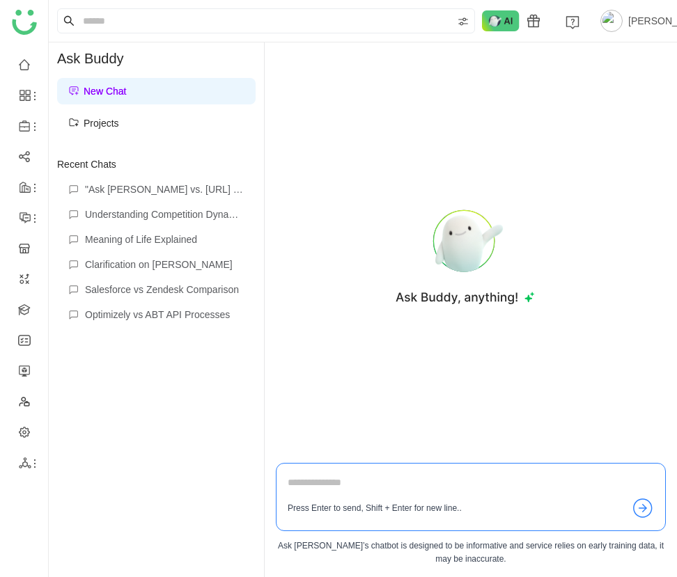
click at [424, 478] on textarea at bounding box center [471, 486] width 366 height 22
type textarea "**********"
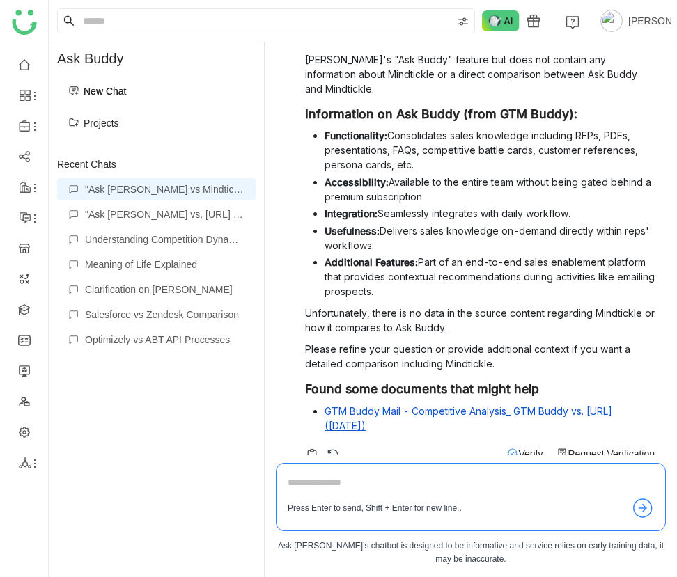
scroll to position [88, 0]
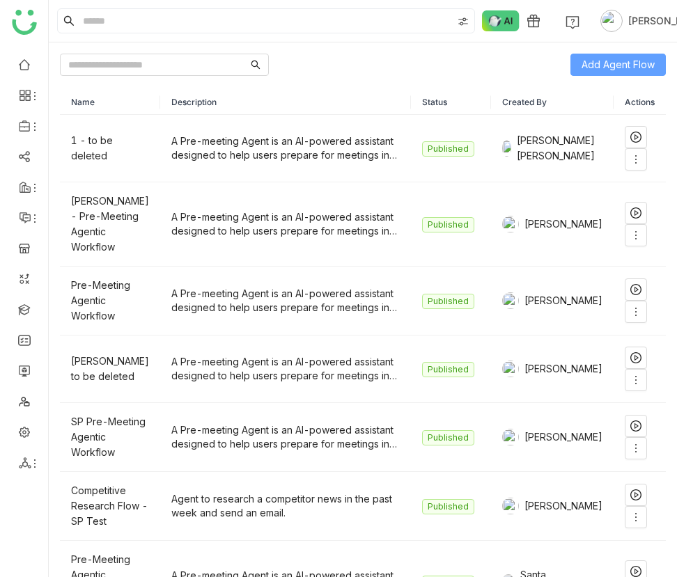
click at [615, 65] on span "Add Agent Flow" at bounding box center [617, 64] width 73 height 15
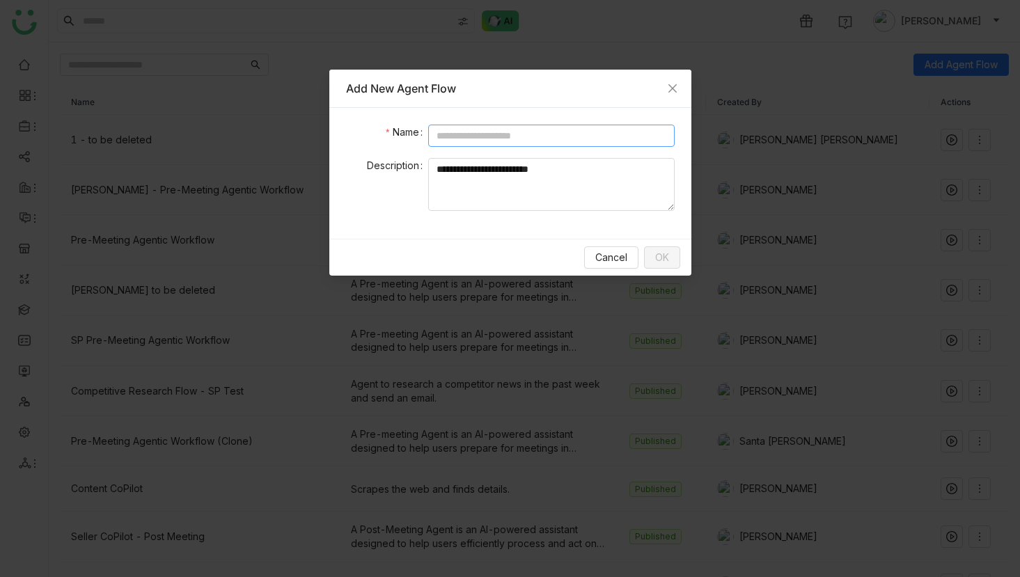
click at [542, 125] on input at bounding box center [551, 136] width 246 height 22
type input "**********"
click at [659, 257] on span "OK" at bounding box center [662, 257] width 14 height 15
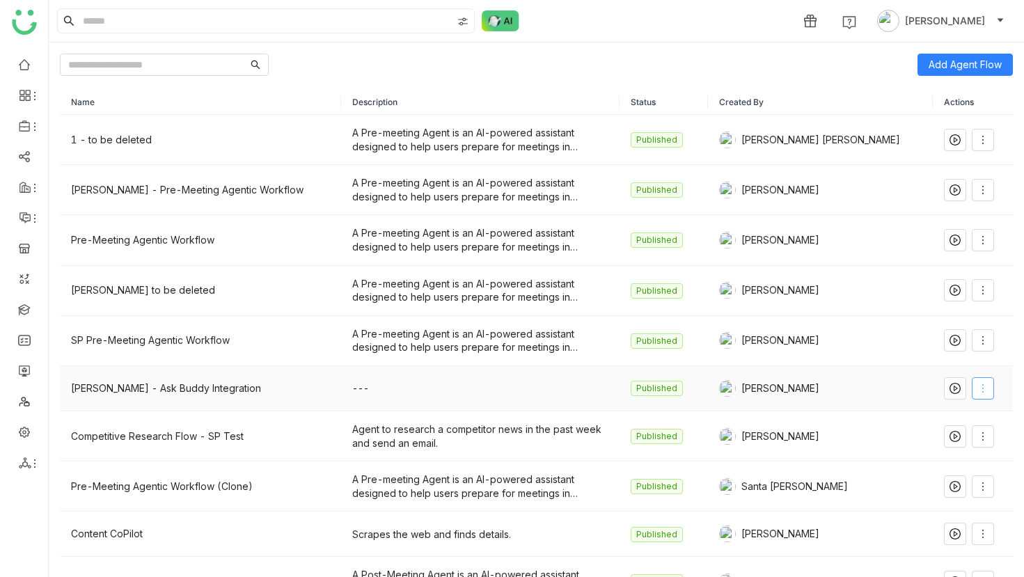
click at [676, 394] on button at bounding box center [983, 388] width 22 height 22
click at [676, 414] on li "Edit" at bounding box center [942, 417] width 84 height 26
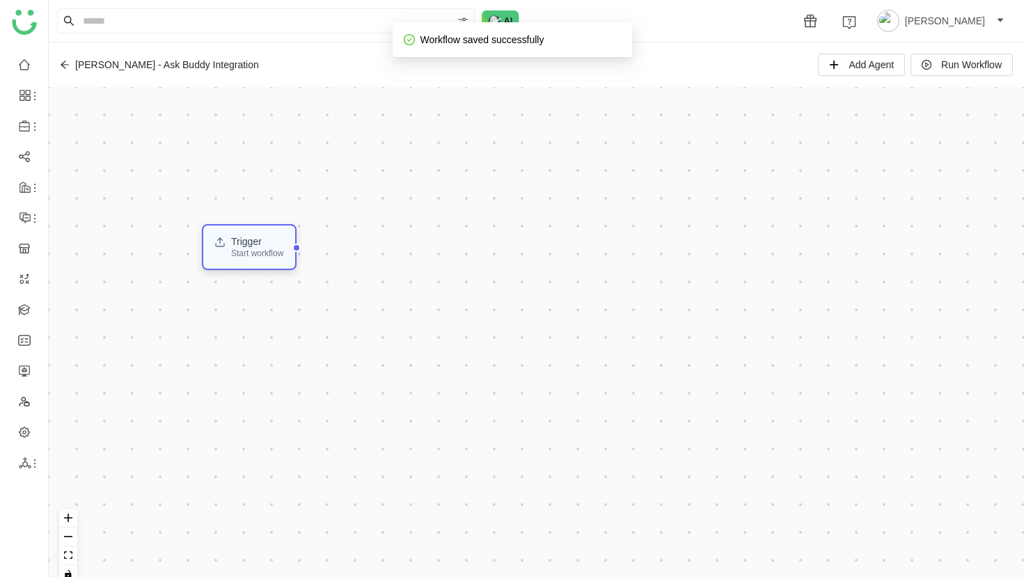
drag, startPoint x: 92, startPoint y: 258, endPoint x: 247, endPoint y: 257, distance: 155.3
click at [247, 257] on div "Start workflow" at bounding box center [257, 253] width 52 height 8
click at [285, 252] on div "Start workflow" at bounding box center [259, 254] width 52 height 8
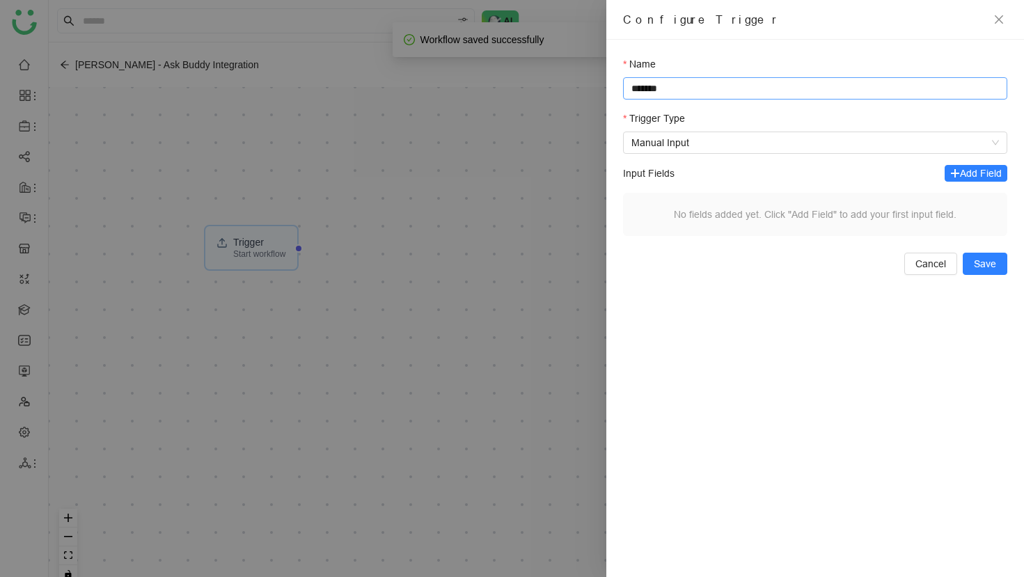
click at [676, 93] on input "*******" at bounding box center [815, 88] width 384 height 22
type input "*"
type input "**********"
click at [676, 171] on span "Add Field" at bounding box center [981, 173] width 42 height 15
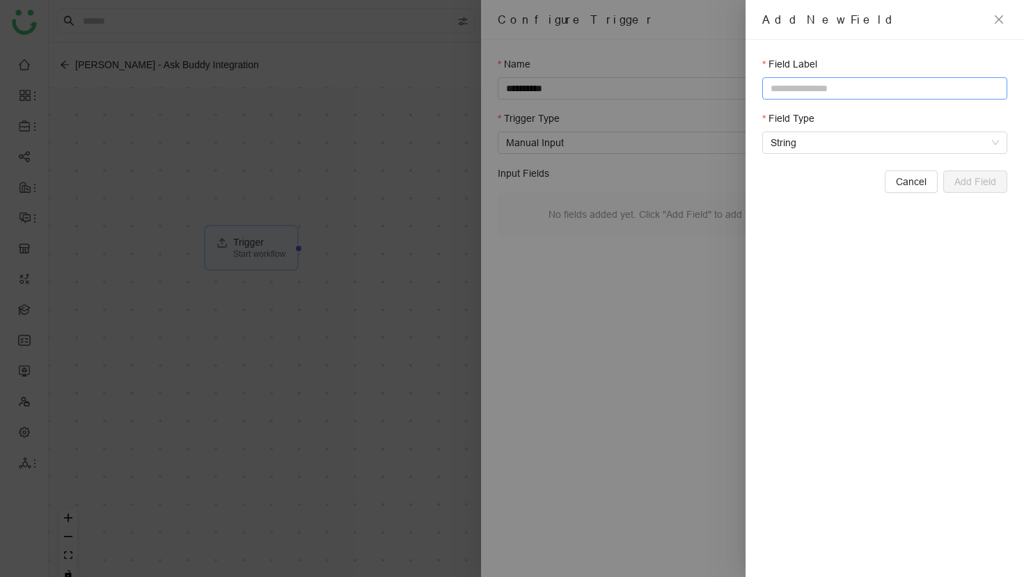
click at [676, 94] on input "text" at bounding box center [884, 88] width 245 height 22
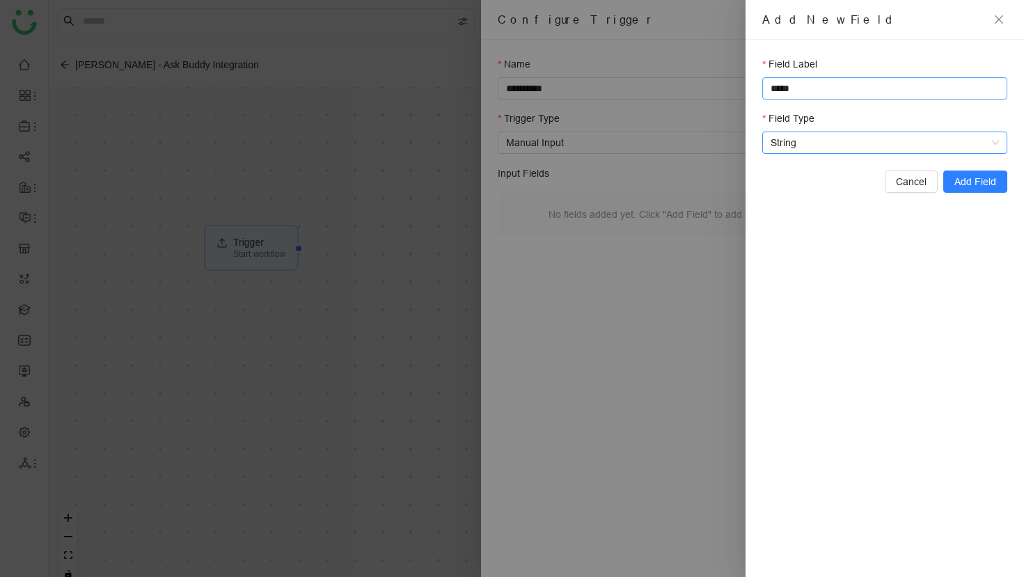
click at [676, 139] on span "String" at bounding box center [885, 142] width 228 height 21
type input "*****"
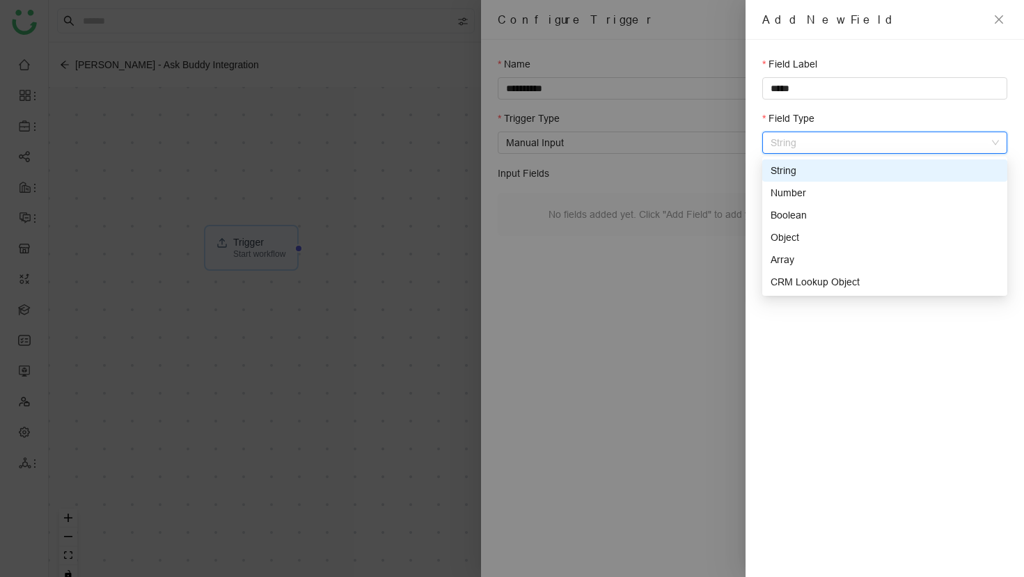
click at [676, 175] on div "String" at bounding box center [885, 170] width 228 height 15
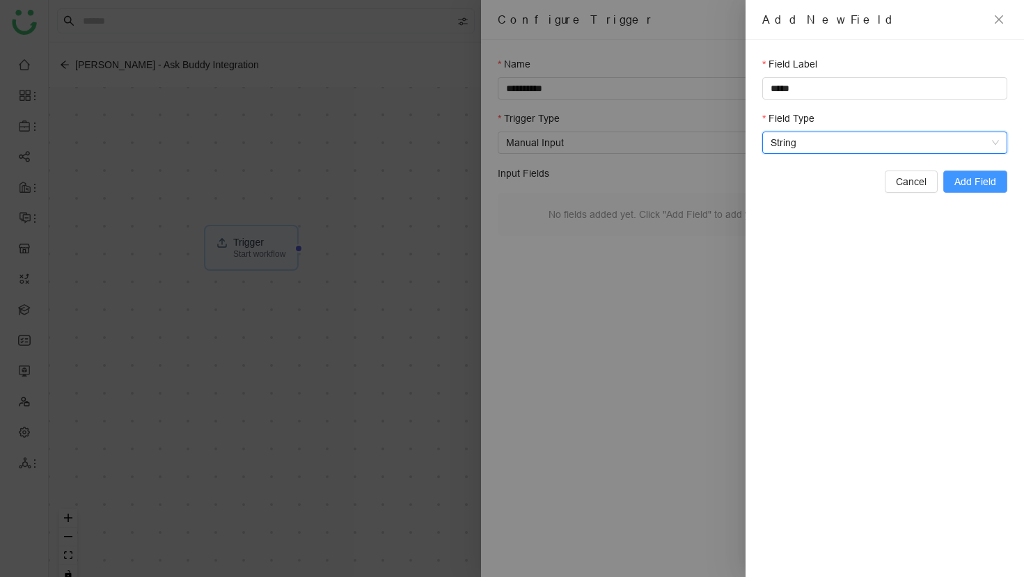
click at [676, 179] on span "Add Field" at bounding box center [976, 181] width 42 height 15
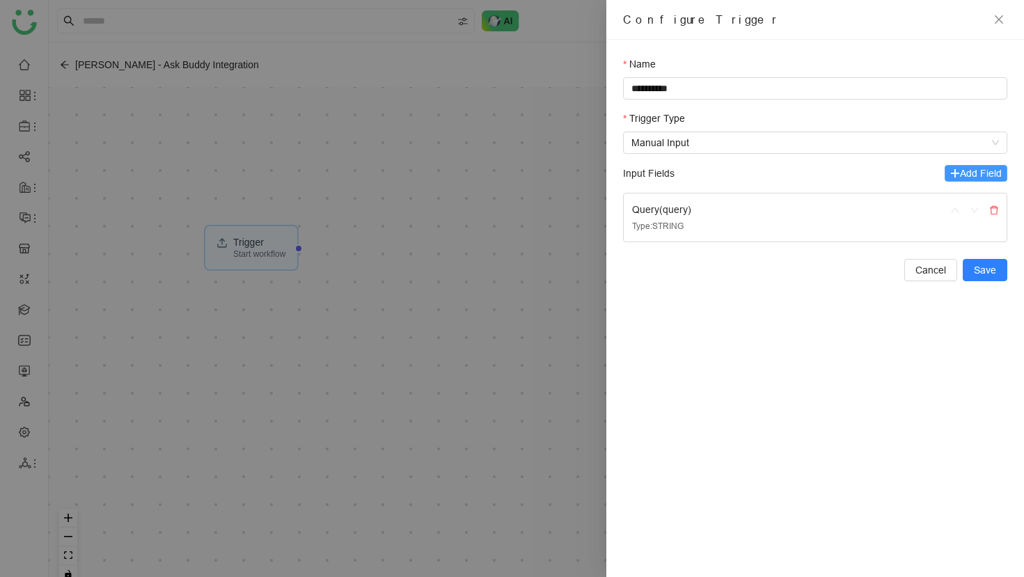
click at [676, 175] on span "Add Field" at bounding box center [981, 173] width 42 height 15
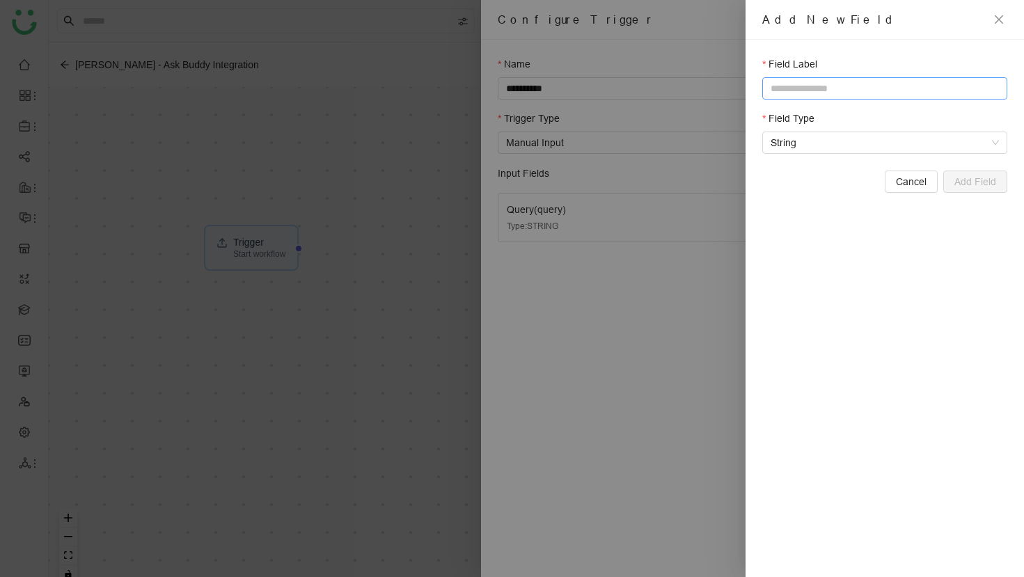
click at [676, 87] on input "text" at bounding box center [884, 88] width 245 height 22
type input "**********"
click at [676, 176] on span "Add Field" at bounding box center [976, 181] width 42 height 15
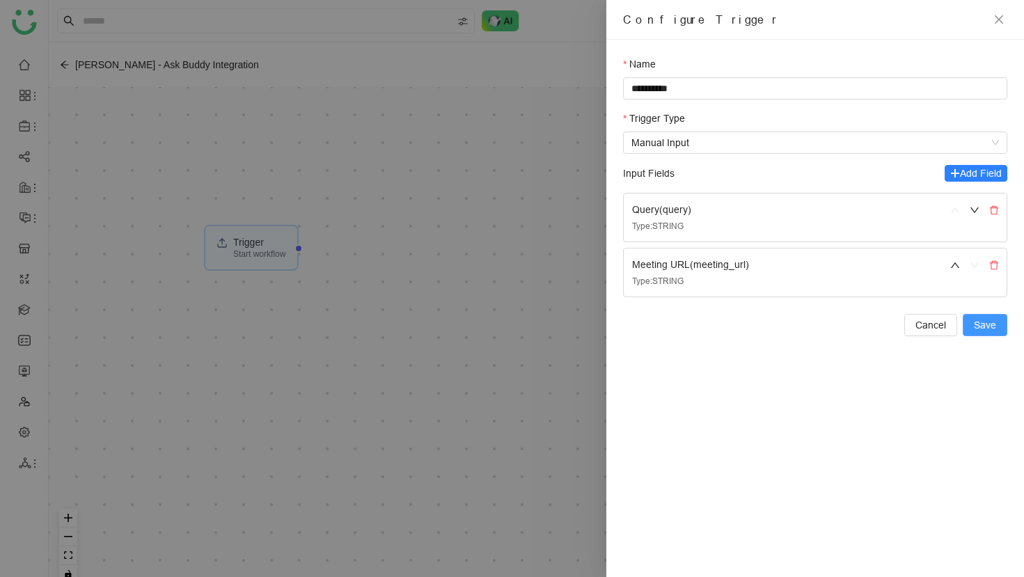
click at [676, 327] on span "Save" at bounding box center [985, 325] width 22 height 15
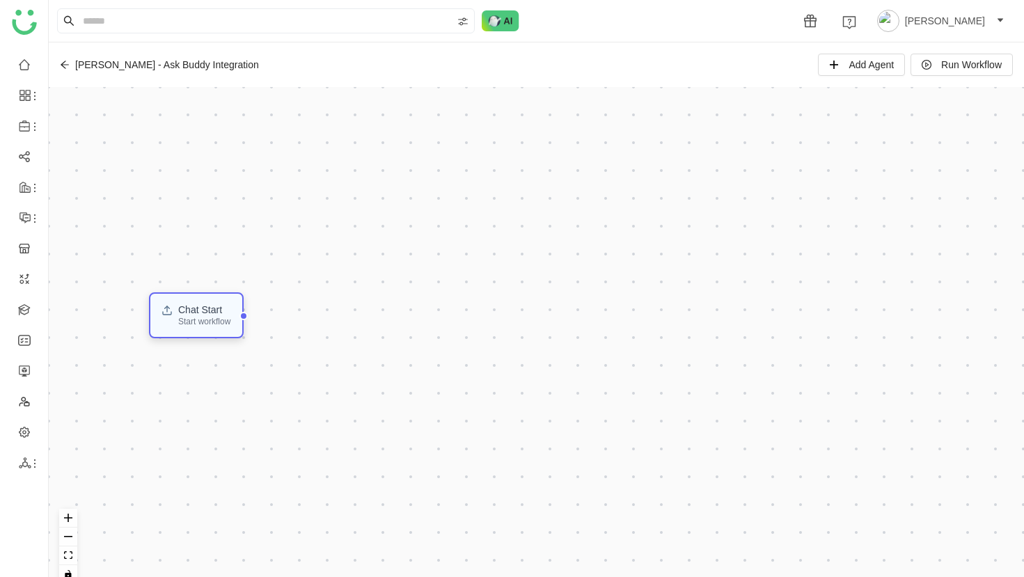
drag, startPoint x: 253, startPoint y: 253, endPoint x: 198, endPoint y: 321, distance: 87.1
click at [198, 321] on div "Start workflow" at bounding box center [204, 322] width 52 height 8
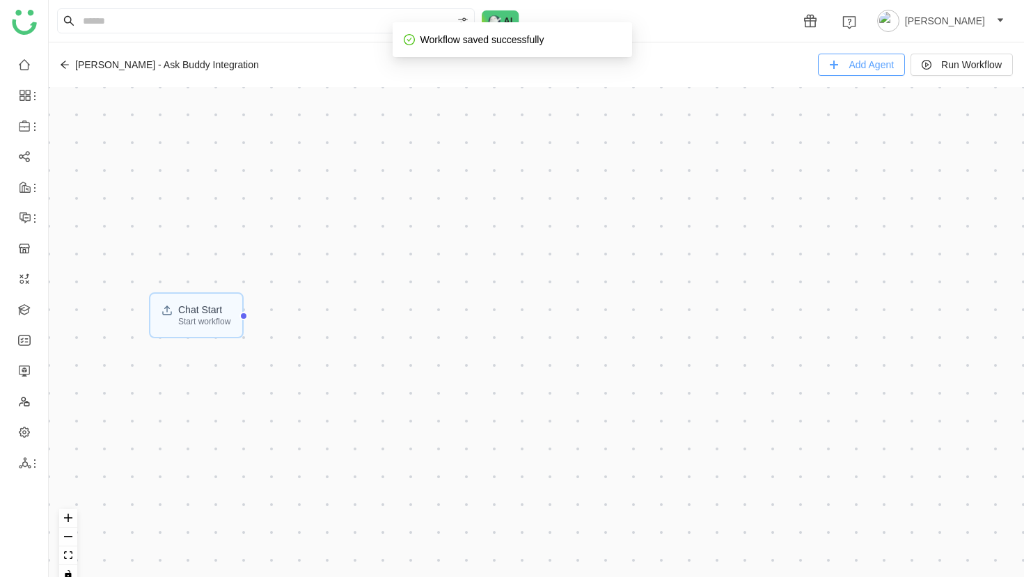
click at [676, 75] on button "Add Agent" at bounding box center [861, 65] width 87 height 22
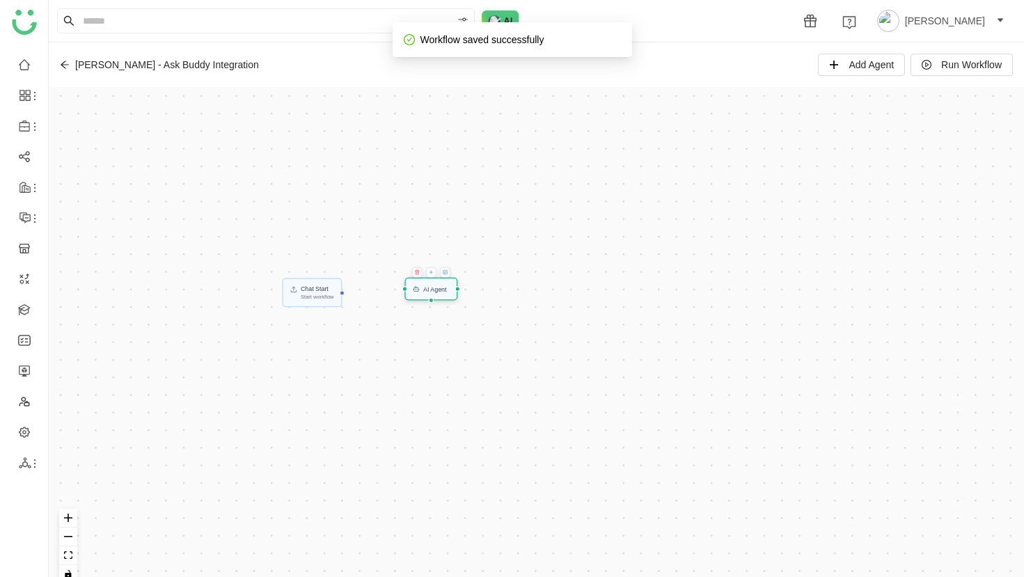
drag, startPoint x: 250, startPoint y: 164, endPoint x: 436, endPoint y: 292, distance: 226.2
click at [436, 292] on div "AI Agent" at bounding box center [434, 289] width 23 height 6
click at [75, 557] on button "fit view" at bounding box center [68, 556] width 18 height 19
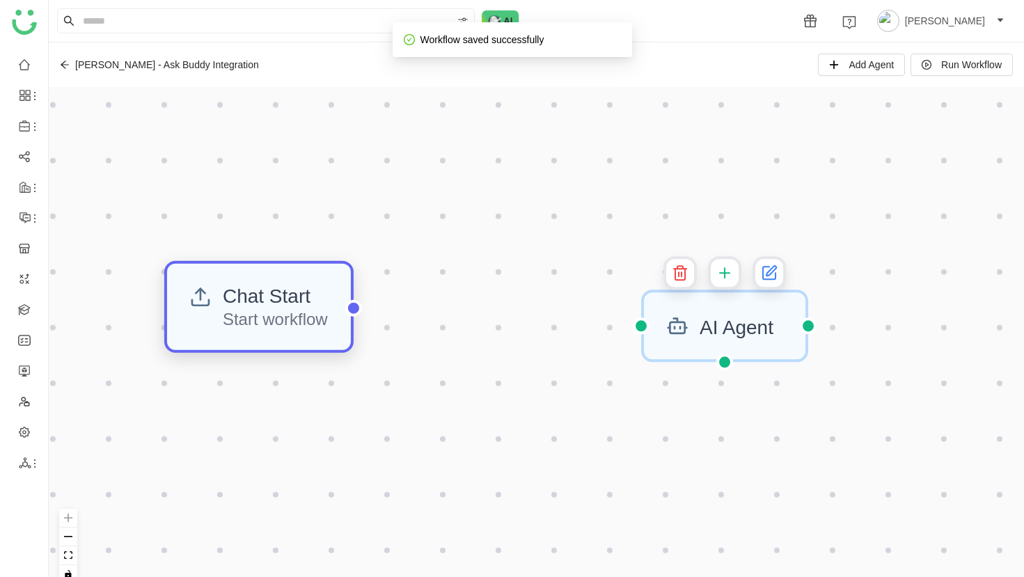
drag, startPoint x: 377, startPoint y: 338, endPoint x: 241, endPoint y: 327, distance: 136.2
click at [242, 306] on div "Chat Start" at bounding box center [275, 295] width 105 height 19
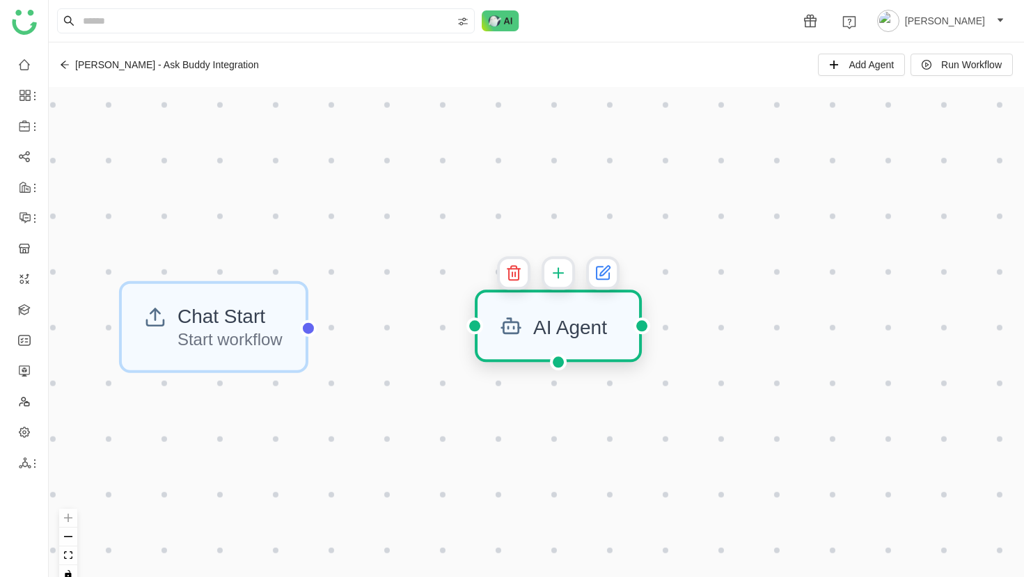
drag, startPoint x: 789, startPoint y: 329, endPoint x: 623, endPoint y: 329, distance: 166.4
click at [618, 329] on div "AI Agent" at bounding box center [559, 326] width 118 height 22
click at [567, 277] on icon at bounding box center [559, 273] width 17 height 22
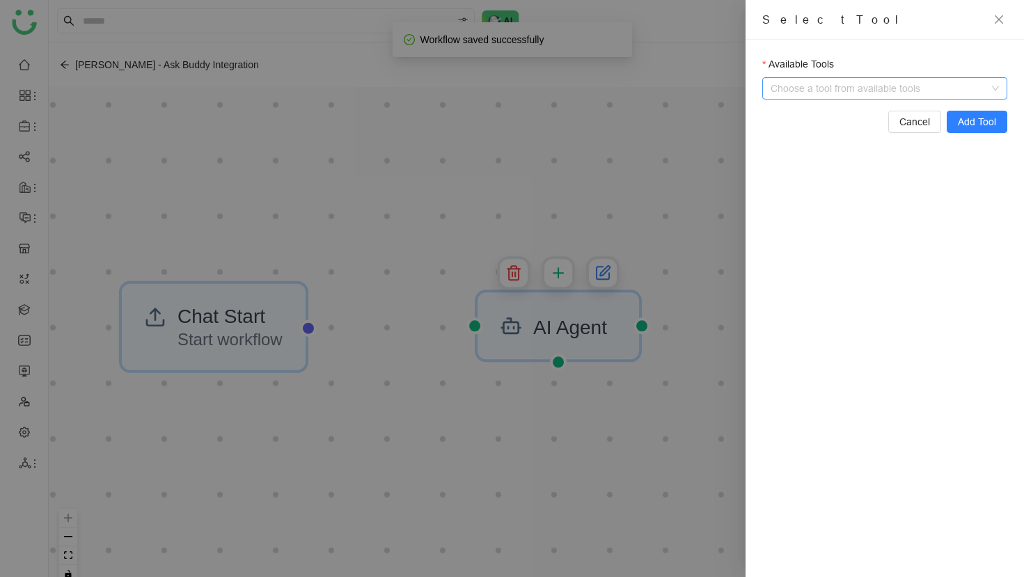
click at [676, 89] on input "Available Tools" at bounding box center [886, 88] width 216 height 21
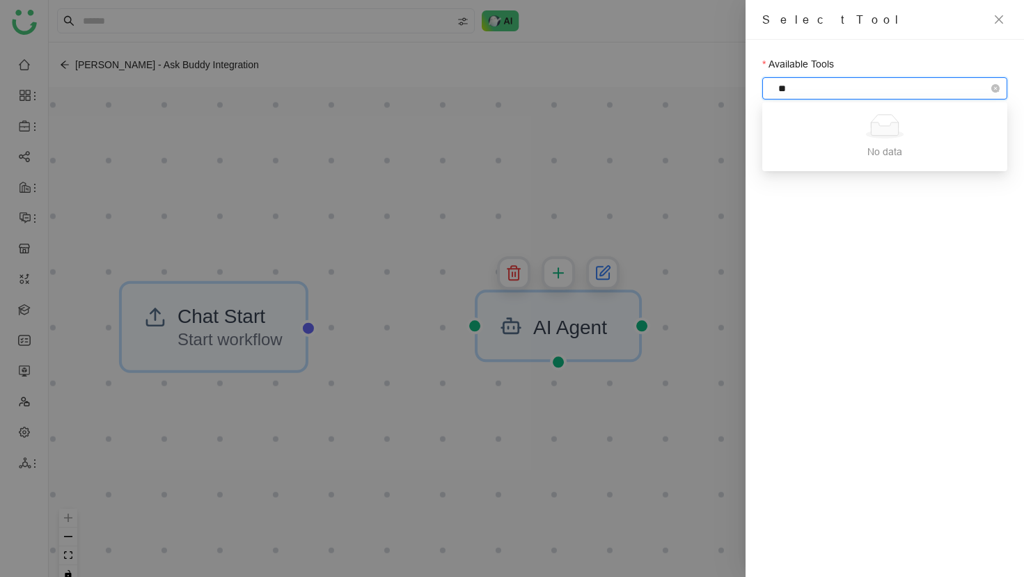
type input "*"
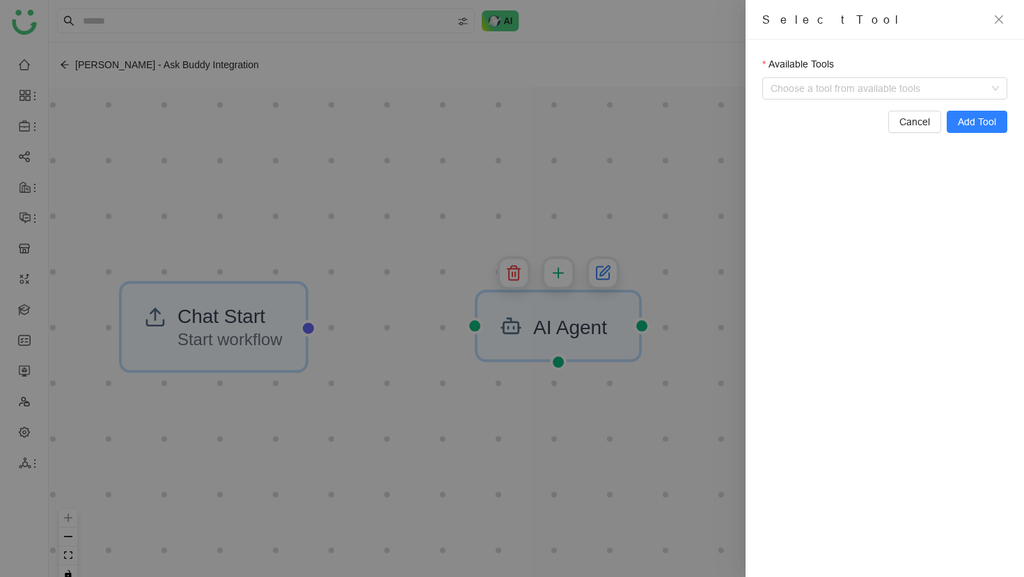
click at [641, 285] on div at bounding box center [512, 288] width 1024 height 577
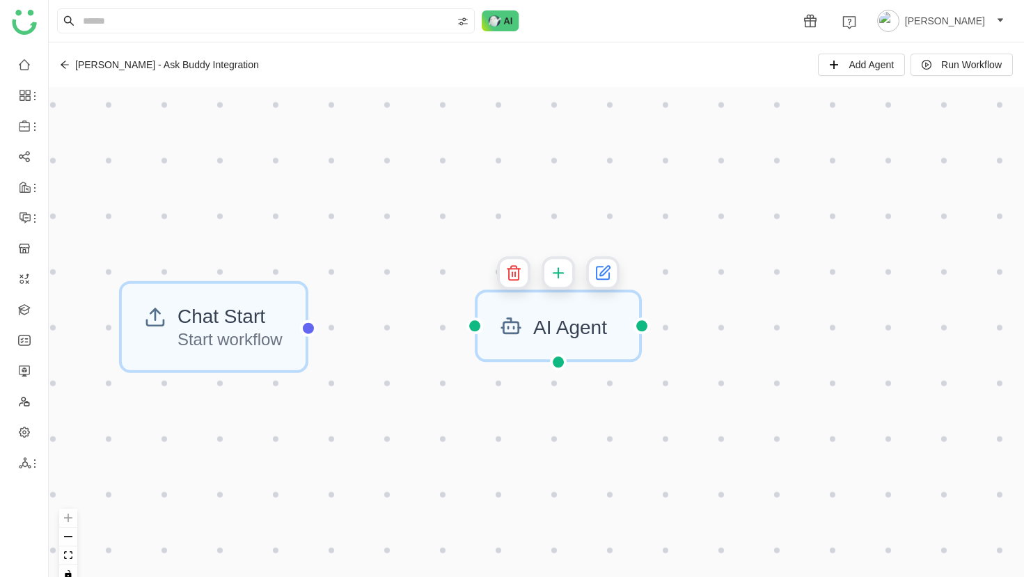
click at [609, 278] on icon at bounding box center [603, 273] width 13 height 13
click at [610, 272] on icon at bounding box center [603, 273] width 13 height 13
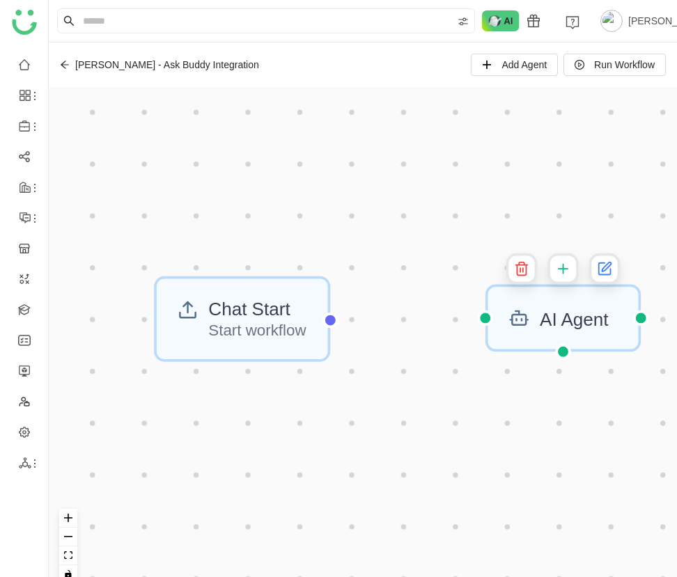
click at [563, 272] on icon at bounding box center [563, 269] width 0 height 9
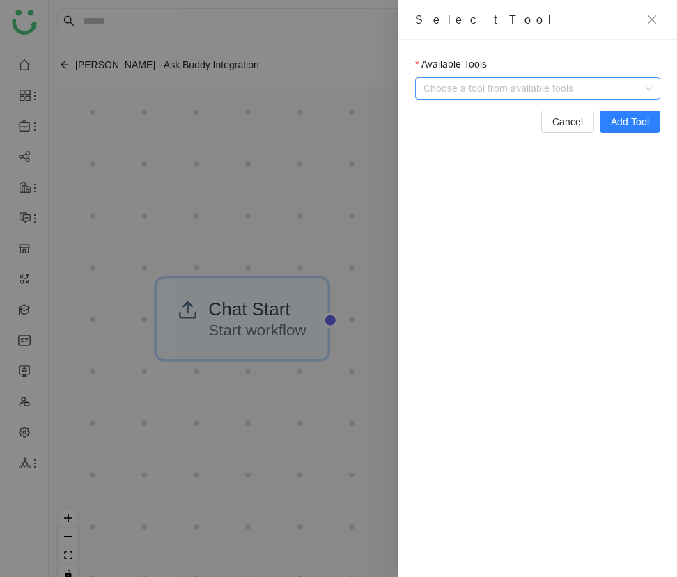
click at [509, 97] on input "Available Tools" at bounding box center [539, 88] width 216 height 21
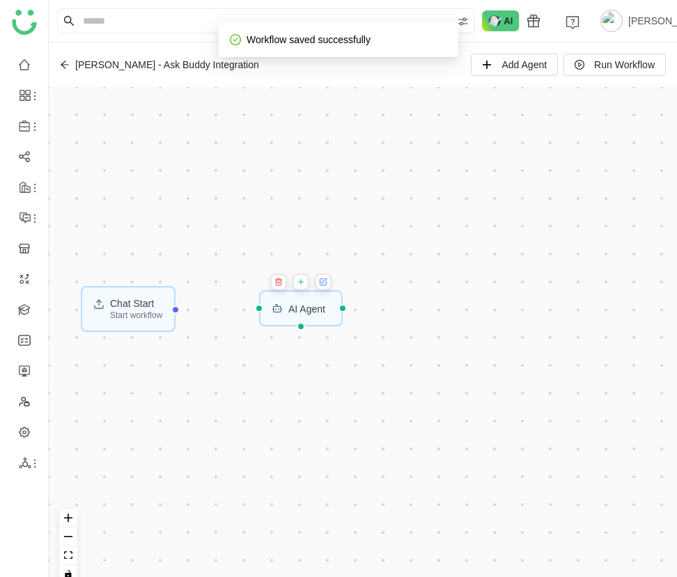
click at [304, 288] on button at bounding box center [300, 282] width 17 height 17
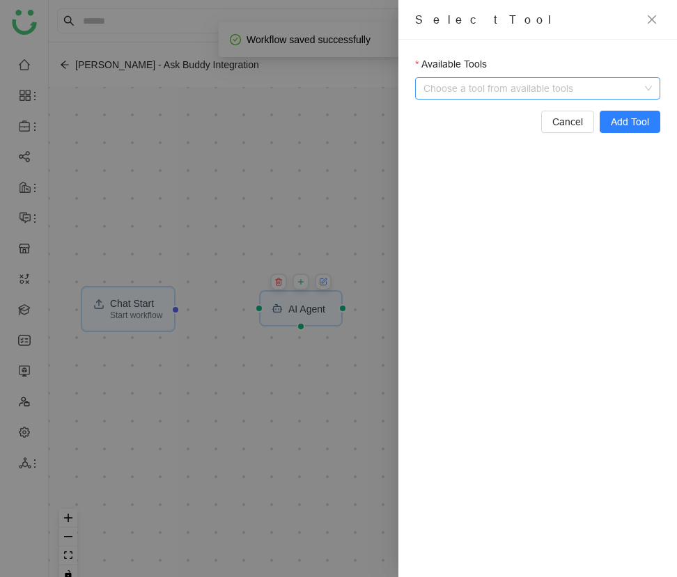
click at [480, 83] on input "Available Tools" at bounding box center [539, 88] width 216 height 21
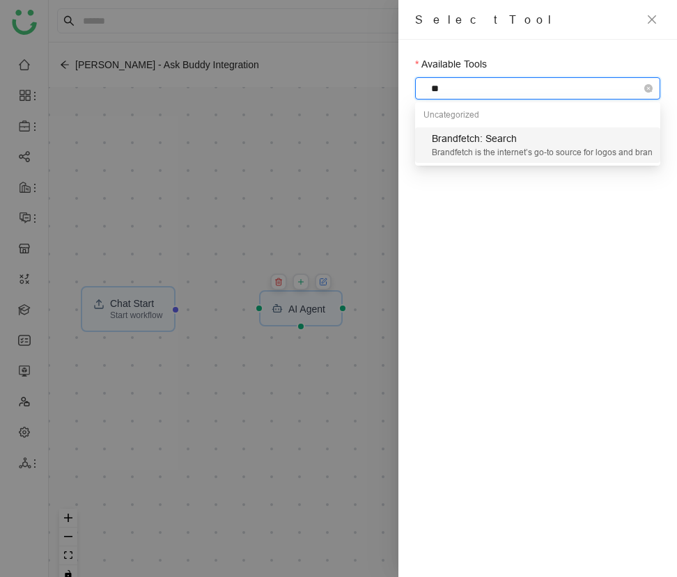
type input "*"
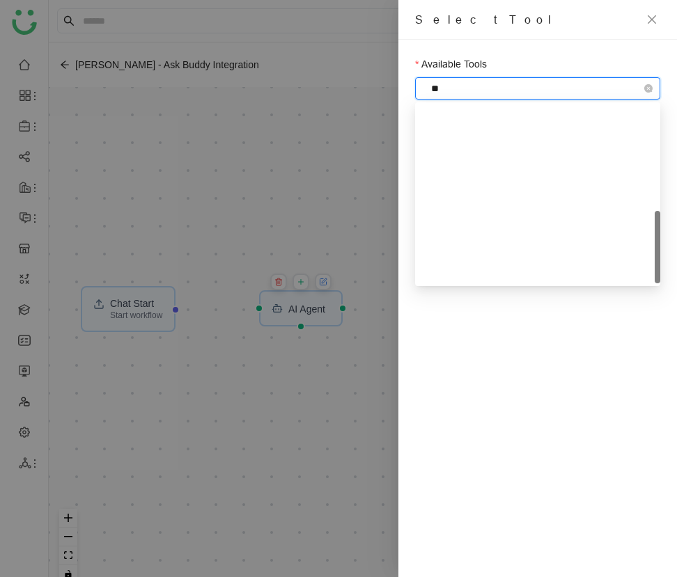
type input "***"
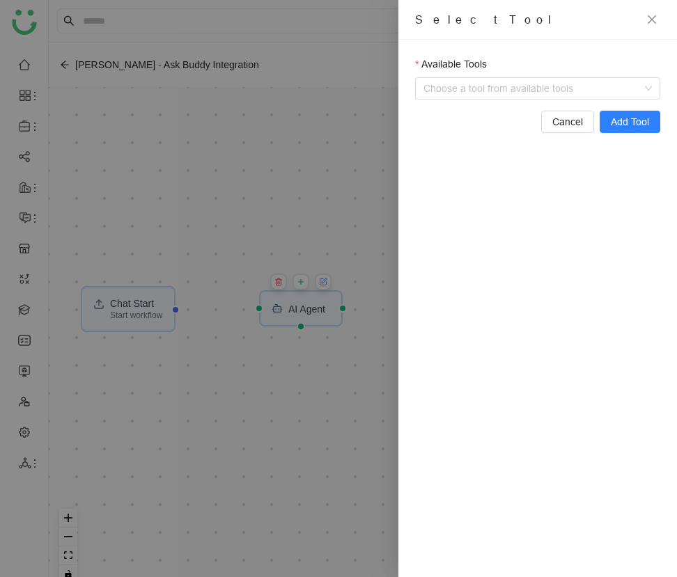
click at [311, 192] on div at bounding box center [338, 288] width 677 height 577
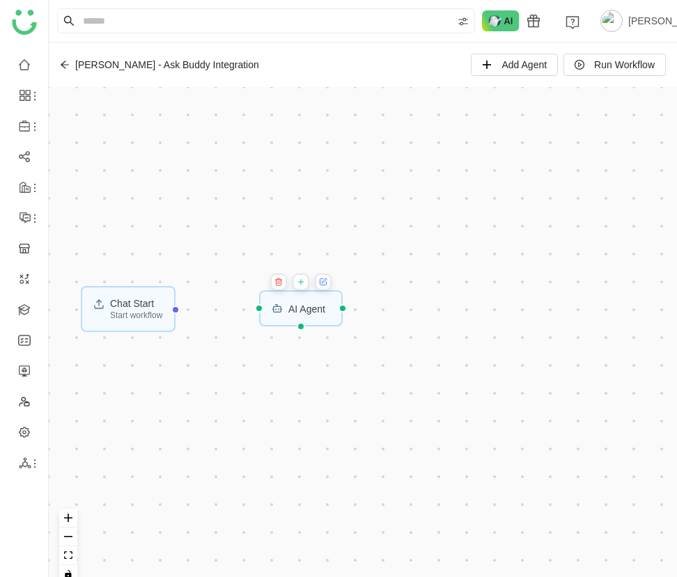
click at [331, 283] on button at bounding box center [323, 282] width 17 height 17
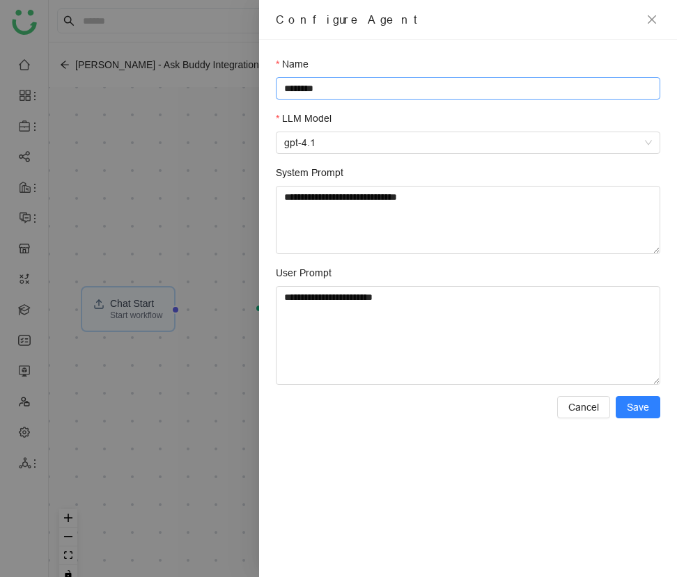
click at [459, 88] on input "********" at bounding box center [468, 88] width 384 height 22
click at [440, 140] on span "gpt-4.1" at bounding box center [468, 142] width 368 height 21
type input "**********"
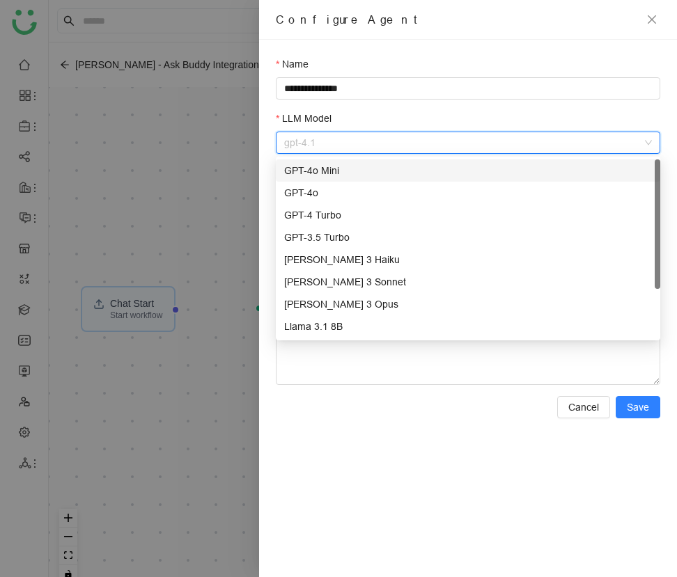
click at [440, 140] on span "gpt-4.1" at bounding box center [468, 142] width 368 height 21
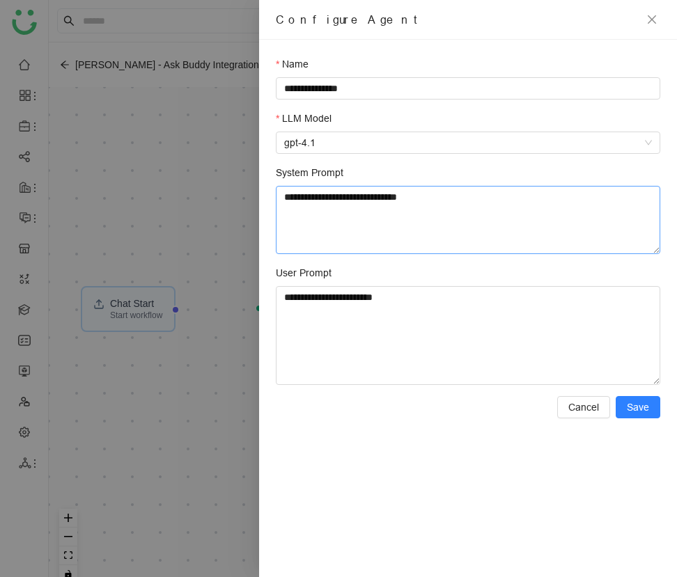
click at [433, 203] on textarea "**********" at bounding box center [468, 220] width 384 height 68
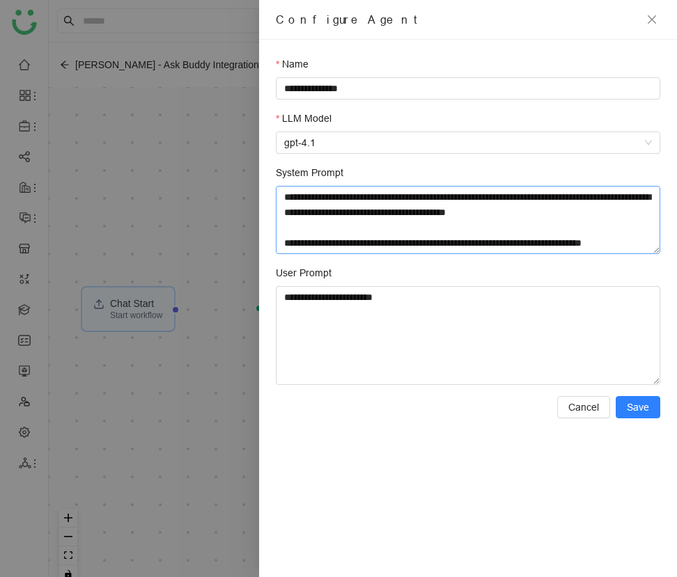
scroll to position [10, 0]
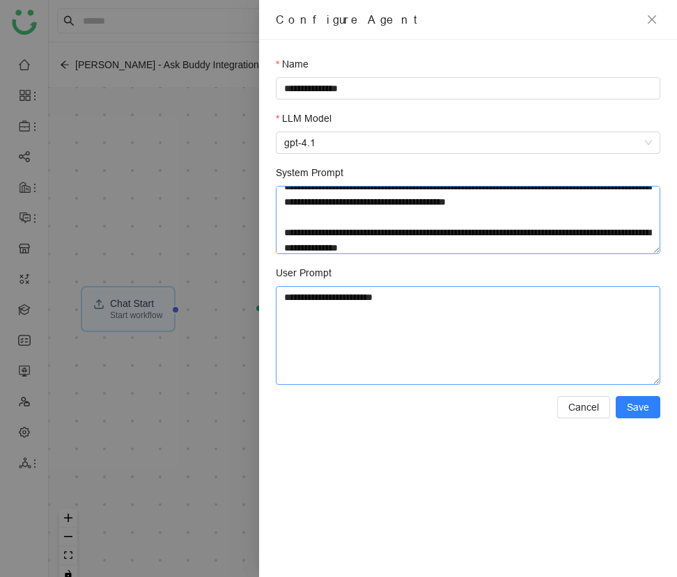
type textarea "**********"
click at [453, 344] on textarea "**********" at bounding box center [468, 335] width 384 height 99
type textarea "**********"
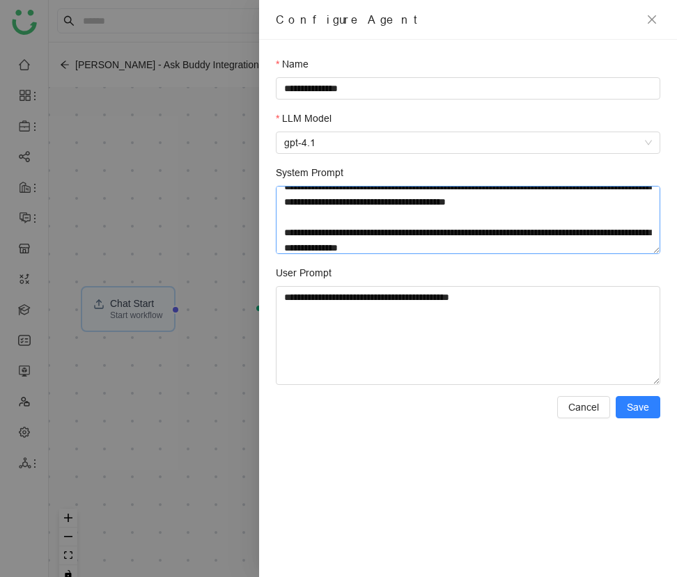
click at [480, 244] on textarea "**********" at bounding box center [468, 220] width 384 height 68
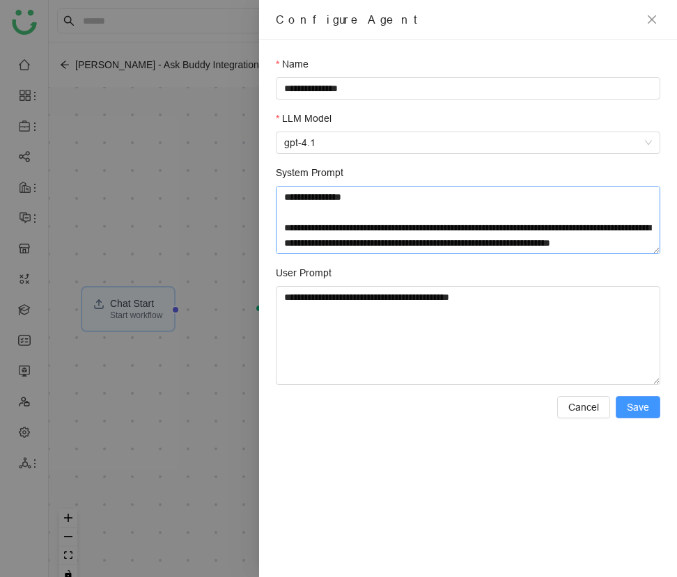
type textarea "**********"
click at [636, 400] on span "Save" at bounding box center [638, 407] width 22 height 15
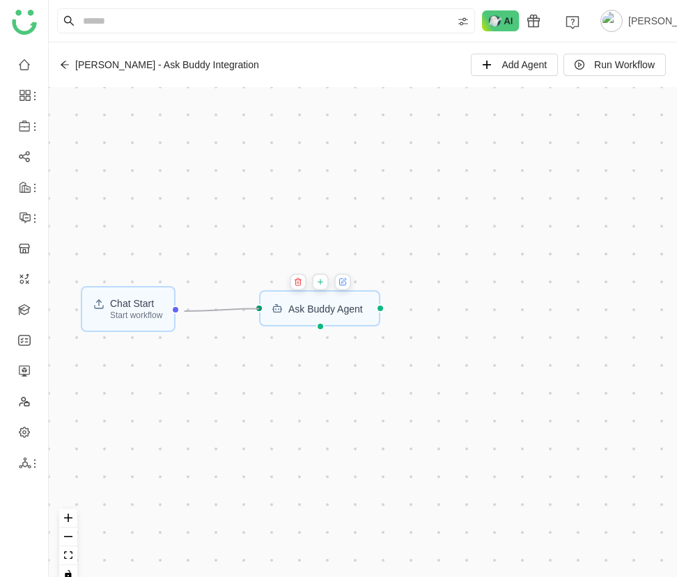
drag, startPoint x: 182, startPoint y: 313, endPoint x: 262, endPoint y: 309, distance: 80.2
click at [324, 283] on icon at bounding box center [319, 281] width 8 height 11
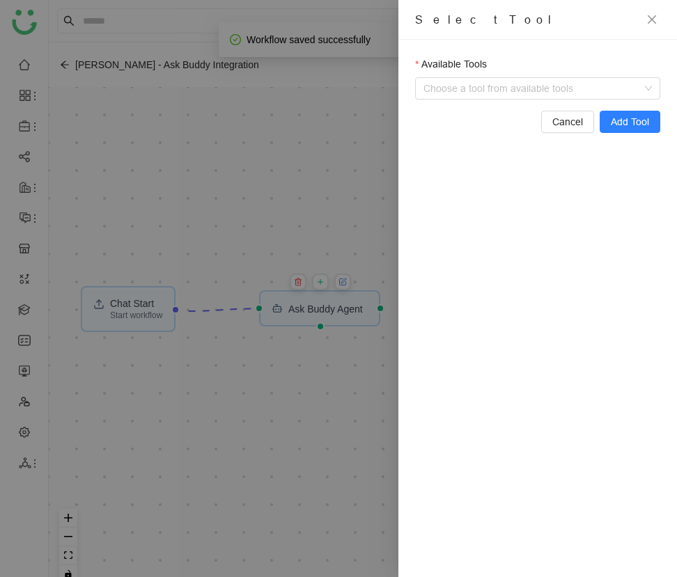
click at [506, 76] on div "Available Tools" at bounding box center [537, 66] width 245 height 21
click at [504, 84] on input "Available Tools" at bounding box center [539, 88] width 216 height 21
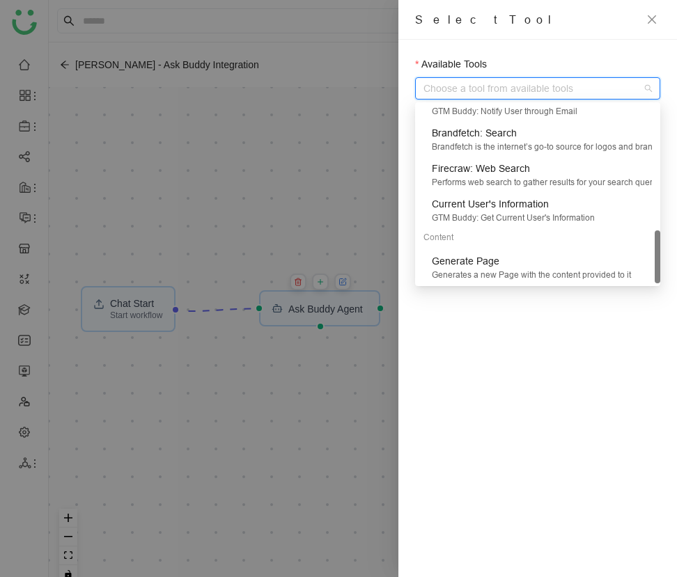
scroll to position [421, 0]
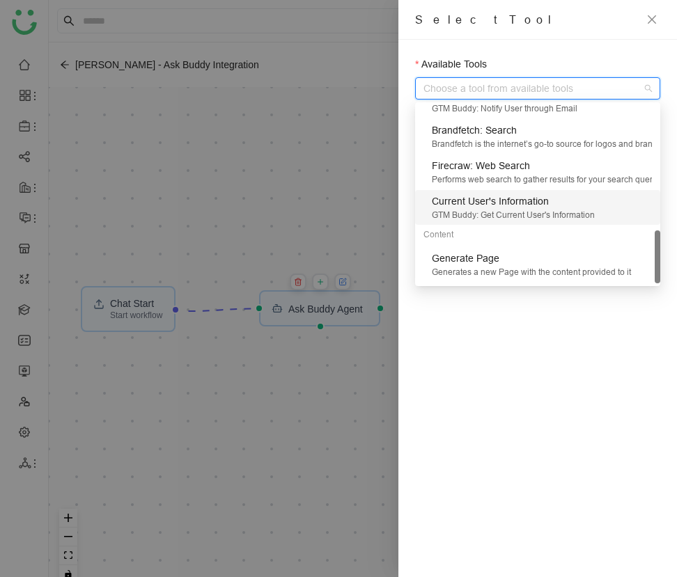
click at [565, 209] on div "GTM Buddy: Get Current User's Information" at bounding box center [542, 215] width 220 height 13
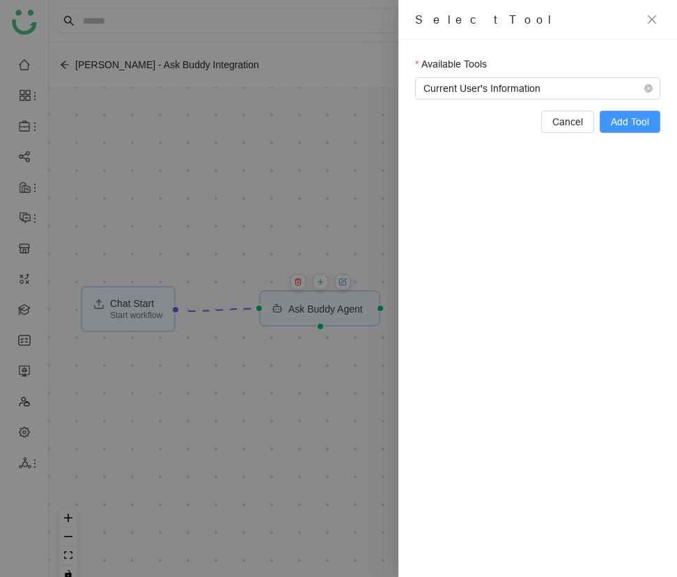
click at [620, 125] on span "Add Tool" at bounding box center [630, 121] width 38 height 15
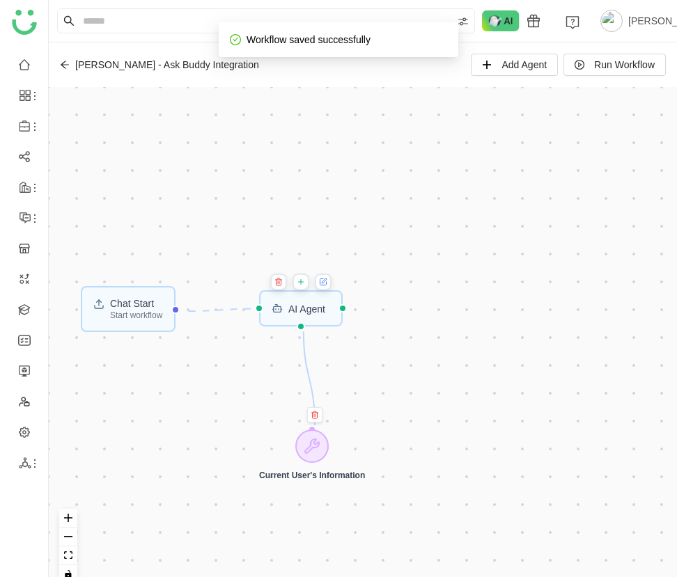
click at [304, 283] on icon at bounding box center [301, 281] width 8 height 11
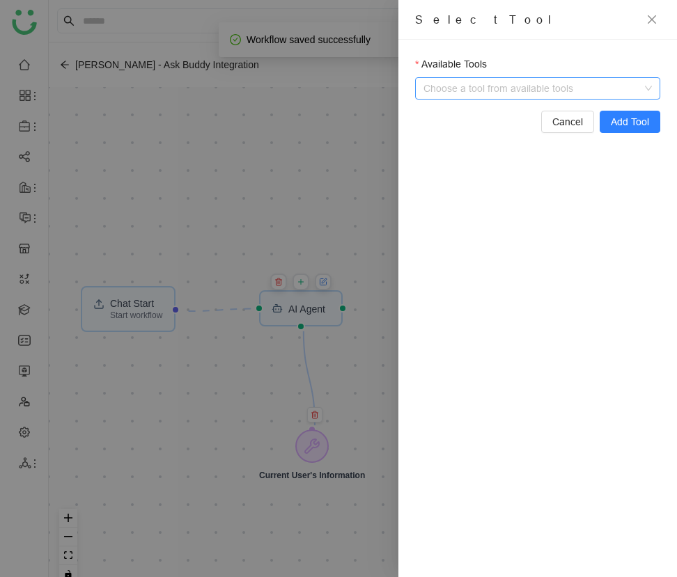
click at [515, 91] on input "Available Tools" at bounding box center [539, 88] width 216 height 21
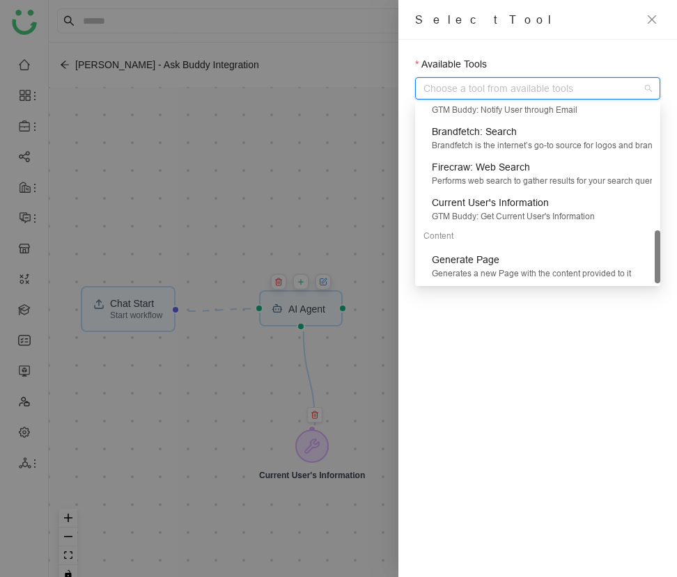
scroll to position [421, 0]
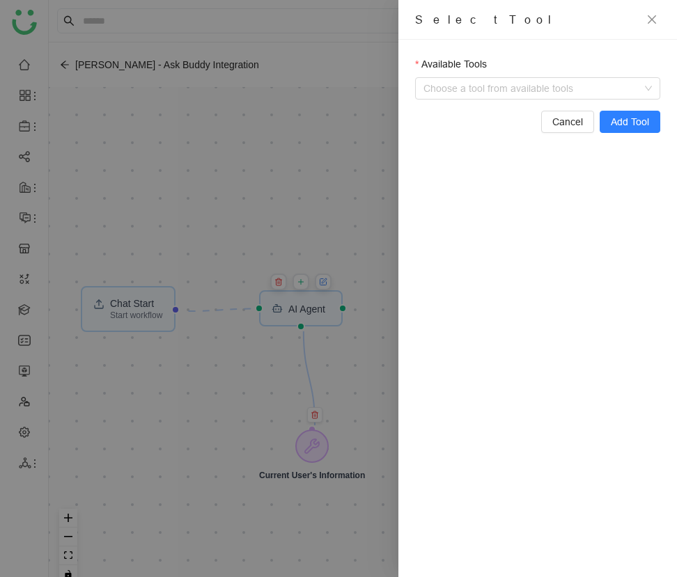
click at [345, 325] on div at bounding box center [338, 288] width 677 height 577
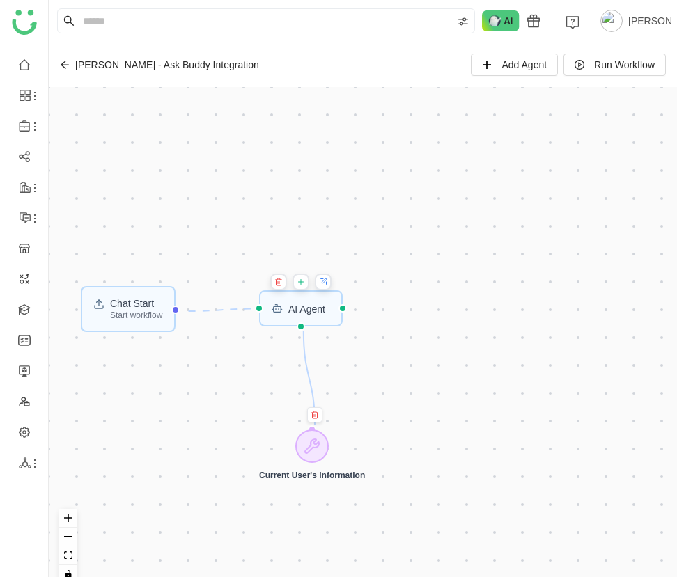
click at [329, 288] on button at bounding box center [323, 282] width 17 height 17
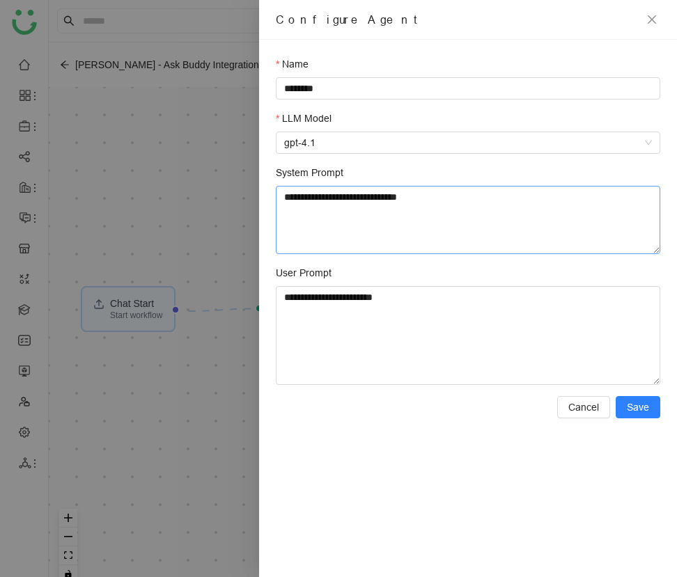
click at [375, 253] on textarea "**********" at bounding box center [468, 220] width 384 height 68
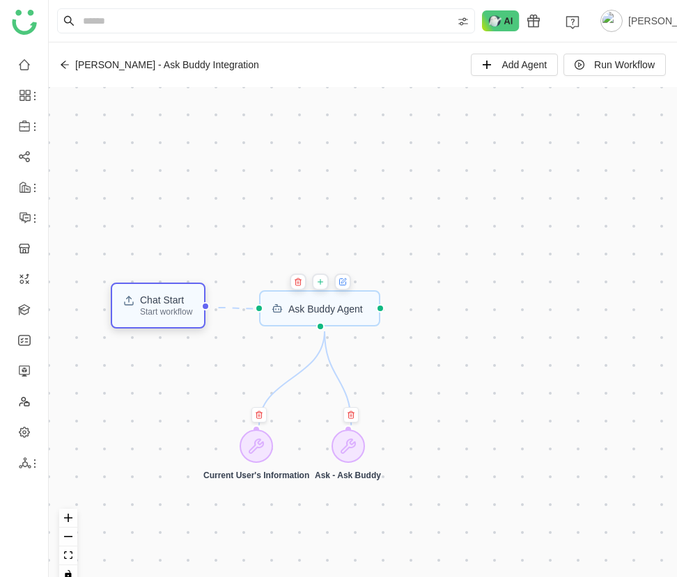
drag, startPoint x: 162, startPoint y: 308, endPoint x: 192, endPoint y: 304, distance: 30.1
click at [192, 304] on div "Chat Start" at bounding box center [166, 300] width 52 height 10
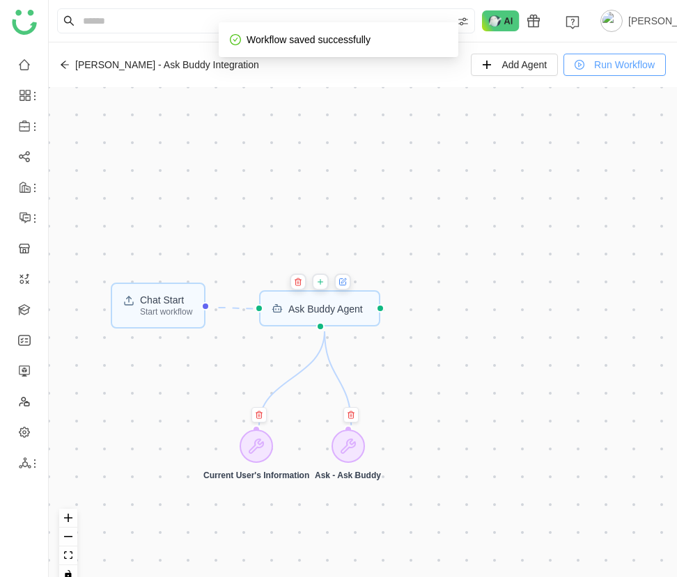
click at [602, 72] on button "Run Workflow" at bounding box center [614, 65] width 102 height 22
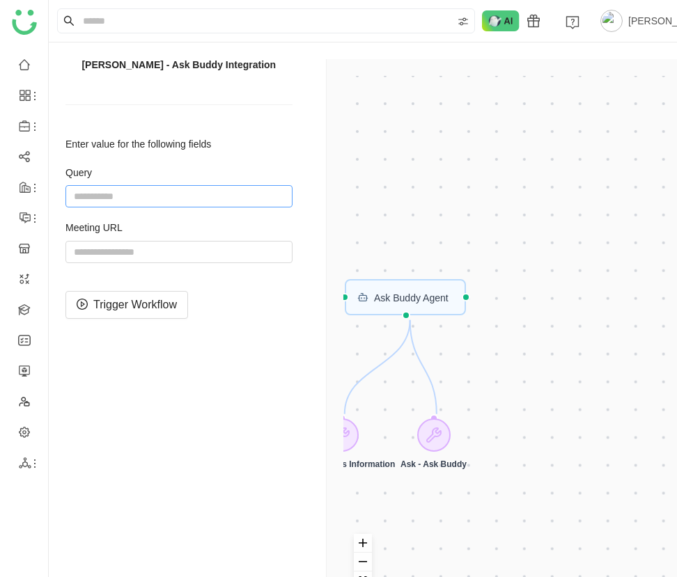
click at [135, 202] on input "string" at bounding box center [178, 196] width 227 height 22
click at [450, 330] on div "Chat Start Start workflow Ask Buddy Agent Current User's Information Ask - Ask …" at bounding box center [504, 348] width 322 height 544
click at [462, 230] on div "Chat Start Start workflow Ask Buddy Agent Current User's Information Ask - Ask …" at bounding box center [504, 348] width 322 height 544
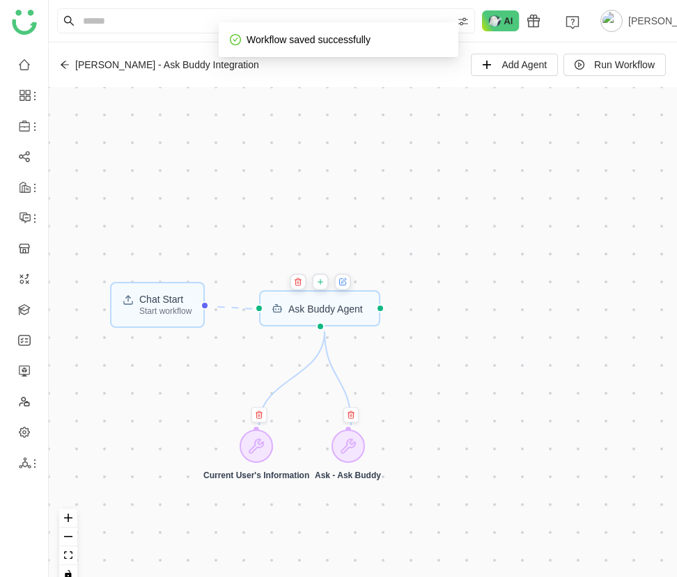
click at [324, 282] on icon at bounding box center [319, 281] width 8 height 11
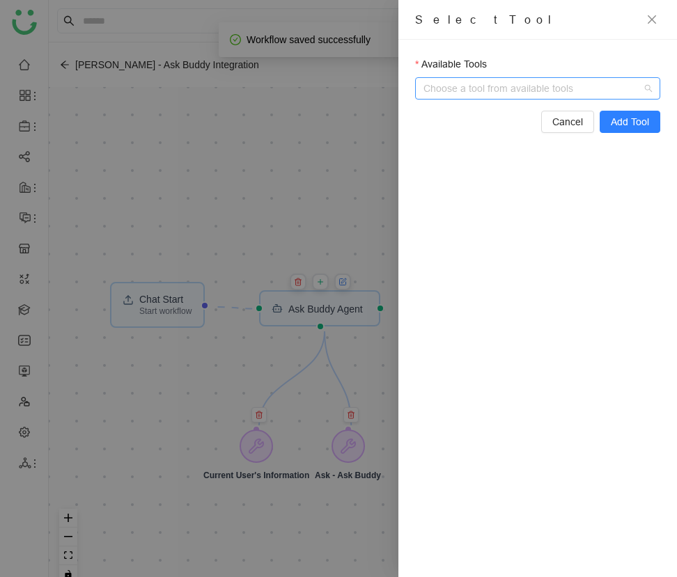
click at [485, 95] on input "Available Tools" at bounding box center [539, 88] width 216 height 21
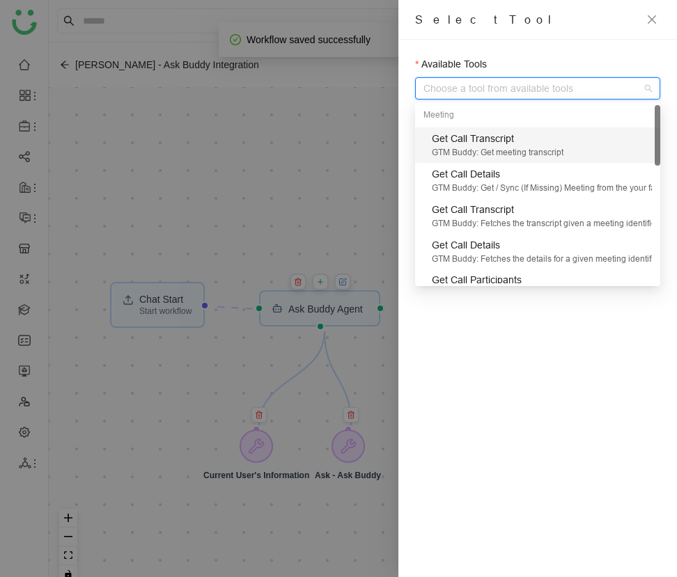
click at [488, 143] on div "Get Call Transcript" at bounding box center [542, 138] width 220 height 15
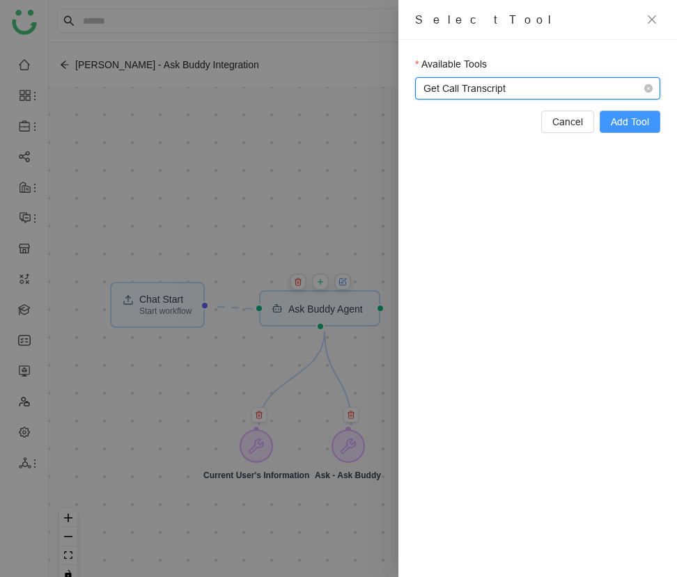
click at [630, 132] on button "Add Tool" at bounding box center [630, 122] width 61 height 22
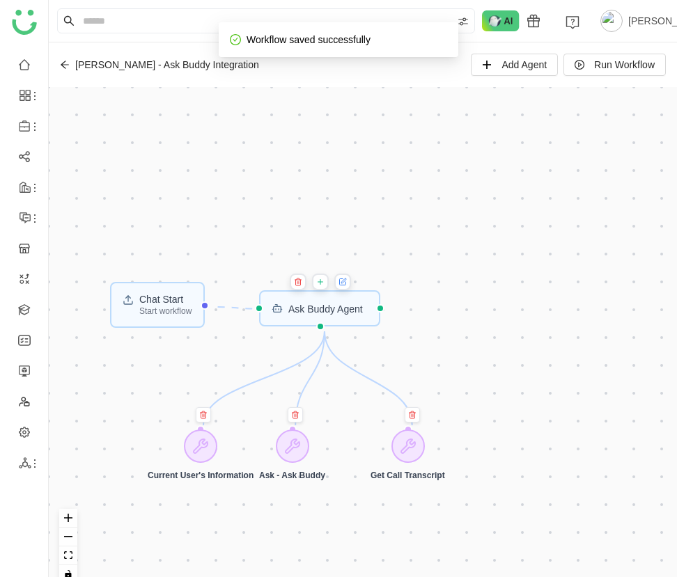
click at [321, 281] on icon at bounding box center [319, 281] width 8 height 11
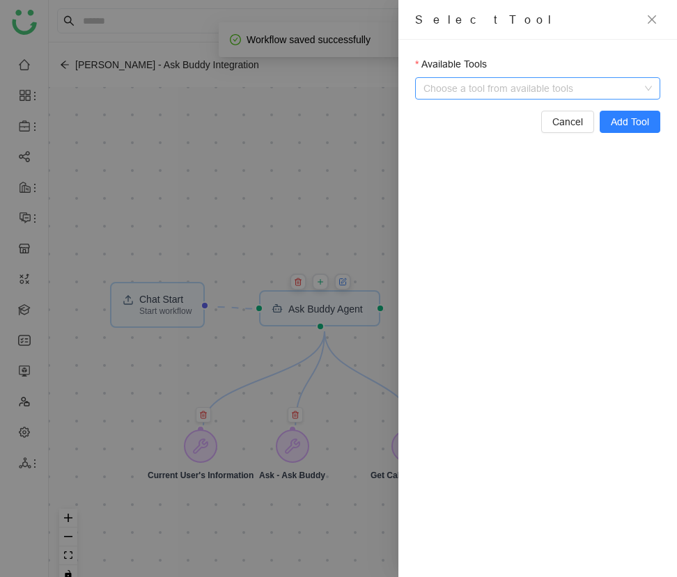
click at [494, 88] on input "Available Tools" at bounding box center [539, 88] width 216 height 21
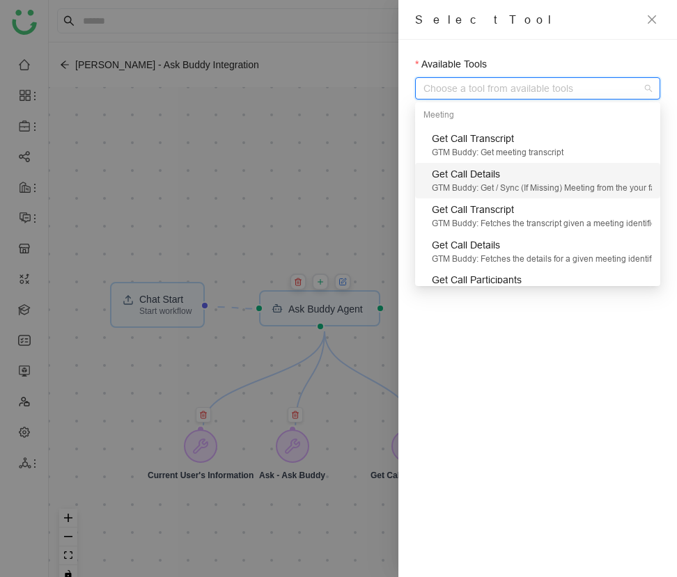
click at [505, 180] on div "Get Call Details" at bounding box center [542, 173] width 220 height 15
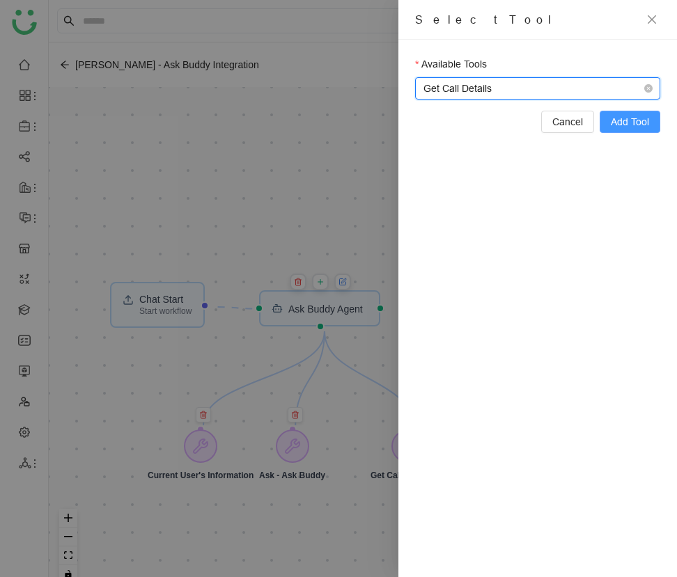
click at [647, 119] on span "Add Tool" at bounding box center [630, 121] width 38 height 15
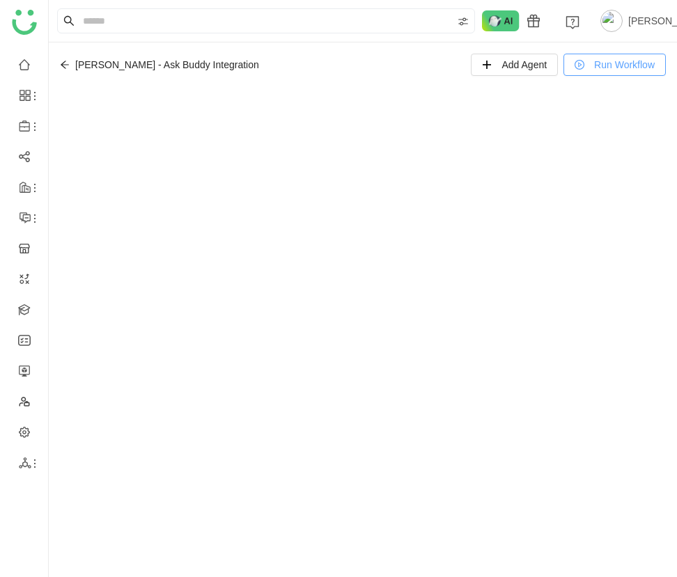
click at [609, 75] on button "Run Workflow" at bounding box center [614, 65] width 102 height 22
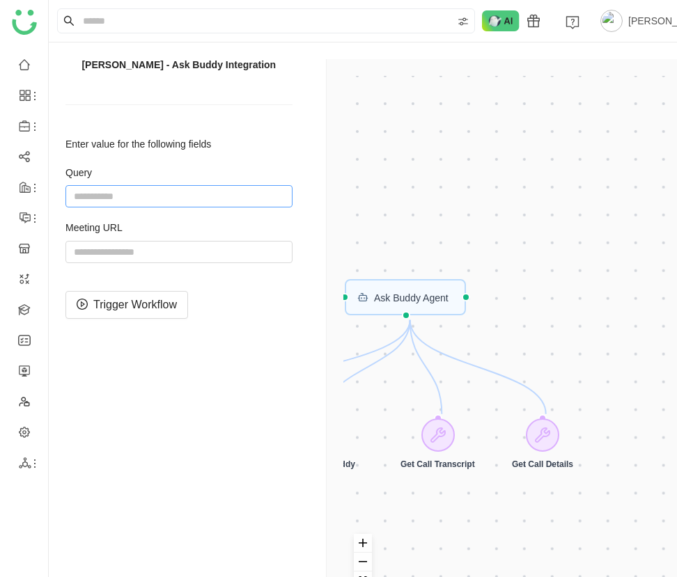
click at [169, 203] on input "string" at bounding box center [178, 196] width 227 height 22
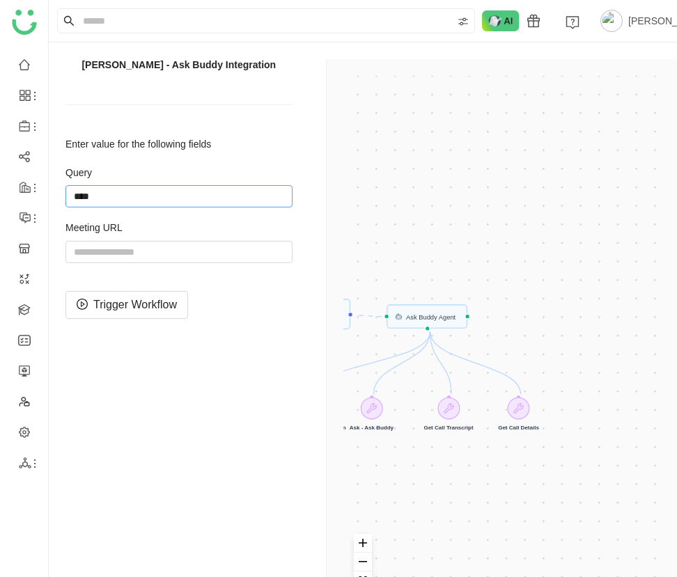
type input "****"
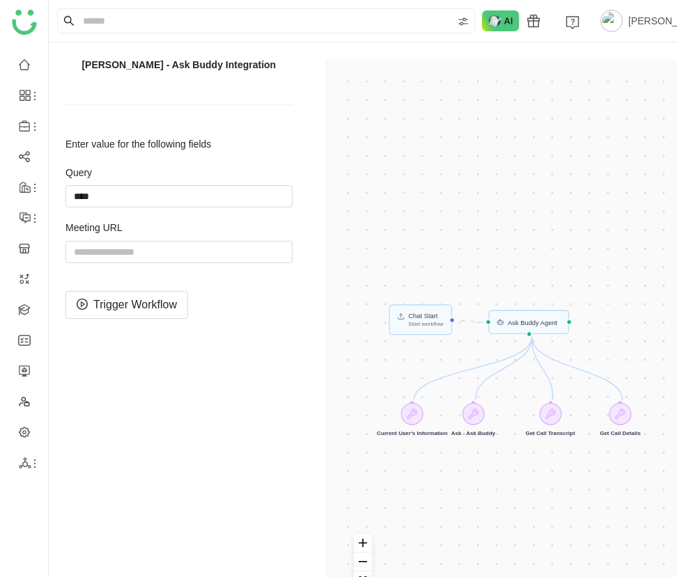
drag, startPoint x: 379, startPoint y: 413, endPoint x: 480, endPoint y: 420, distance: 101.9
click at [480, 420] on div "Chat Start Start workflow Ask Buddy Agent Current User's Information Ask - Ask …" at bounding box center [504, 348] width 322 height 544
click at [208, 201] on input "string" at bounding box center [178, 196] width 227 height 22
click at [204, 253] on input "string" at bounding box center [178, 252] width 227 height 22
paste input "**********"
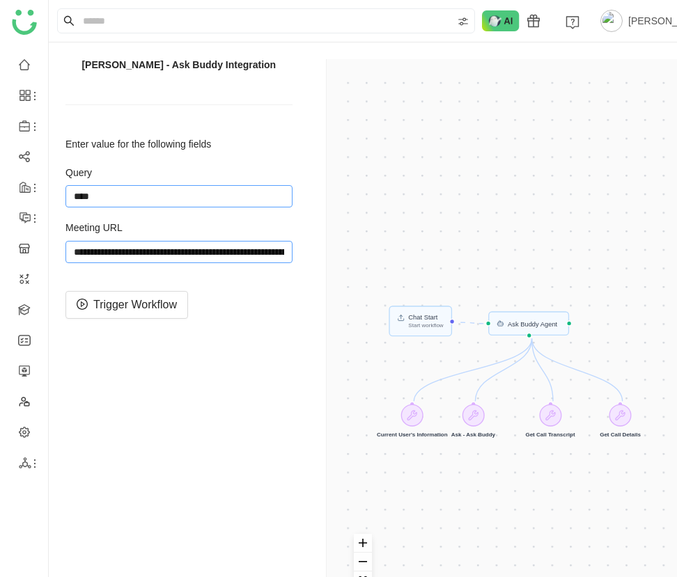
scroll to position [0, 137]
type input "**********"
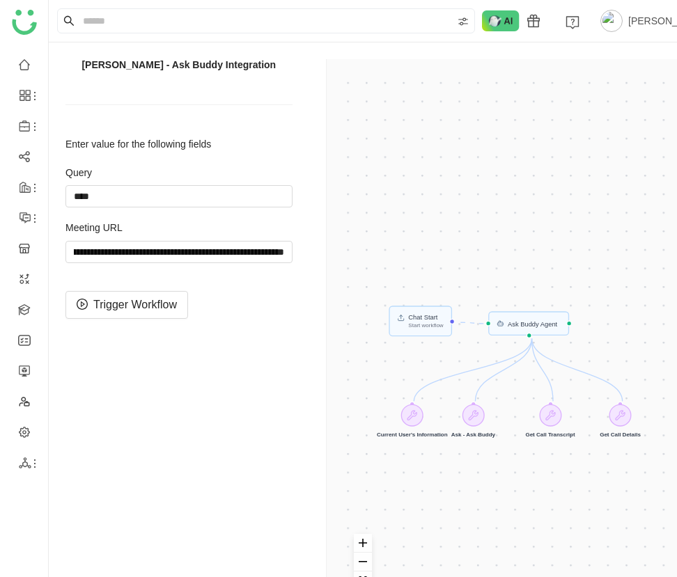
scroll to position [0, 0]
click at [242, 176] on label "Query" at bounding box center [178, 173] width 227 height 14
click at [242, 187] on input "string" at bounding box center [178, 196] width 227 height 22
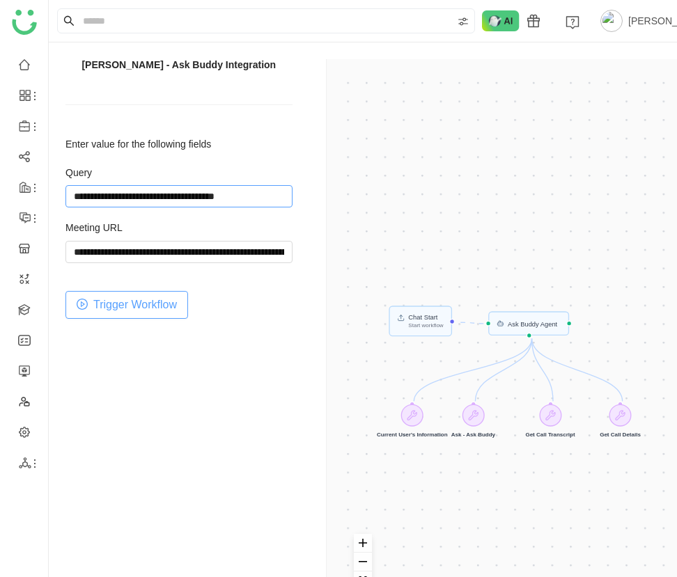
type input "**********"
click at [157, 306] on span "Trigger Workflow" at bounding box center [135, 304] width 84 height 17
click at [152, 304] on span "Trigger Workflow" at bounding box center [135, 304] width 84 height 17
click at [148, 313] on span "Trigger Workflow" at bounding box center [135, 304] width 84 height 17
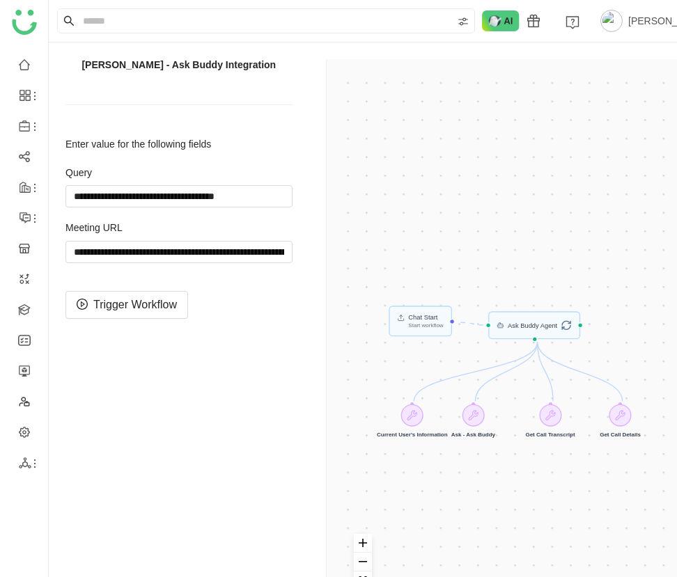
click at [556, 418] on div "Chat Start Start workflow Ask Buddy Agent Current User's Information Ask - Ask …" at bounding box center [504, 348] width 322 height 544
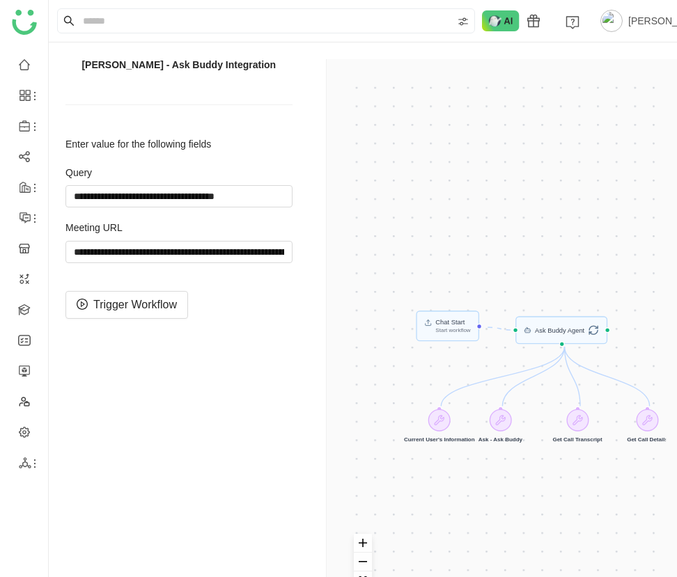
drag, startPoint x: 554, startPoint y: 414, endPoint x: 581, endPoint y: 419, distance: 26.9
click at [581, 419] on div "Chat Start Start workflow Ask Buddy Agent Current User's Information Ask - Ask …" at bounding box center [504, 348] width 322 height 544
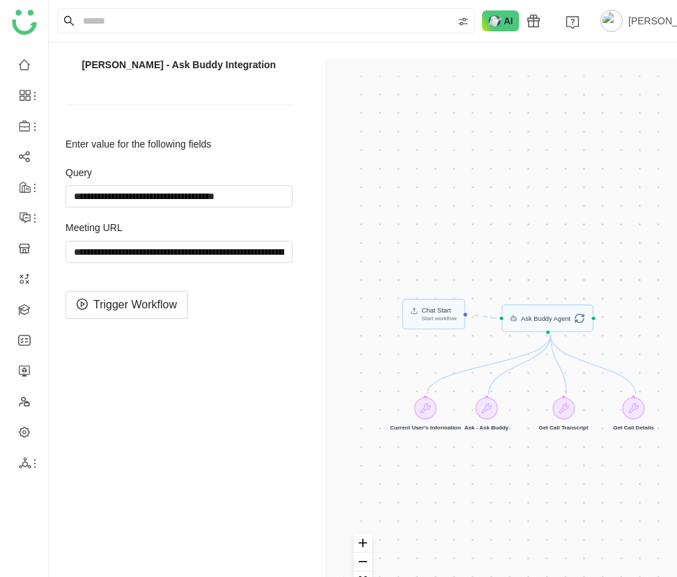
drag, startPoint x: 577, startPoint y: 189, endPoint x: 518, endPoint y: 145, distance: 74.1
click at [521, 145] on div "Chat Start Start workflow Ask Buddy Agent Current User's Information Ask - Ask …" at bounding box center [504, 348] width 322 height 544
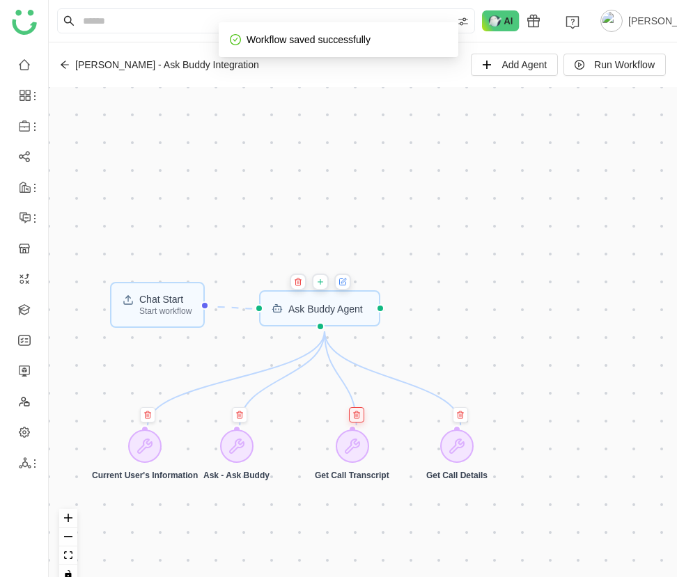
click at [357, 412] on icon at bounding box center [356, 415] width 8 height 8
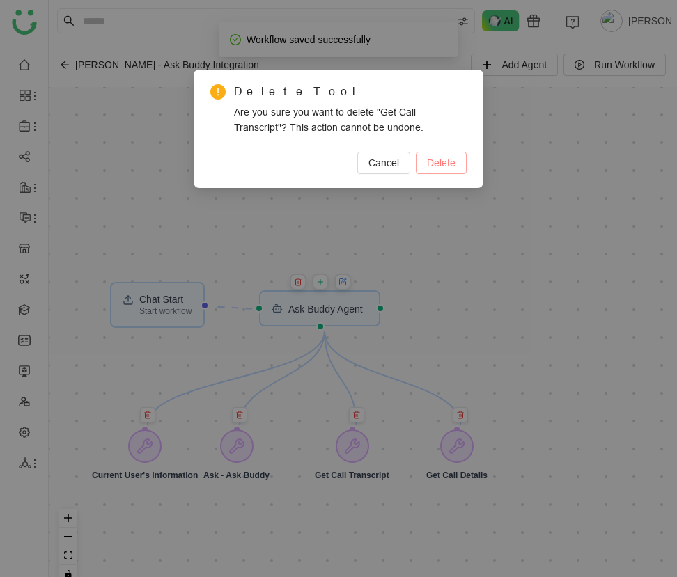
click at [438, 169] on span "Delete" at bounding box center [441, 162] width 29 height 15
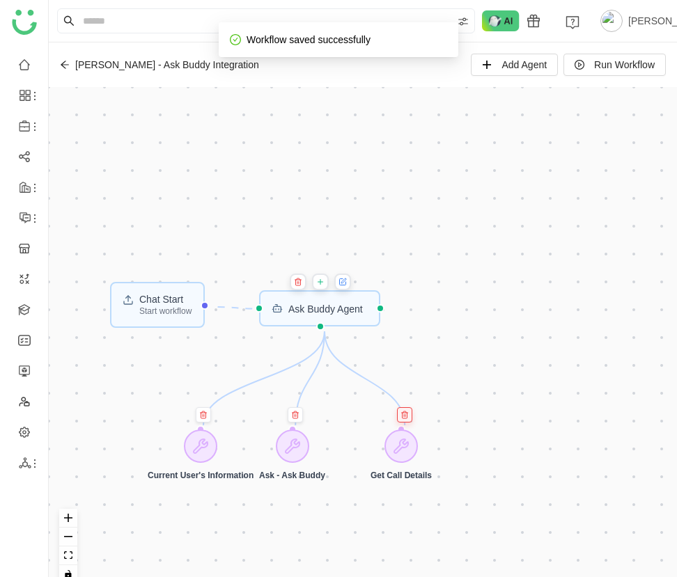
click at [399, 413] on button at bounding box center [404, 414] width 15 height 15
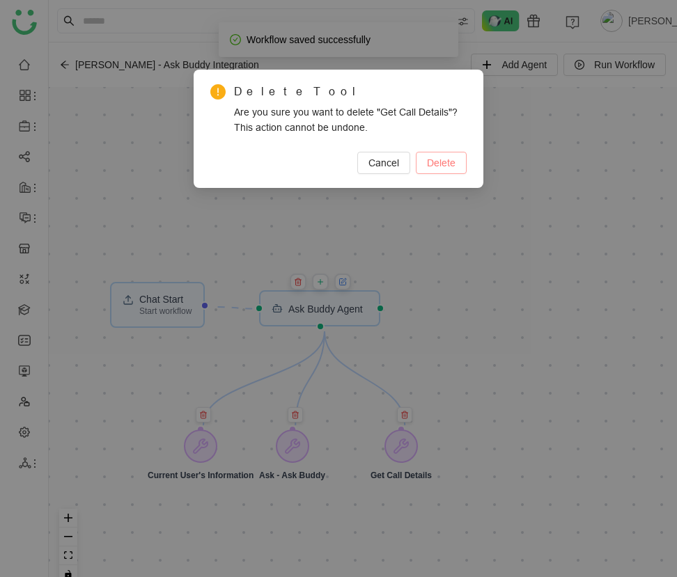
click at [421, 157] on button "Delete" at bounding box center [441, 163] width 51 height 22
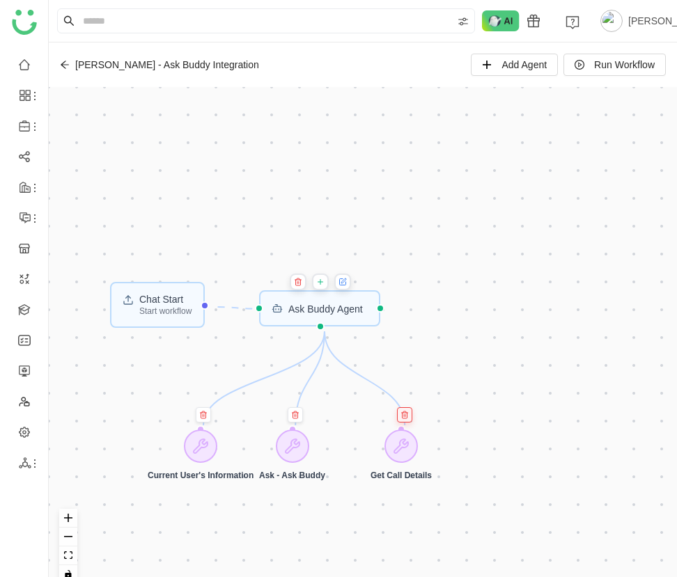
click at [400, 407] on button at bounding box center [404, 414] width 15 height 15
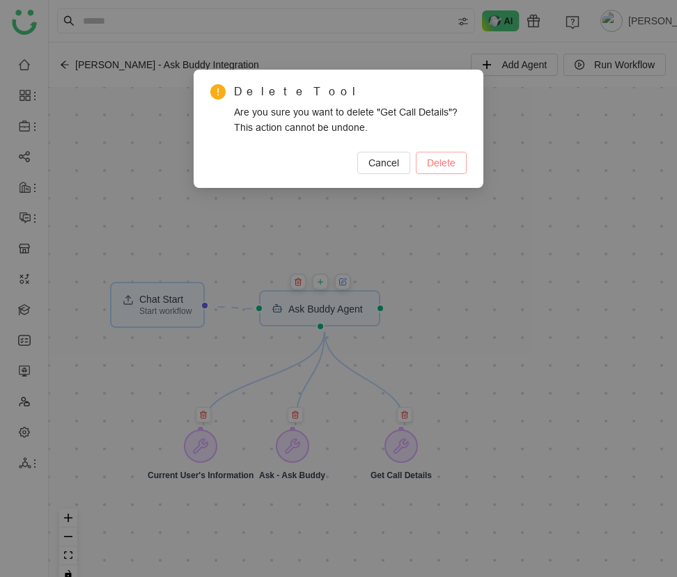
click at [453, 168] on span "Delete" at bounding box center [441, 162] width 29 height 15
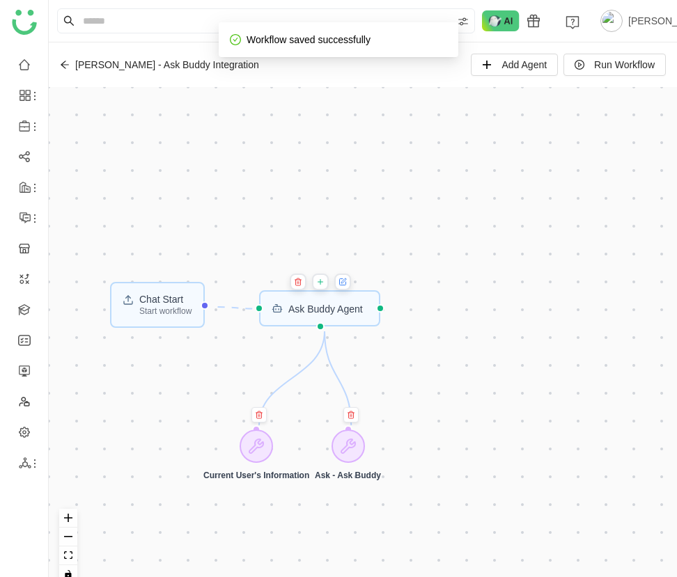
click at [328, 288] on button at bounding box center [319, 282] width 17 height 17
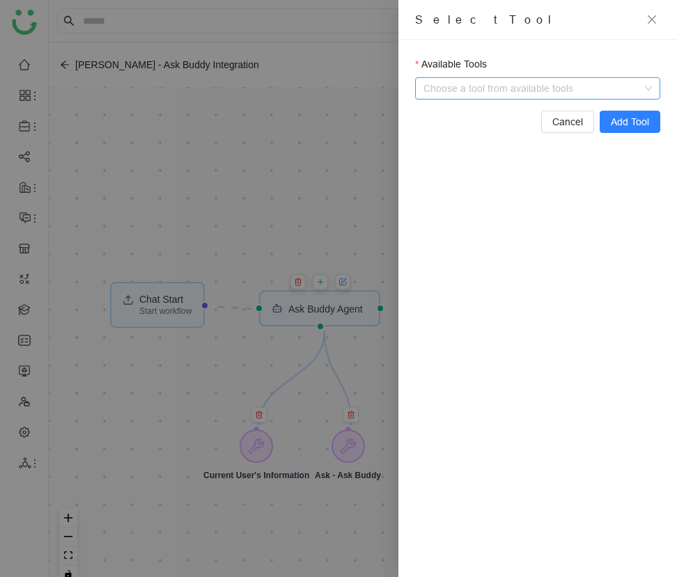
click at [466, 94] on input "Available Tools" at bounding box center [539, 88] width 216 height 21
click at [508, 212] on div "Available Tools Choose a tool from available tools Cancel Add Tool" at bounding box center [537, 309] width 279 height 538
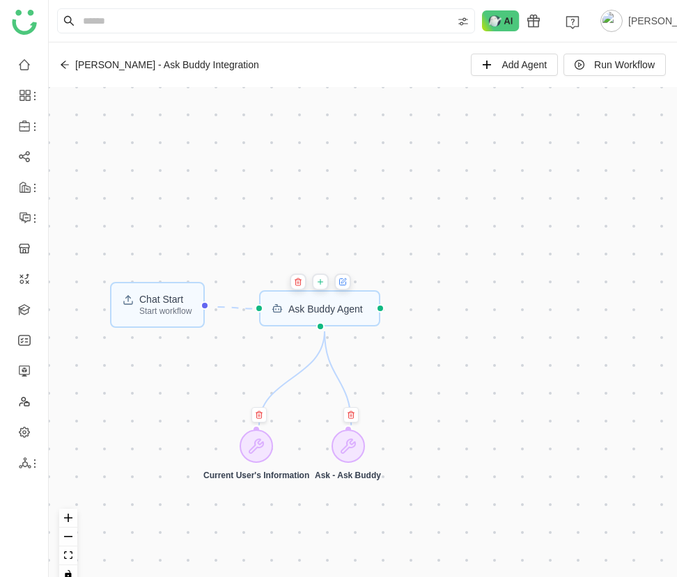
click at [479, 212] on div "Chat Start Start workflow Ask Buddy Agent Current User's Information Ask - Ask …" at bounding box center [363, 341] width 628 height 508
click at [606, 71] on span "Run Workflow" at bounding box center [624, 64] width 61 height 15
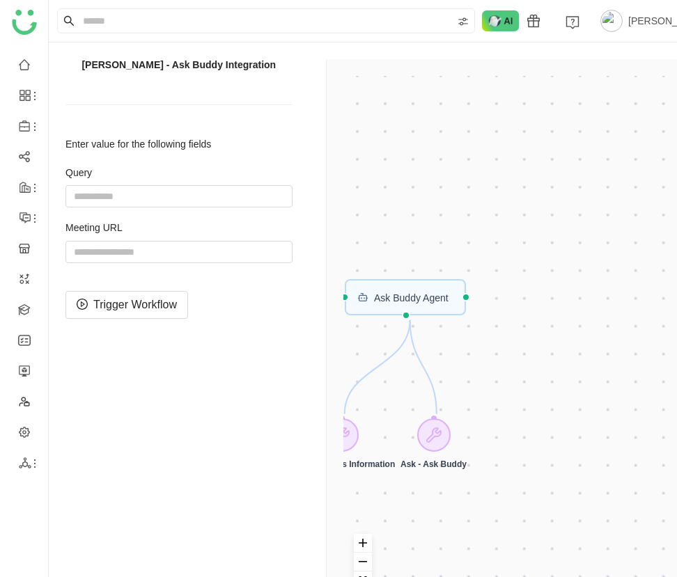
click at [231, 264] on div "Enter value for the following fields Query Meeting URL Trigger Workflow" at bounding box center [178, 229] width 227 height 180
click at [229, 256] on input "string" at bounding box center [178, 252] width 227 height 22
paste input "**********"
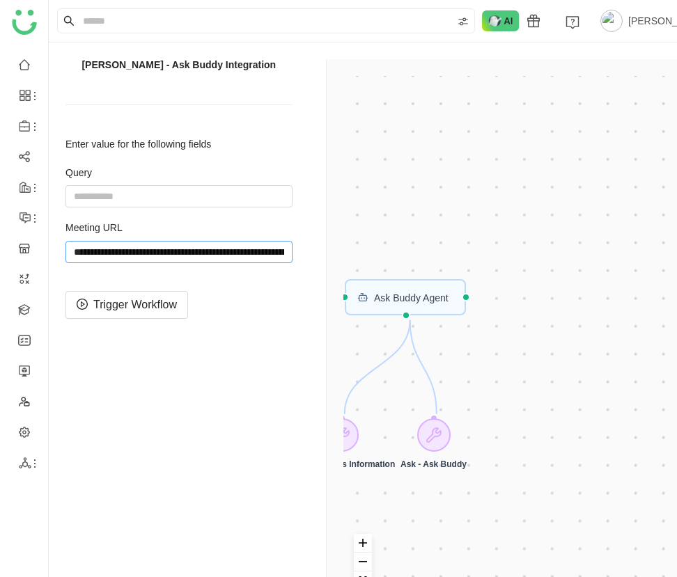
scroll to position [0, 146]
type input "**********"
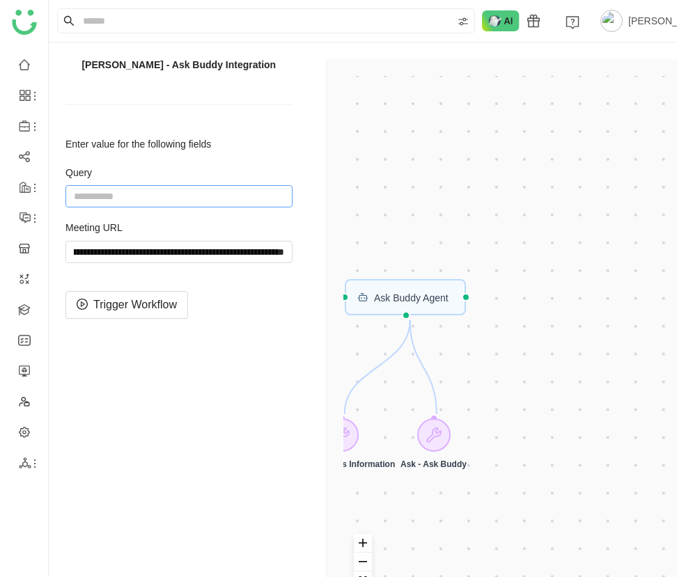
scroll to position [0, 0]
click at [235, 201] on input "string" at bounding box center [178, 196] width 227 height 22
type input "*"
type input "**********"
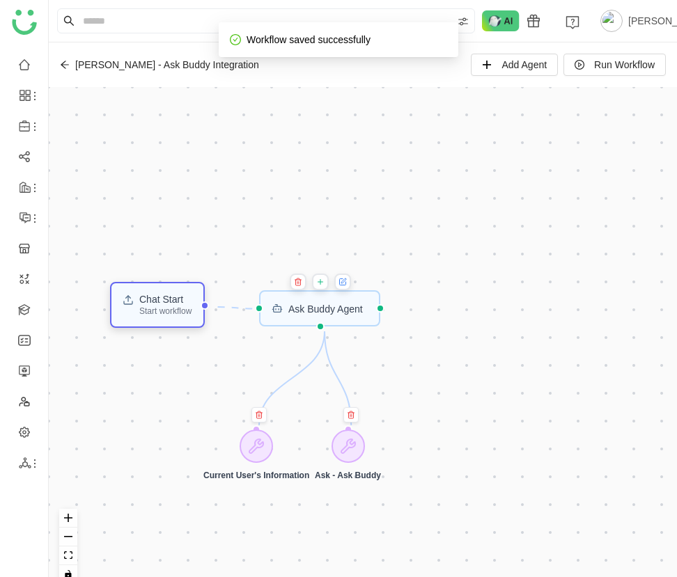
click at [187, 309] on div "Start workflow" at bounding box center [165, 311] width 52 height 8
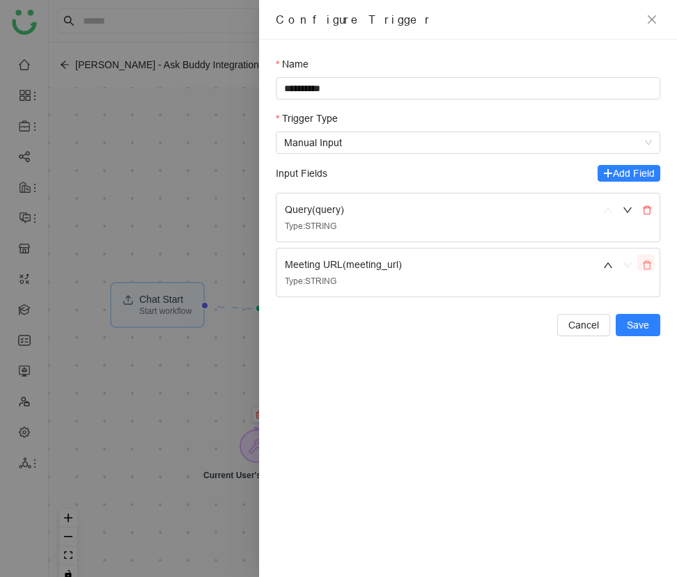
click at [644, 263] on icon "delete" at bounding box center [647, 265] width 10 height 10
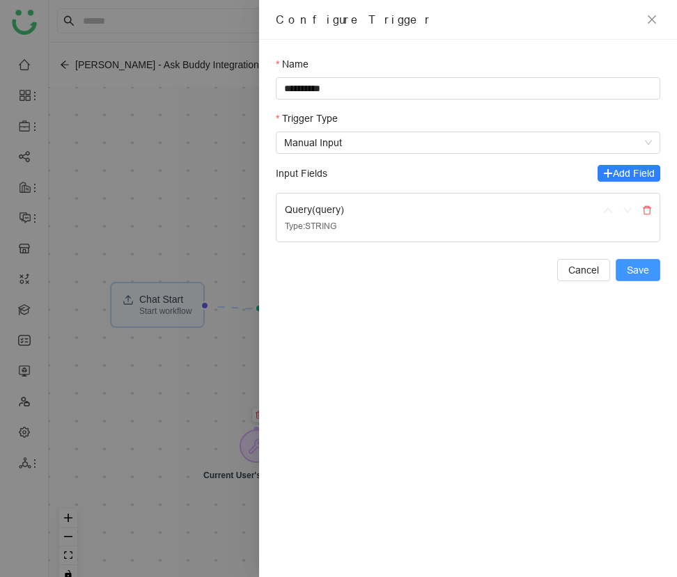
click at [645, 275] on span "Save" at bounding box center [638, 270] width 22 height 15
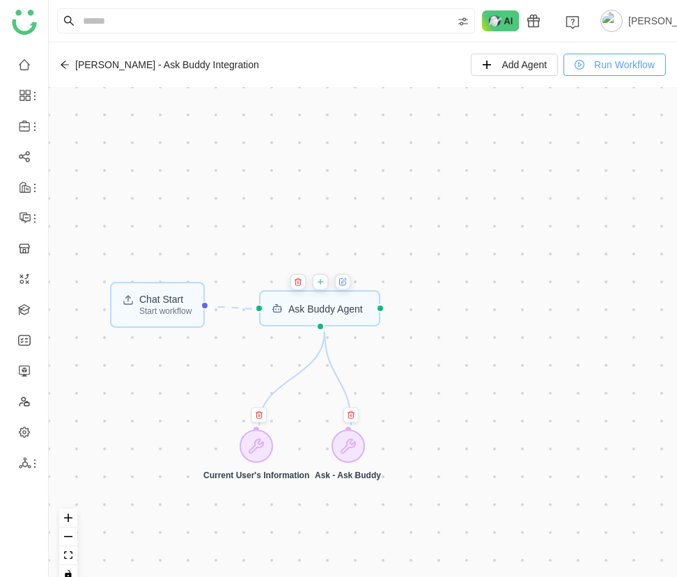
click at [598, 68] on span "Run Workflow" at bounding box center [624, 64] width 61 height 15
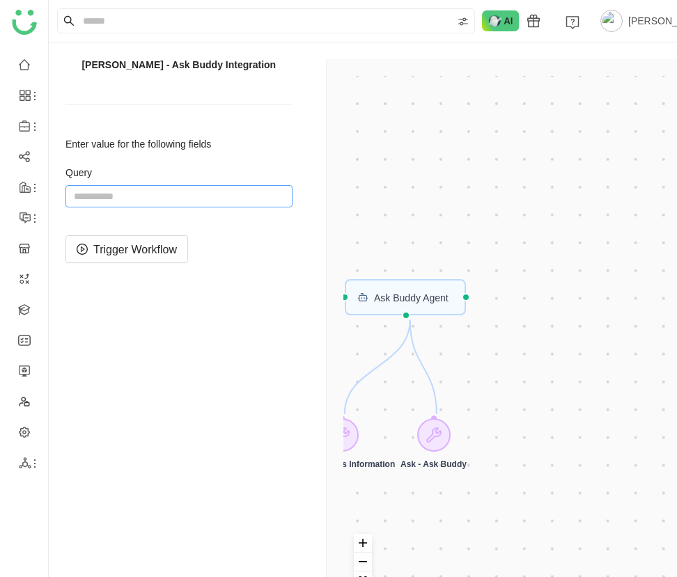
click at [233, 201] on input "string" at bounding box center [178, 196] width 227 height 22
paste input "**********"
type input "**********"
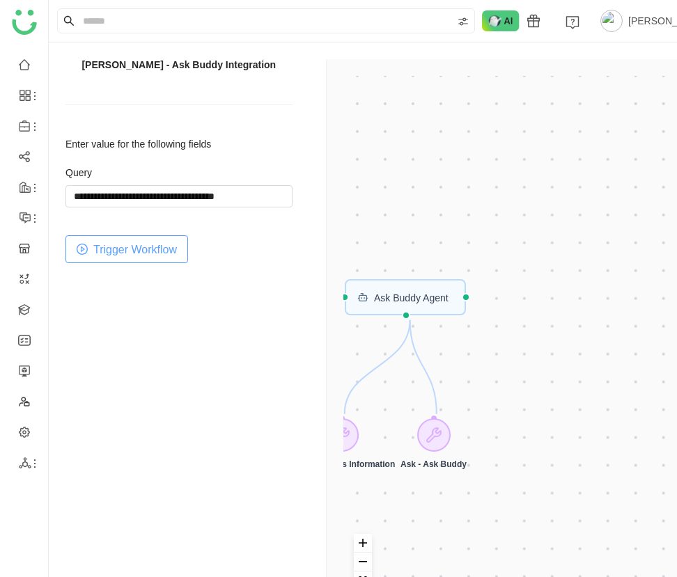
click at [186, 241] on button "Trigger Workflow" at bounding box center [126, 249] width 123 height 28
click at [122, 246] on span "Trigger Workflow" at bounding box center [135, 249] width 84 height 17
click at [152, 256] on span "Trigger Workflow" at bounding box center [135, 249] width 84 height 17
click at [156, 249] on span "Trigger Workflow" at bounding box center [135, 249] width 84 height 17
click at [149, 253] on span "Trigger Workflow" at bounding box center [135, 249] width 84 height 17
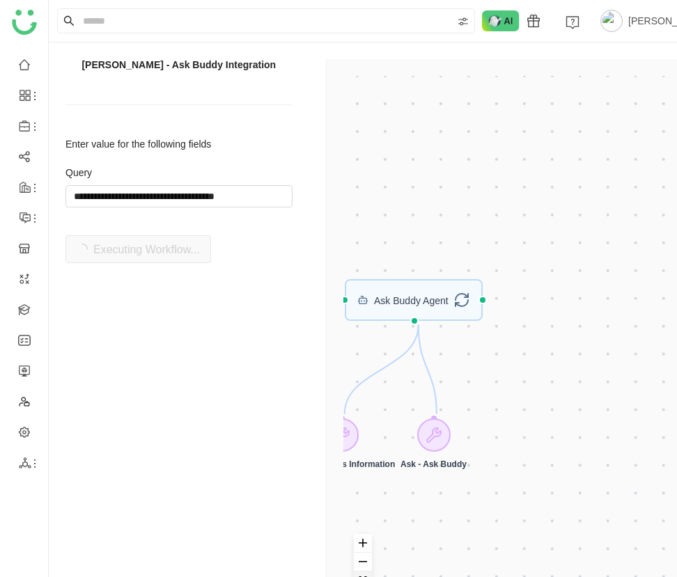
click at [364, 572] on button "fit view" at bounding box center [363, 581] width 18 height 19
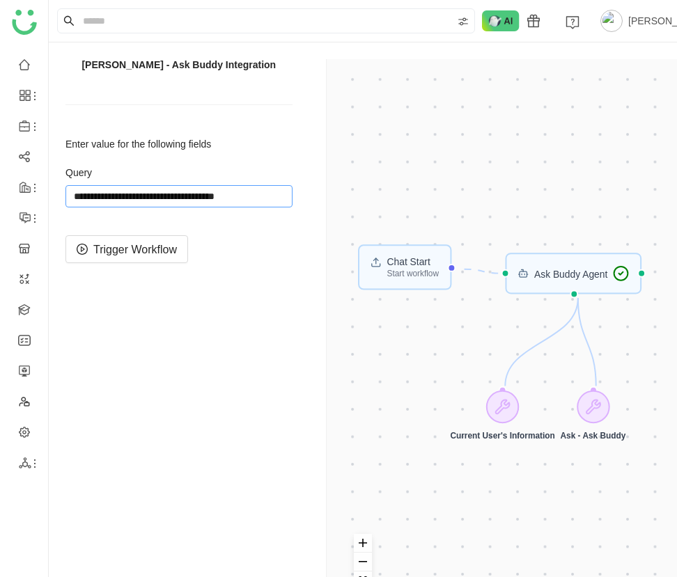
click at [260, 197] on input "string" at bounding box center [178, 196] width 227 height 22
click at [594, 407] on div "Chat Start Start workflow Ask Buddy Agent Current User's Information Ask - Ask …" at bounding box center [504, 348] width 322 height 544
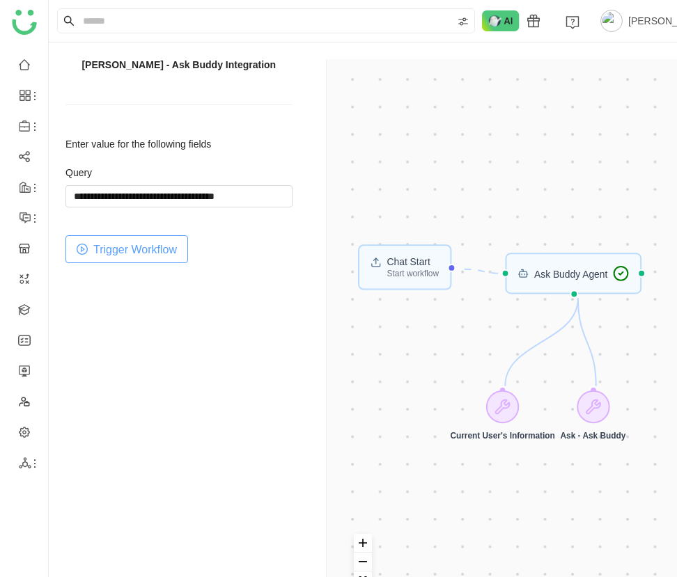
click at [180, 249] on button "Trigger Workflow" at bounding box center [126, 249] width 123 height 28
click at [165, 249] on span "Trigger Workflow" at bounding box center [135, 249] width 84 height 17
click at [139, 251] on span "Trigger Workflow" at bounding box center [135, 249] width 84 height 17
click at [157, 252] on span "Trigger Workflow" at bounding box center [135, 249] width 84 height 17
click at [133, 255] on span "Trigger Workflow" at bounding box center [135, 249] width 84 height 17
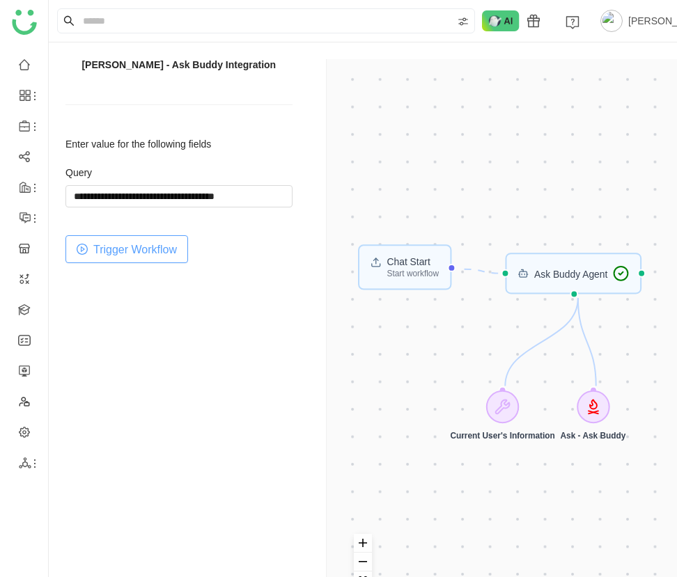
click at [148, 241] on span "Trigger Workflow" at bounding box center [135, 249] width 84 height 17
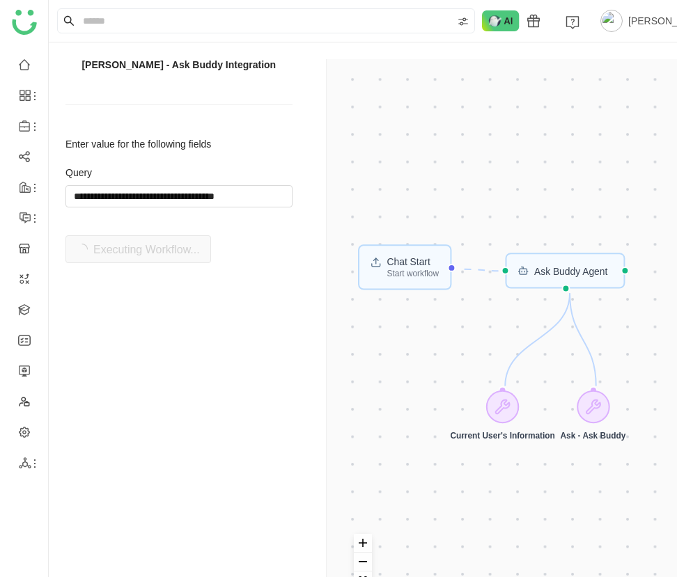
click at [203, 210] on div "Enter value for the following fields Query Executing Workflow..." at bounding box center [178, 201] width 227 height 125
click at [203, 207] on input "string" at bounding box center [178, 196] width 227 height 22
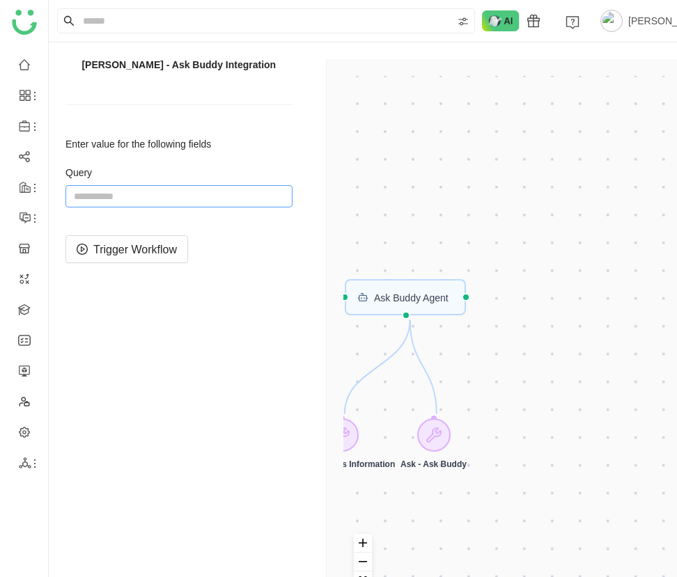
click at [188, 195] on input "string" at bounding box center [178, 196] width 227 height 22
paste input "**********"
type input "**********"
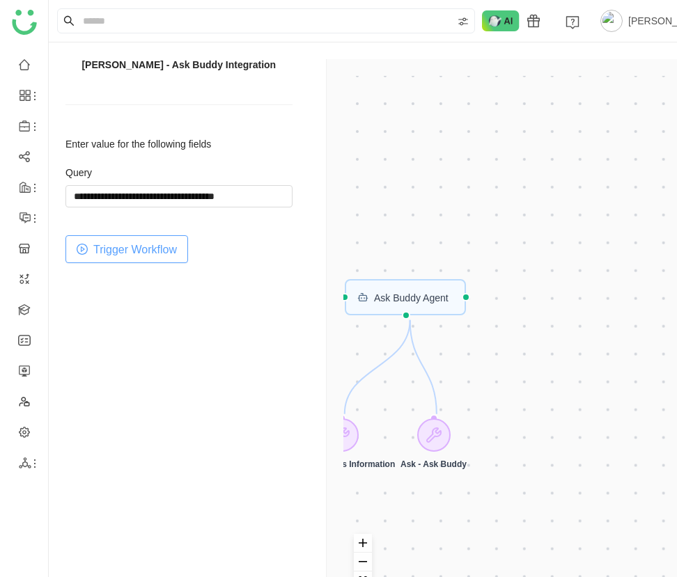
click at [178, 240] on button "Trigger Workflow" at bounding box center [126, 249] width 123 height 28
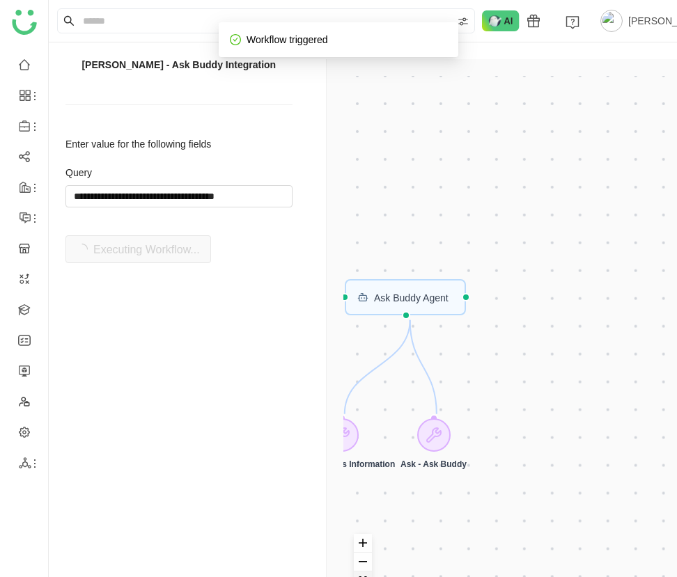
click at [367, 574] on button "fit view" at bounding box center [363, 581] width 18 height 19
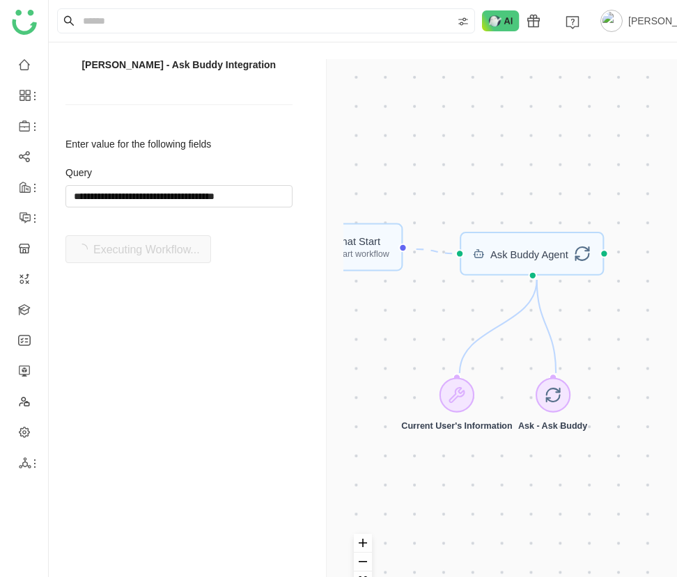
drag, startPoint x: 584, startPoint y: 119, endPoint x: 529, endPoint y: 104, distance: 56.9
click at [529, 104] on div "Chat Start Start workflow Ask Buddy Agent Current User's Information Ask - Ask …" at bounding box center [504, 348] width 322 height 544
click at [159, 246] on span "Trigger Workflow" at bounding box center [135, 249] width 84 height 17
click at [199, 191] on input "string" at bounding box center [178, 196] width 227 height 22
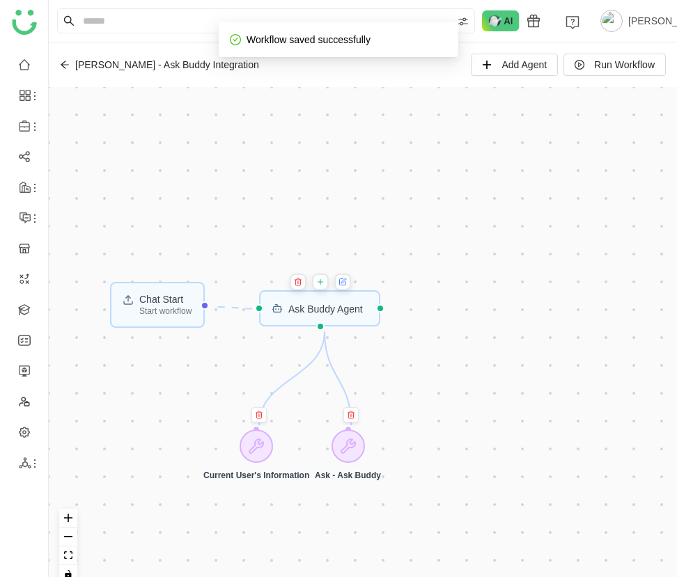
click at [324, 286] on icon at bounding box center [319, 281] width 8 height 11
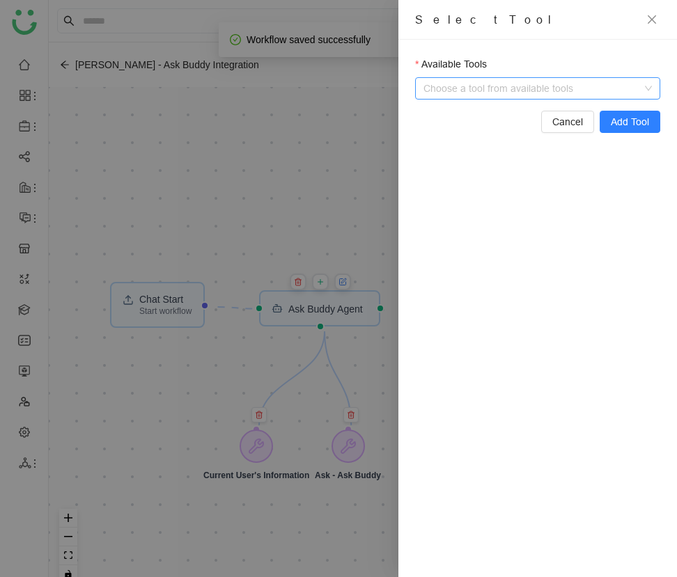
click at [470, 89] on input "Available Tools" at bounding box center [539, 88] width 216 height 21
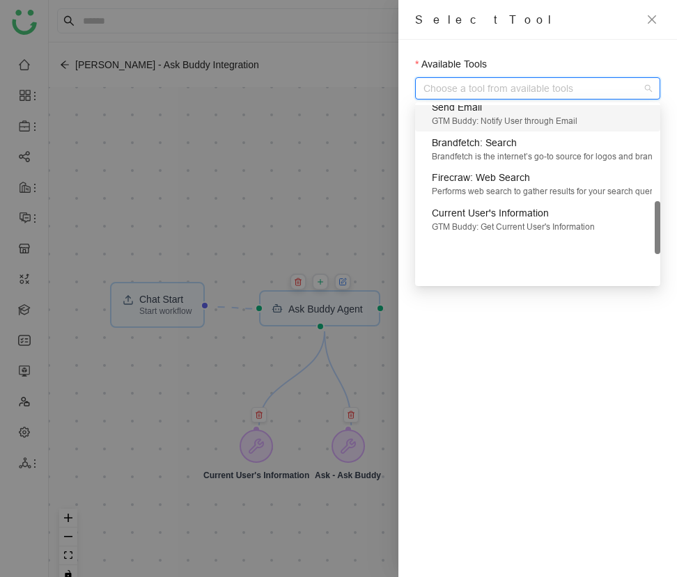
scroll to position [421, 0]
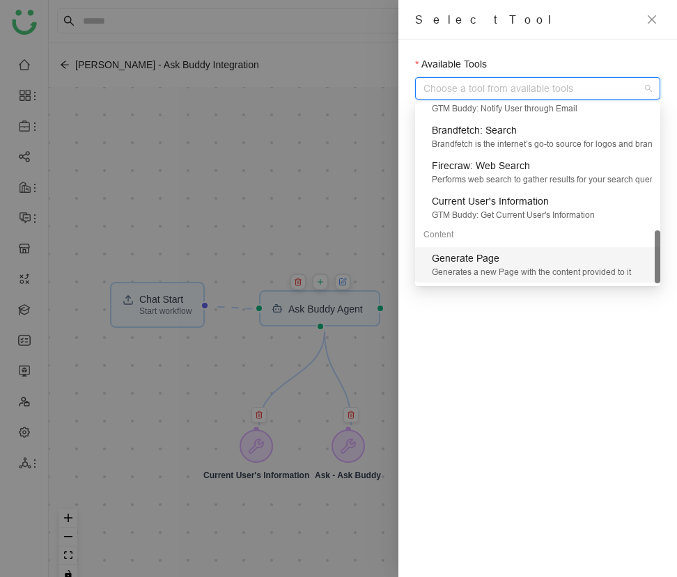
click at [560, 265] on div "Generate Page" at bounding box center [542, 258] width 220 height 15
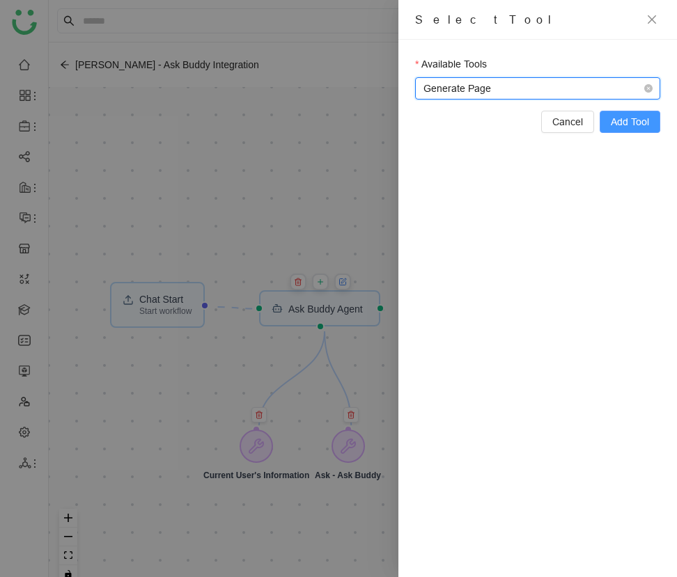
click at [624, 116] on span "Add Tool" at bounding box center [630, 121] width 38 height 15
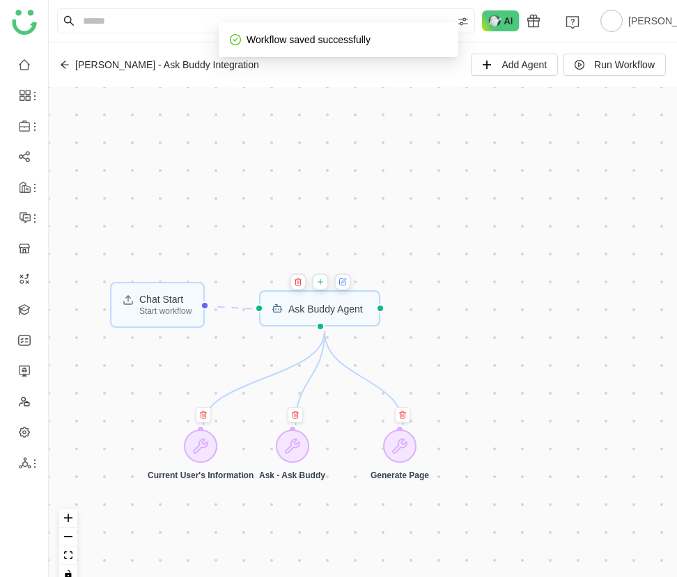
click at [324, 282] on icon at bounding box center [319, 281] width 8 height 11
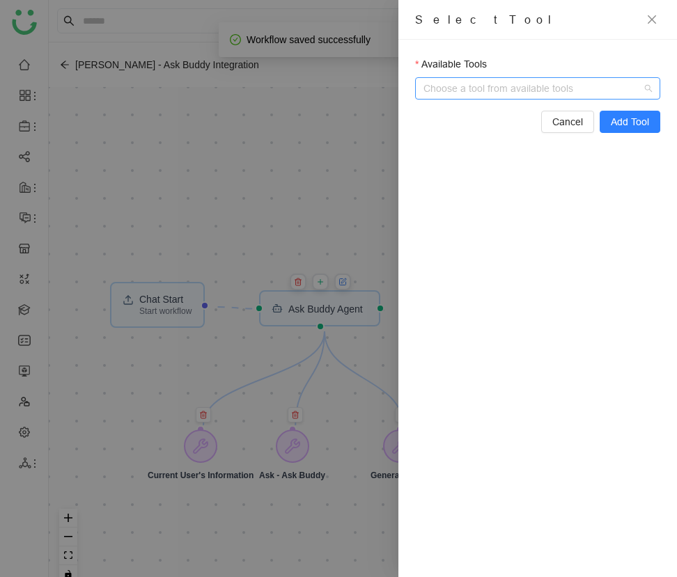
click at [487, 99] on div "Choose a tool from available tools" at bounding box center [537, 88] width 245 height 22
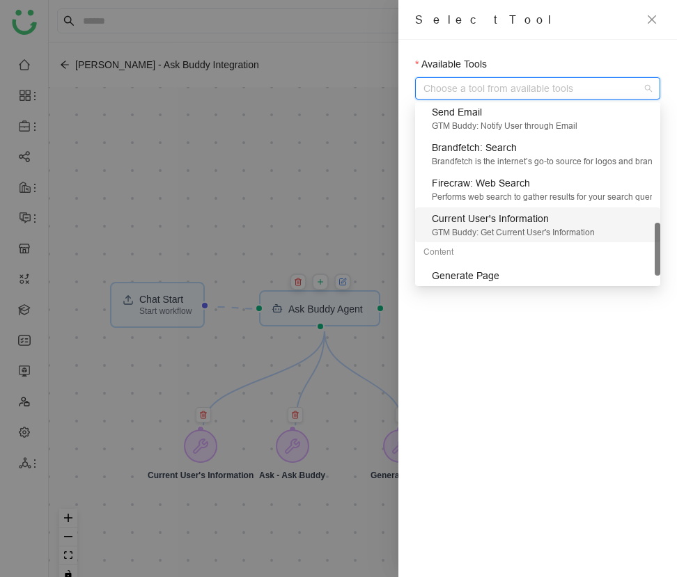
scroll to position [421, 0]
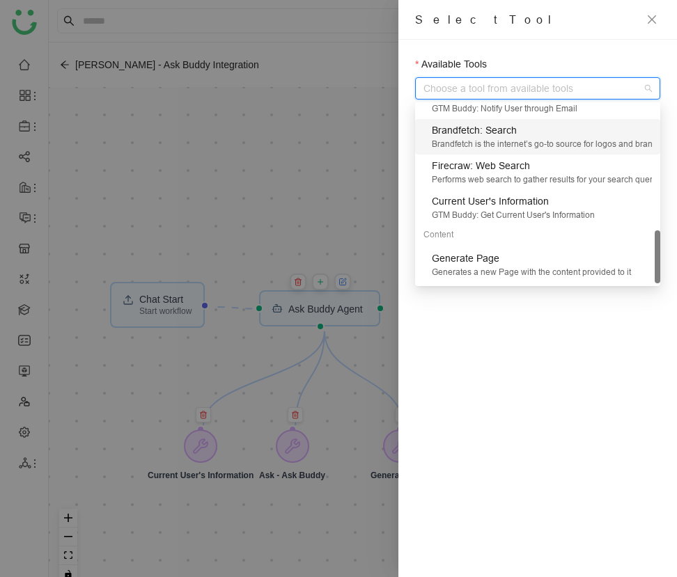
click at [511, 152] on div "Brandfetch: Search Brandfetch is the internet’s go-to source for logos and bran…" at bounding box center [537, 137] width 245 height 36
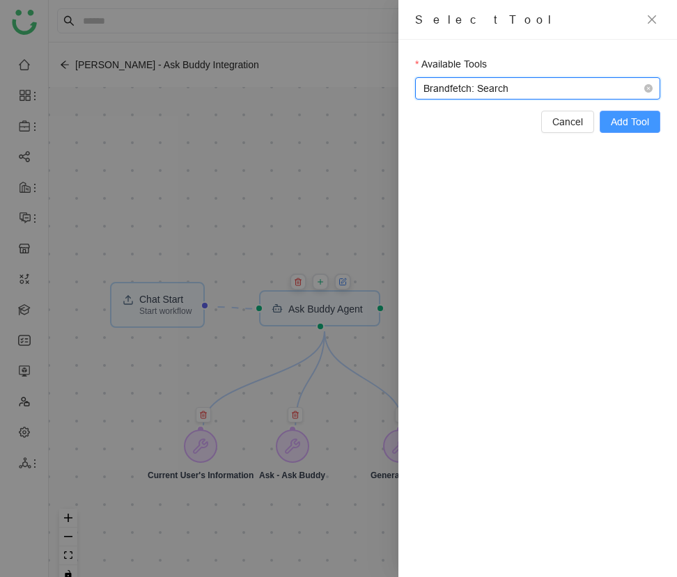
click at [621, 124] on span "Add Tool" at bounding box center [630, 121] width 38 height 15
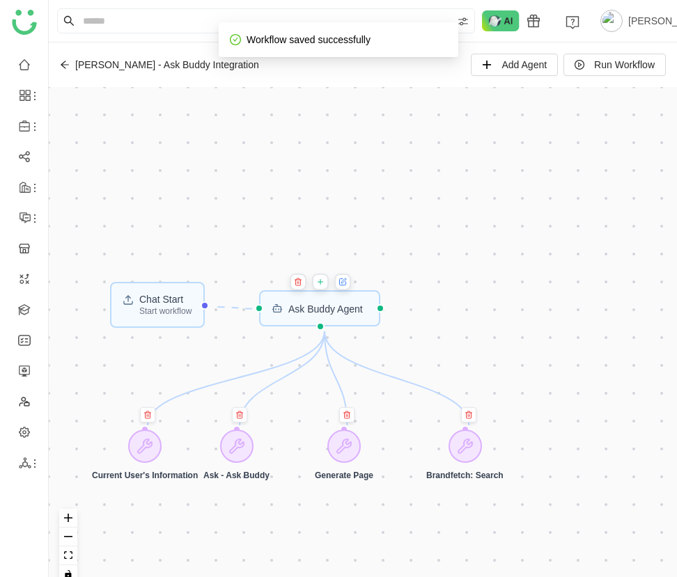
click at [322, 279] on icon at bounding box center [319, 281] width 8 height 11
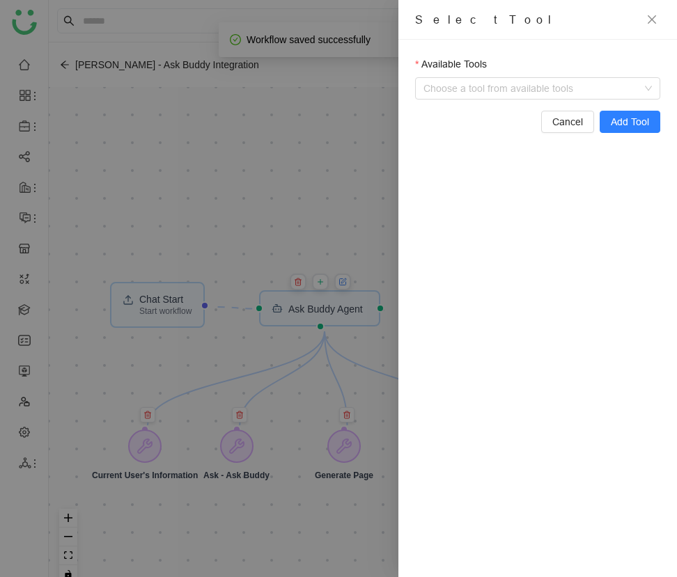
click at [318, 171] on div at bounding box center [338, 288] width 677 height 577
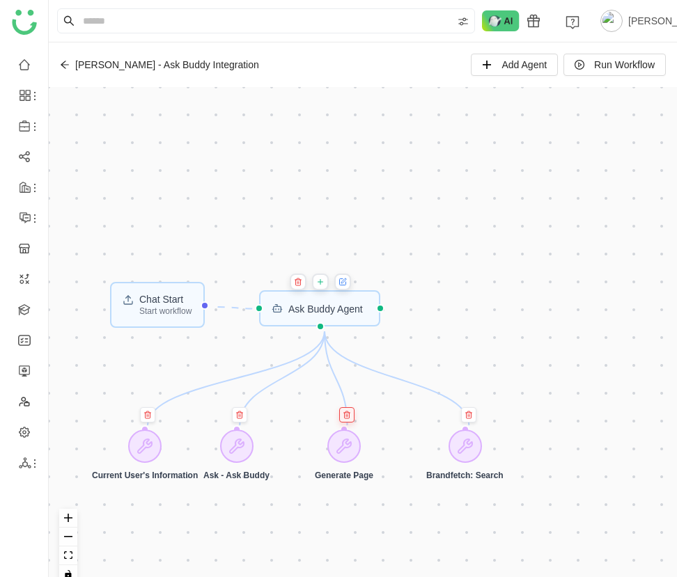
click at [343, 409] on button at bounding box center [346, 414] width 15 height 15
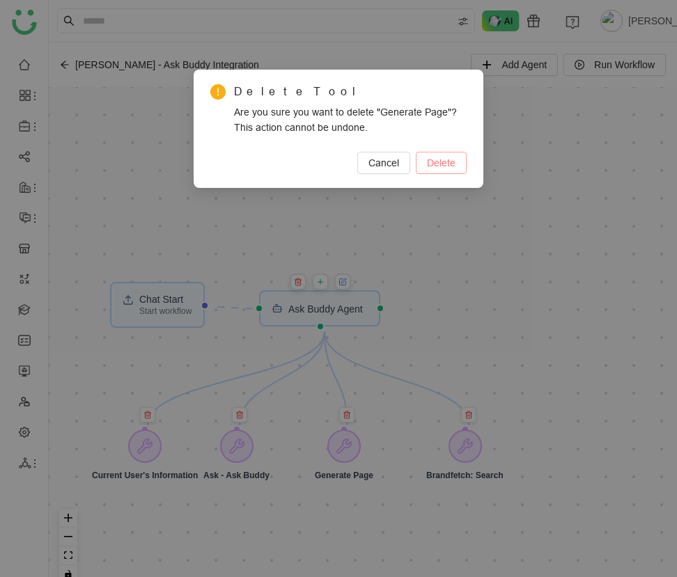
click at [435, 166] on span "Delete" at bounding box center [441, 162] width 29 height 15
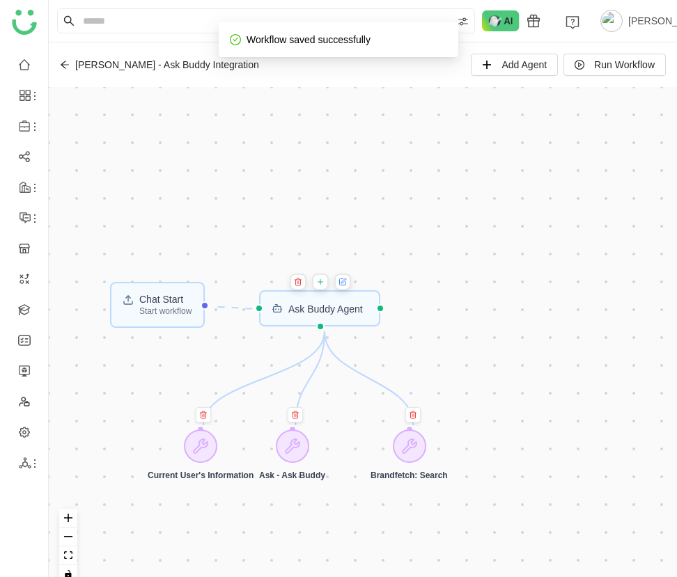
click at [322, 282] on icon at bounding box center [320, 282] width 5 height 0
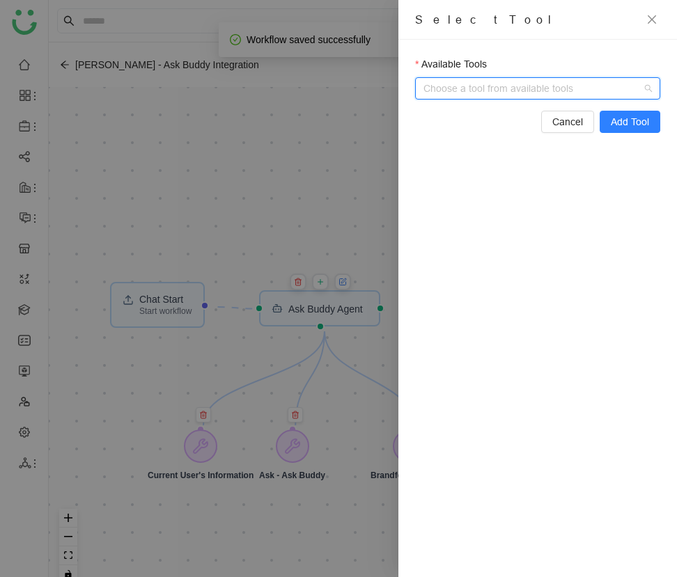
click at [486, 95] on input "Available Tools" at bounding box center [539, 88] width 216 height 21
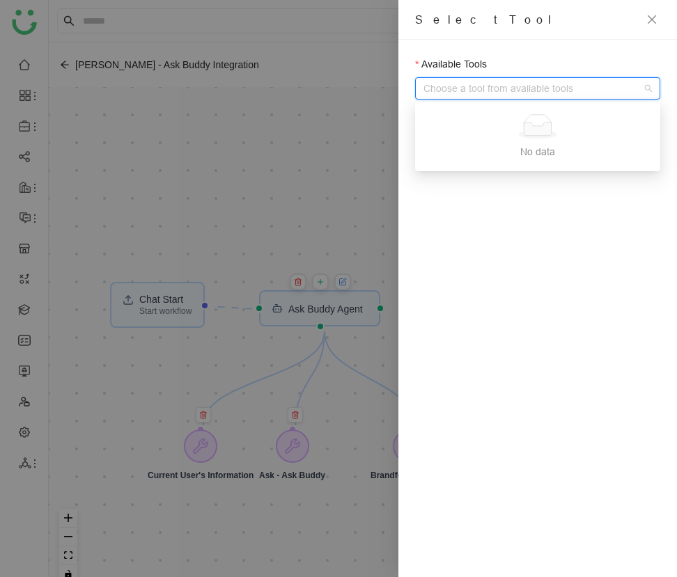
click at [496, 53] on div "Available Tools Choose a tool from available tools Cancel Add Tool" at bounding box center [537, 309] width 279 height 538
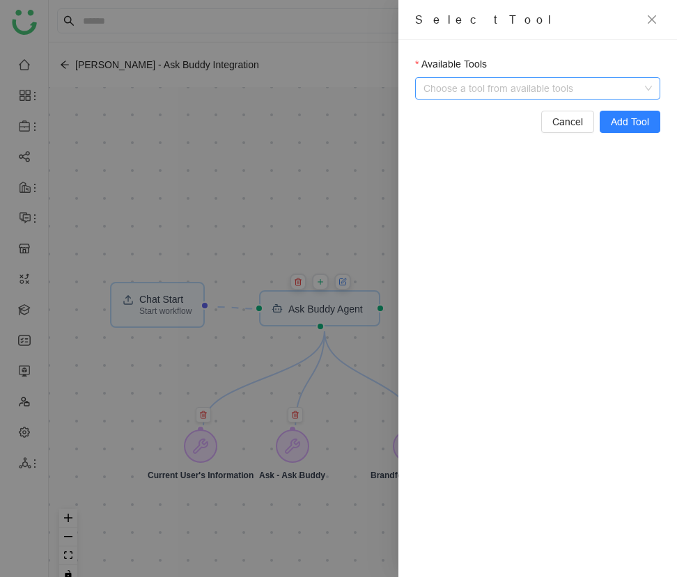
click at [493, 84] on input "Available Tools" at bounding box center [539, 88] width 216 height 21
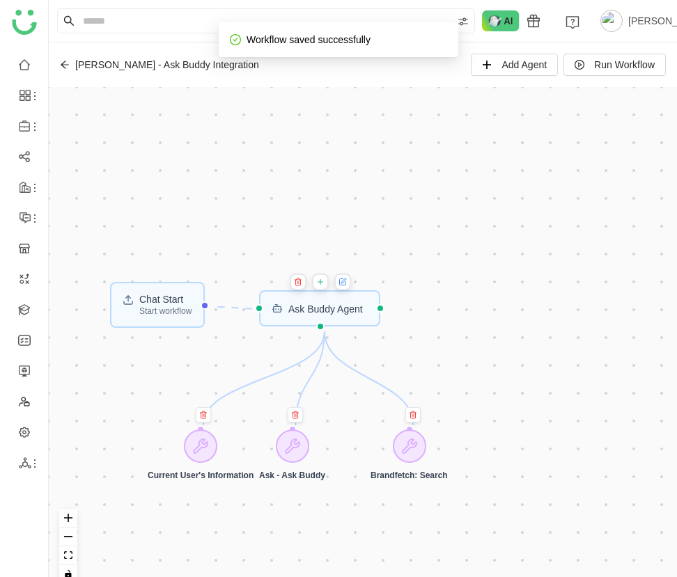
click at [320, 281] on icon at bounding box center [320, 282] width 0 height 5
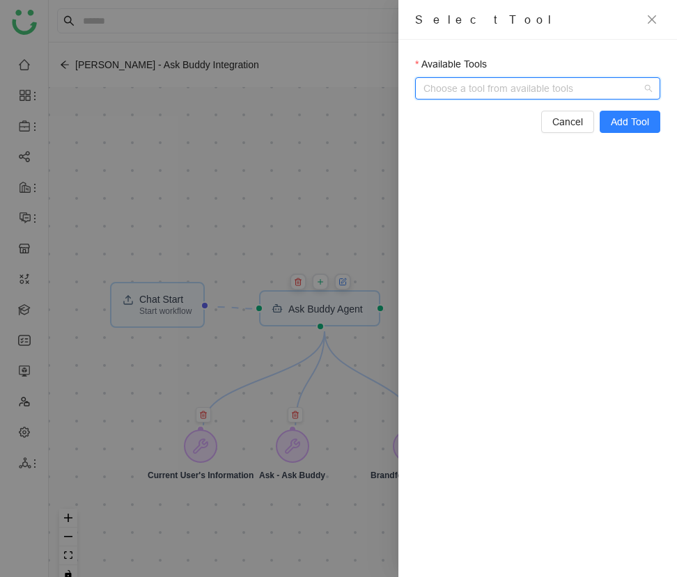
click at [454, 93] on input "Available Tools" at bounding box center [539, 88] width 216 height 21
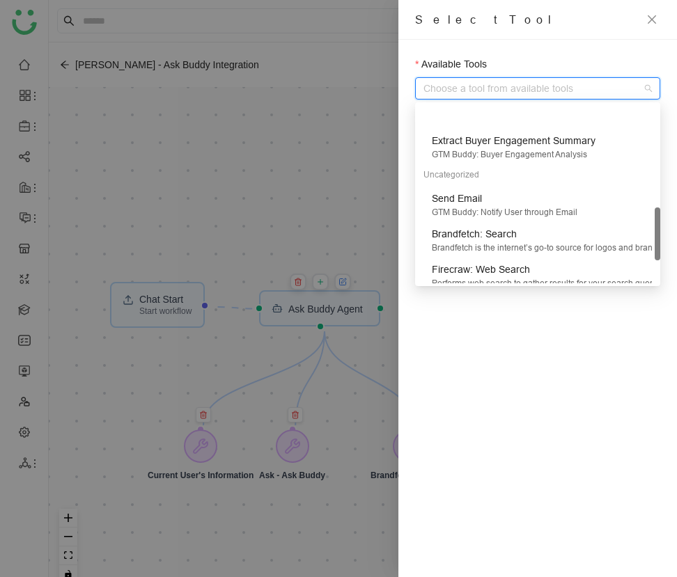
scroll to position [312, 0]
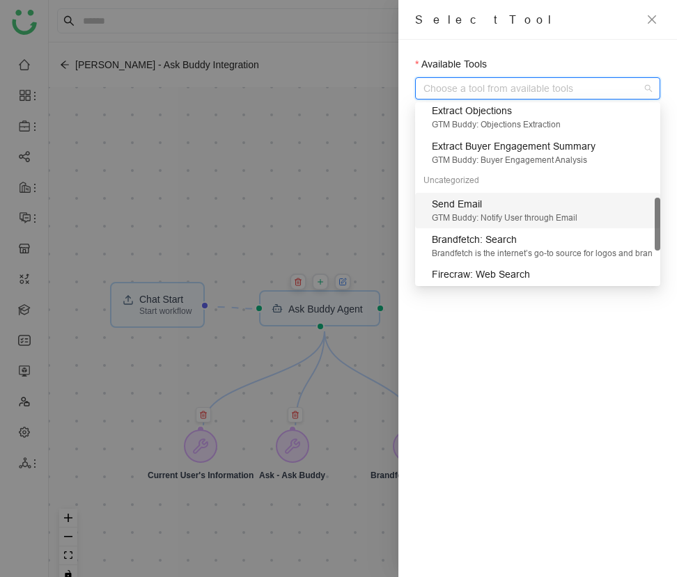
click at [487, 209] on div "Send Email" at bounding box center [542, 203] width 220 height 15
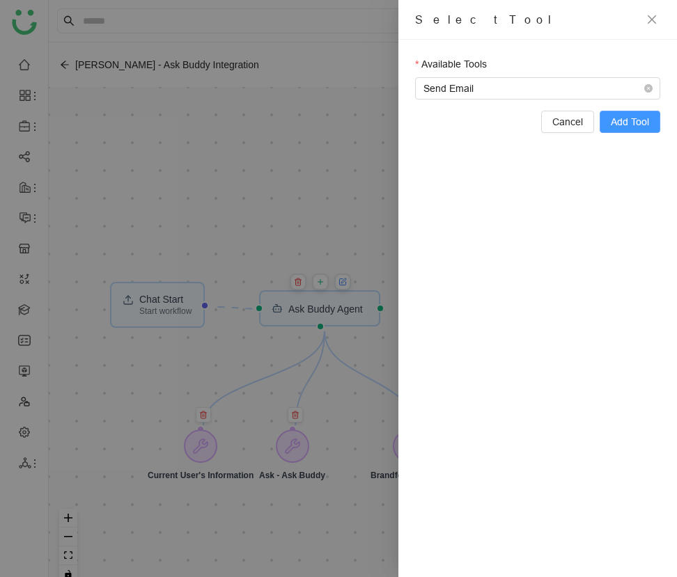
click at [623, 117] on span "Add Tool" at bounding box center [630, 121] width 38 height 15
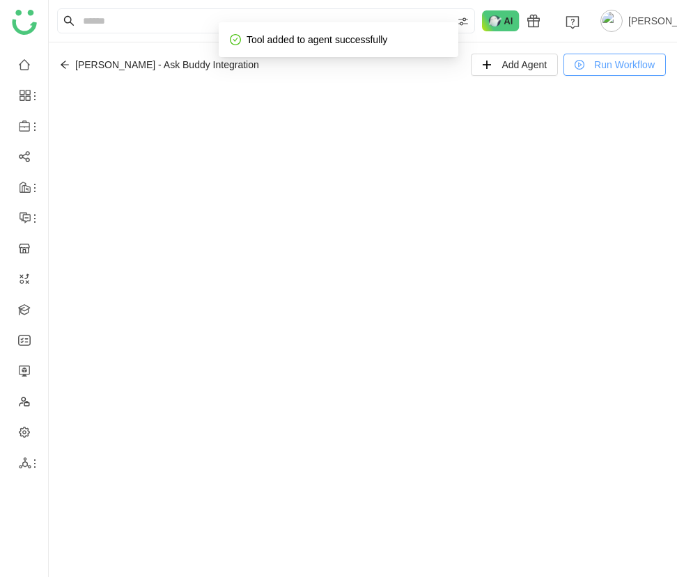
click at [607, 68] on span "Run Workflow" at bounding box center [624, 64] width 61 height 15
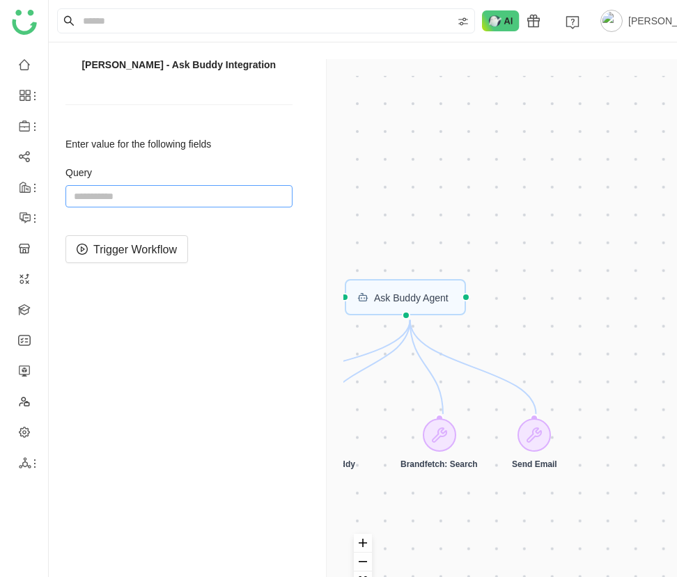
click at [219, 197] on input "string" at bounding box center [178, 196] width 227 height 22
type input "**********"
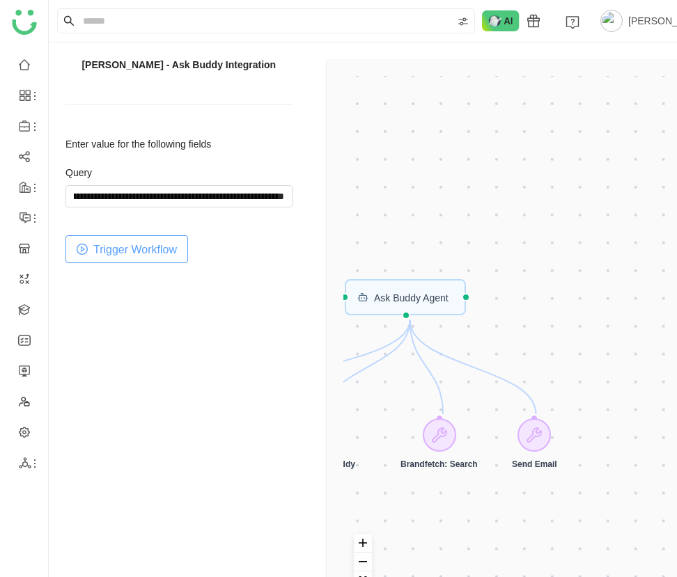
click at [145, 256] on span "Trigger Workflow" at bounding box center [135, 249] width 84 height 17
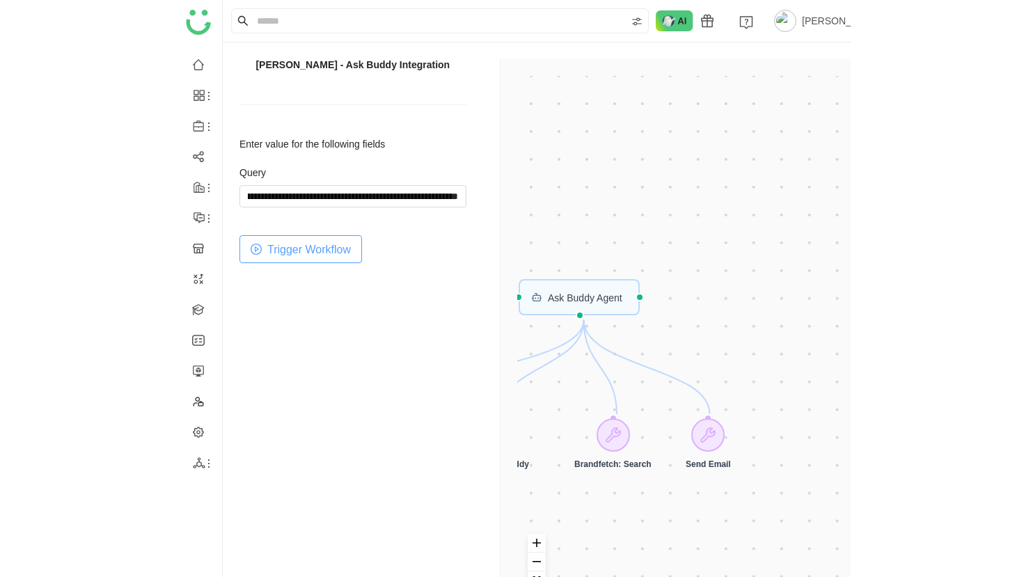
scroll to position [0, 0]
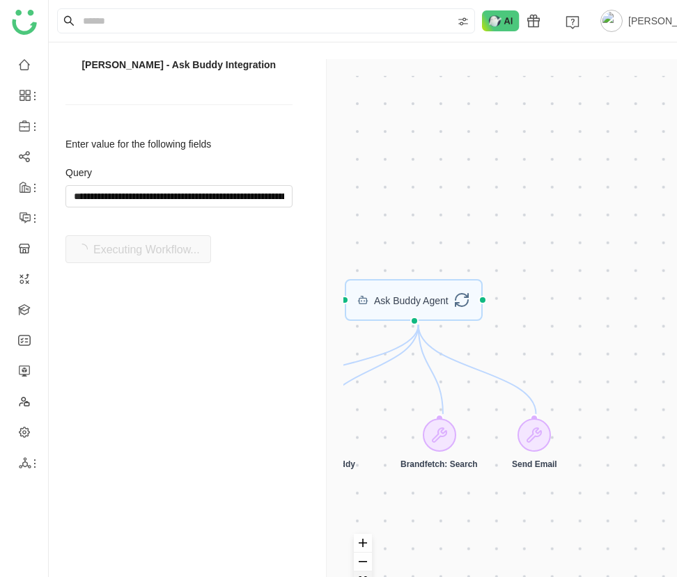
click at [363, 574] on button "fit view" at bounding box center [363, 581] width 18 height 19
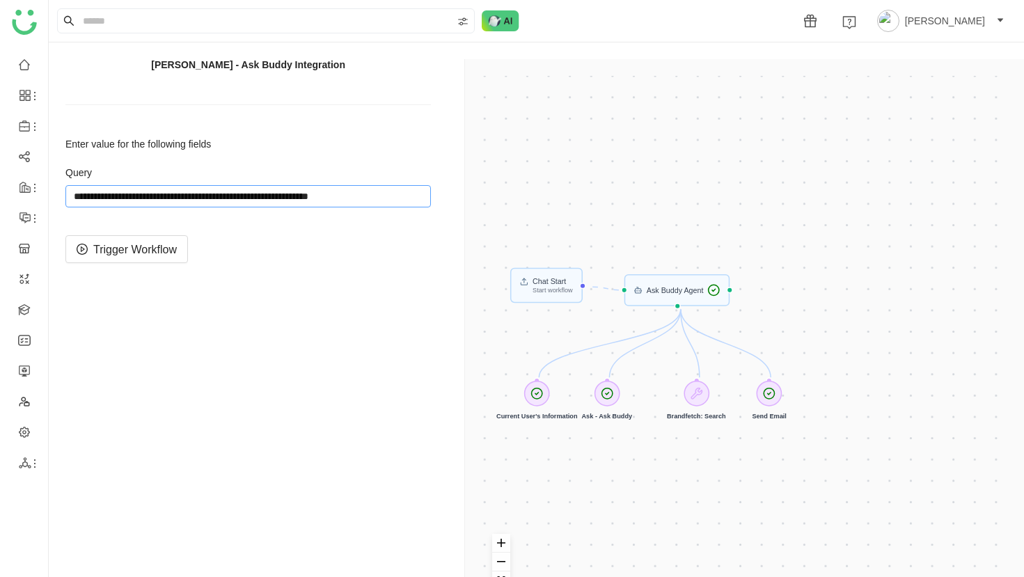
click at [318, 196] on input "string" at bounding box center [248, 196] width 366 height 22
click at [149, 245] on span "Trigger Workflow" at bounding box center [135, 249] width 84 height 17
click at [354, 191] on input "string" at bounding box center [248, 196] width 366 height 22
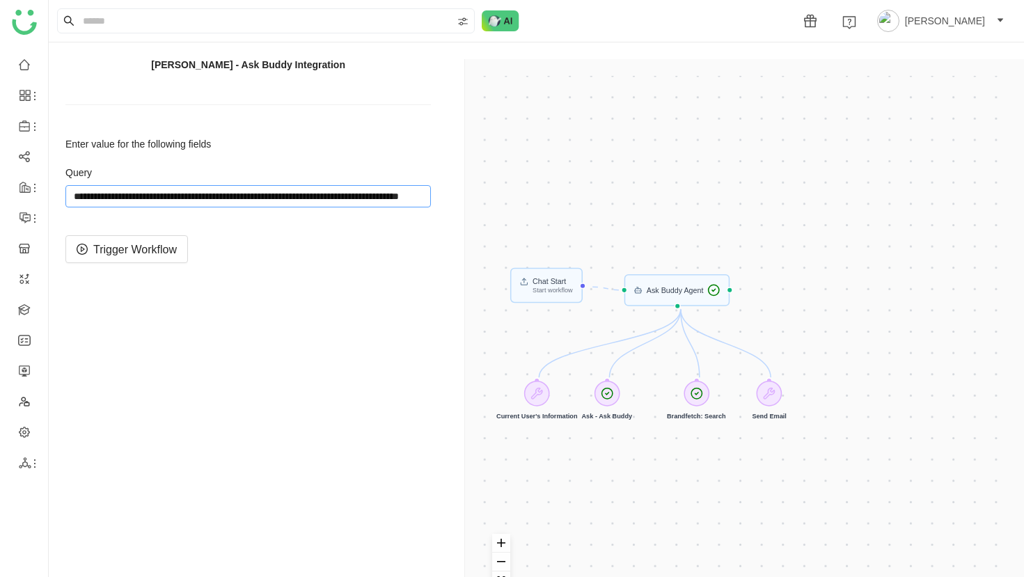
click at [354, 191] on input "string" at bounding box center [248, 196] width 366 height 22
type input "**********"
click at [136, 262] on button "Trigger Workflow" at bounding box center [126, 249] width 123 height 28
click at [384, 198] on input "string" at bounding box center [248, 196] width 366 height 22
click at [139, 244] on span "Trigger Workflow" at bounding box center [135, 249] width 84 height 17
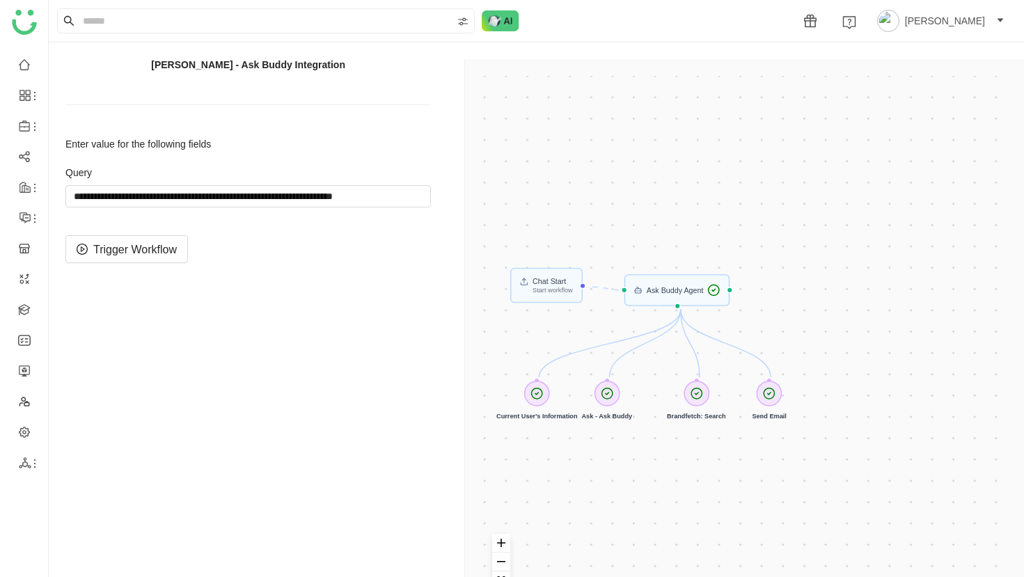
click at [676, 315] on div "Chat Start Start workflow Ask Buddy Agent Current User's Information Ask - Ask …" at bounding box center [747, 348] width 531 height 544
click at [676, 293] on div "Chat Start Start workflow Ask Buddy Agent Current User's Information Ask - Ask …" at bounding box center [747, 348] width 531 height 544
click at [540, 392] on div "Chat Start Start workflow Ask Buddy Agent Current User's Information Ask - Ask …" at bounding box center [747, 348] width 531 height 544
click at [676, 93] on div "Chat Start Start workflow Ask Buddy Agent Current User's Information Ask - Ask …" at bounding box center [747, 348] width 531 height 544
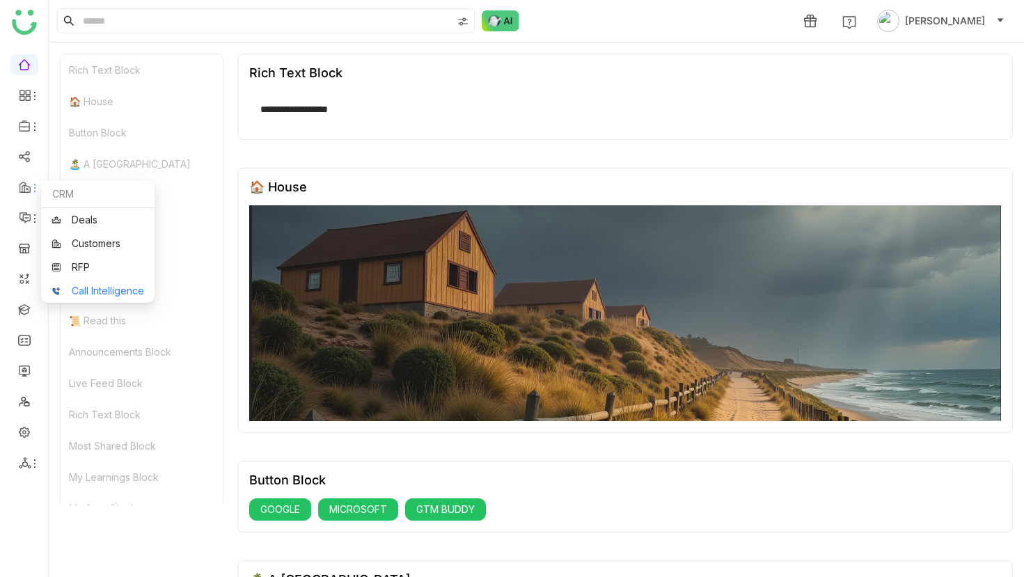
click at [126, 291] on link "Call Intelligence" at bounding box center [98, 291] width 93 height 10
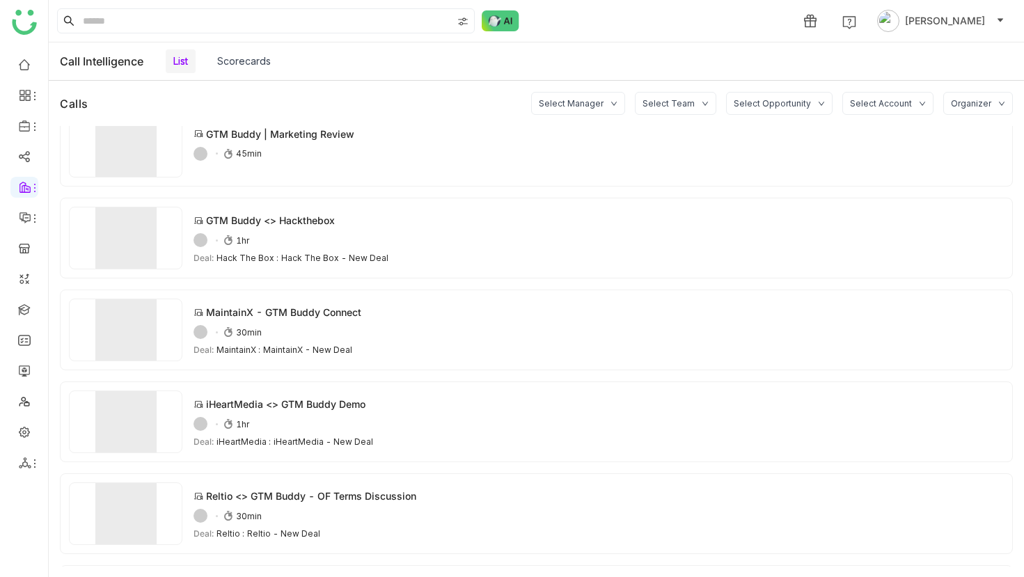
scroll to position [584, 0]
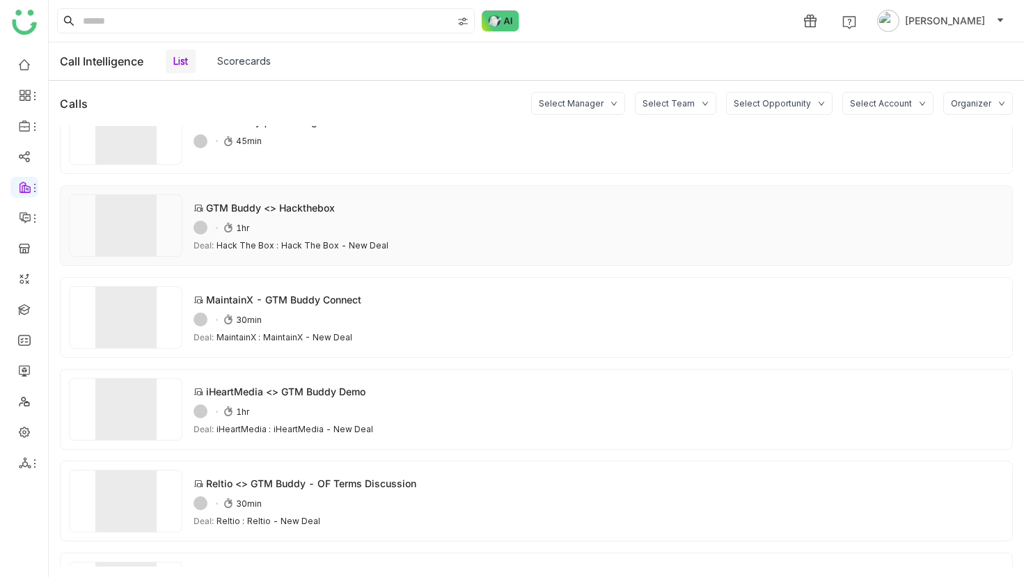
click at [281, 207] on div "GTM Buddy <> Hackthebox" at bounding box center [270, 208] width 129 height 15
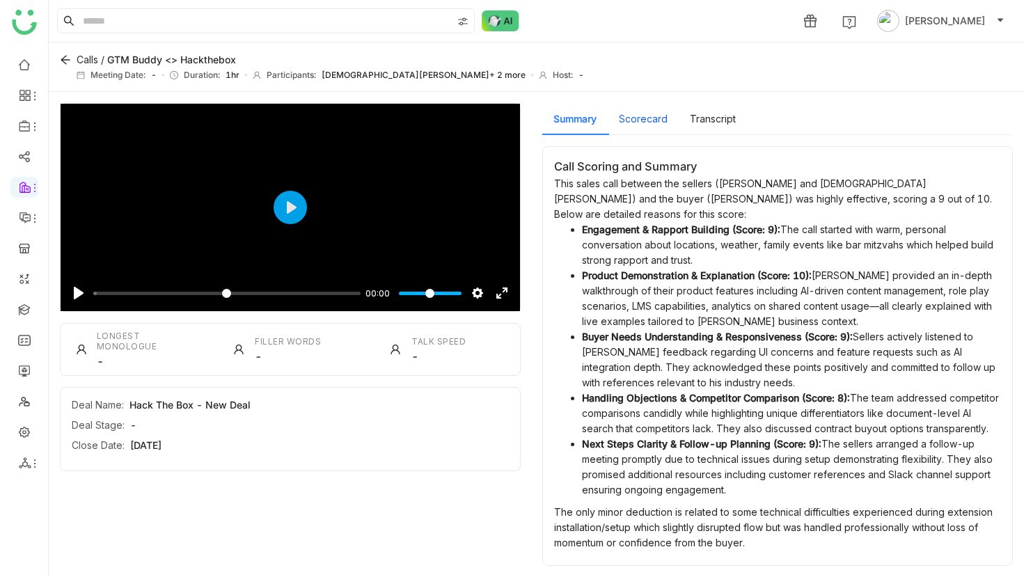
click at [634, 116] on button "Scorecard" at bounding box center [643, 118] width 49 height 15
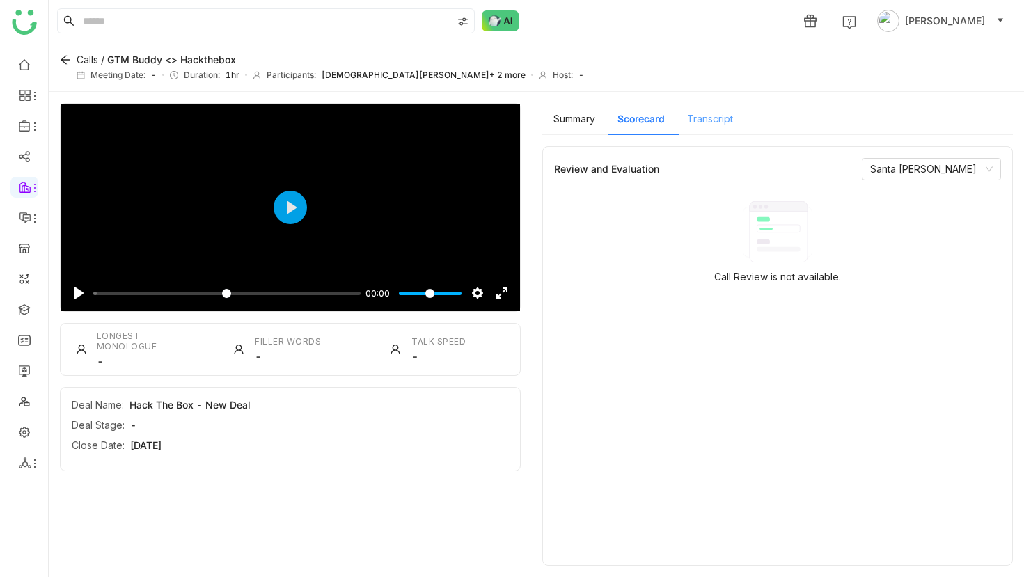
click at [678, 116] on div "Transcript" at bounding box center [710, 119] width 68 height 32
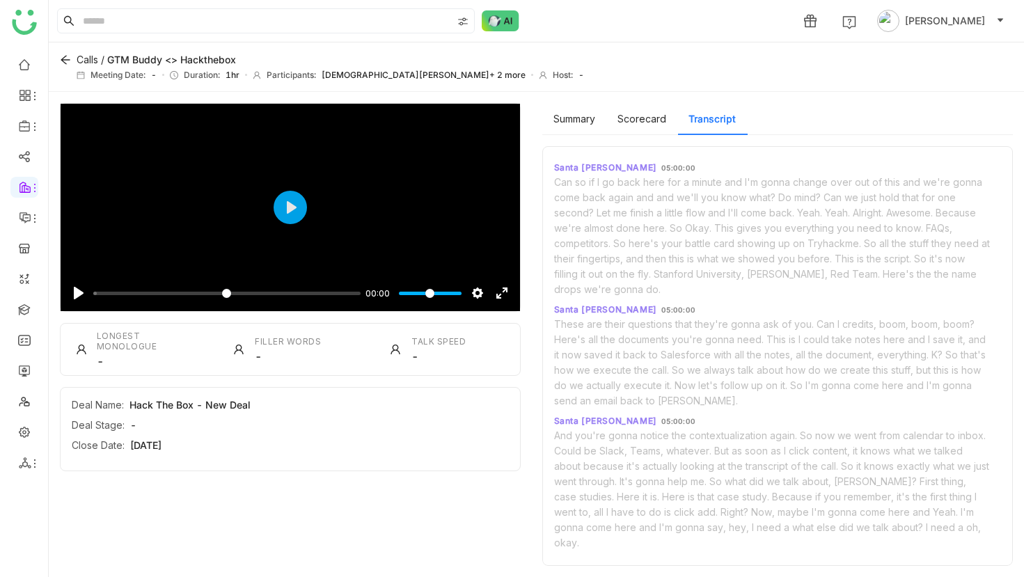
scroll to position [9558, 0]
